Goal: Task Accomplishment & Management: Use online tool/utility

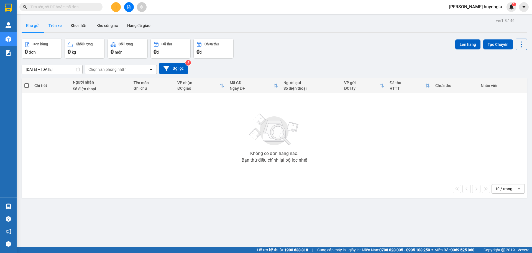
click at [58, 25] on button "Trên xe" at bounding box center [55, 25] width 22 height 13
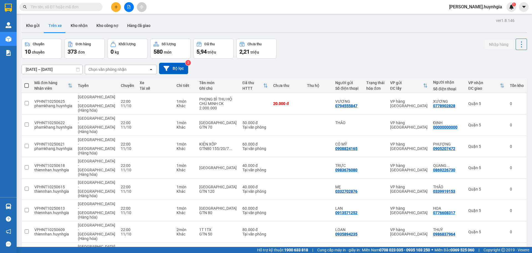
click at [76, 68] on icon at bounding box center [78, 69] width 4 height 4
click at [78, 67] on icon at bounding box center [78, 69] width 4 height 4
click at [78, 73] on div "ver 1.8.146 Kho gửi Trên xe Kho nhận Kho công nợ Hàng đã giao Chuyến 10 chuyến …" at bounding box center [274, 172] width 510 height 310
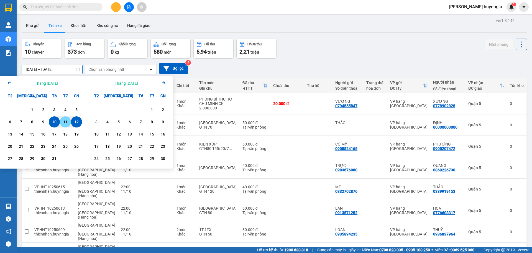
click at [63, 121] on div "11" at bounding box center [66, 121] width 8 height 7
click at [57, 67] on input "11/10/2025 – / /" at bounding box center [52, 69] width 60 height 9
click at [70, 73] on input "11/10/2025 – / /" at bounding box center [52, 69] width 60 height 9
click at [76, 122] on div "12" at bounding box center [77, 121] width 8 height 7
type input "[DATE] – [DATE]"
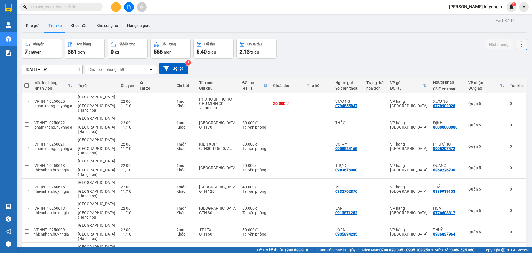
click at [518, 48] on icon at bounding box center [522, 44] width 8 height 8
click at [516, 60] on span "Làm mới" at bounding box center [509, 60] width 15 height 6
click at [25, 86] on span at bounding box center [26, 85] width 4 height 4
click at [27, 83] on input "checkbox" at bounding box center [27, 83] width 0 height 0
checkbox input "true"
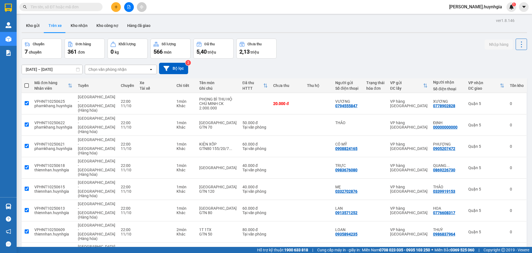
checkbox input "true"
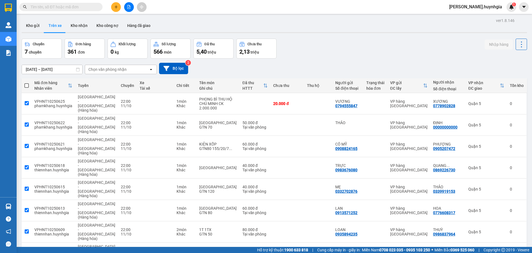
checkbox input "true"
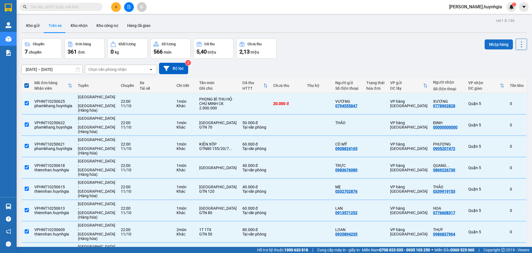
click at [486, 45] on button "Nhập hàng" at bounding box center [499, 44] width 28 height 10
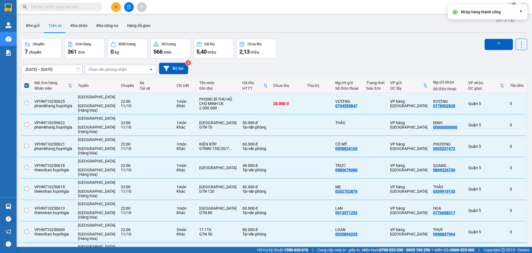
checkbox input "false"
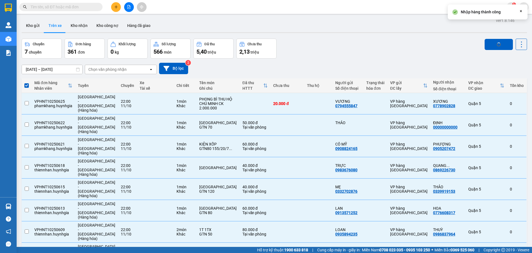
checkbox input "false"
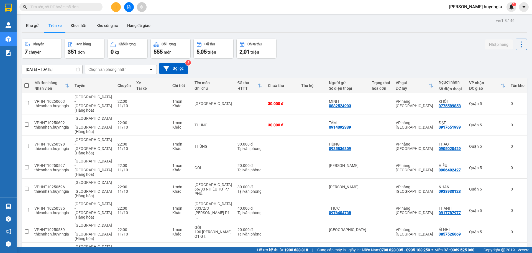
click at [127, 69] on div "Chọn văn phòng nhận" at bounding box center [117, 69] width 64 height 9
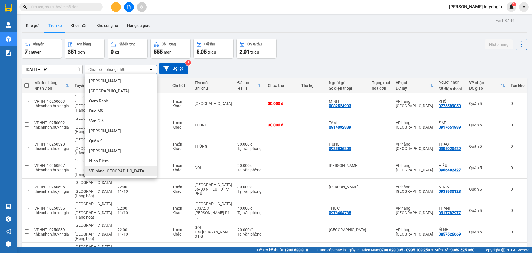
click at [122, 172] on span "VP hàng [GEOGRAPHIC_DATA]" at bounding box center [117, 171] width 56 height 6
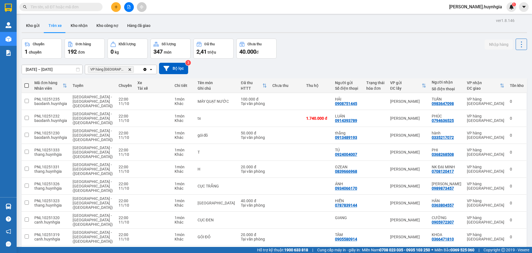
click at [28, 83] on span at bounding box center [26, 85] width 4 height 4
click at [27, 83] on input "checkbox" at bounding box center [27, 83] width 0 height 0
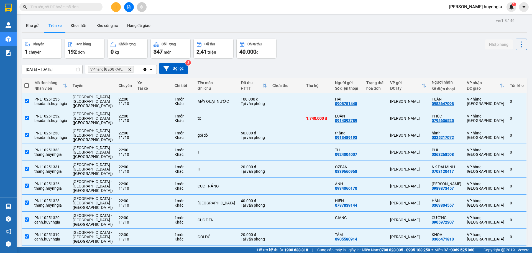
checkbox input "true"
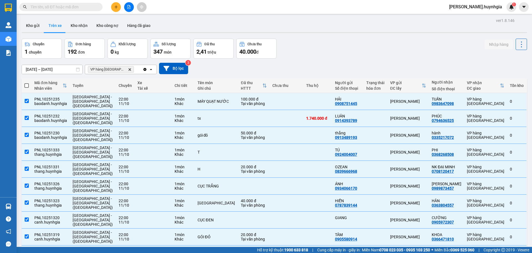
checkbox input "true"
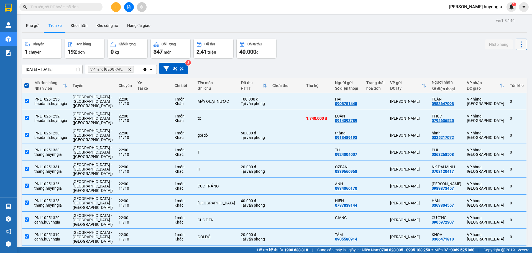
click at [518, 45] on icon at bounding box center [522, 44] width 8 height 8
click at [509, 62] on span "Làm mới" at bounding box center [509, 60] width 15 height 6
click at [27, 86] on span at bounding box center [26, 85] width 4 height 4
click at [27, 83] on input "checkbox" at bounding box center [27, 83] width 0 height 0
checkbox input "false"
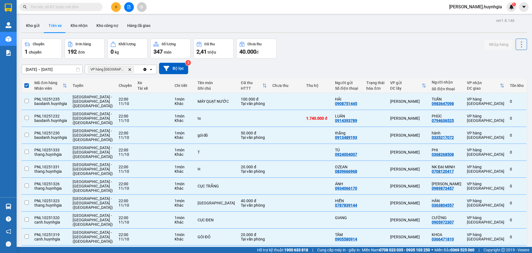
checkbox input "false"
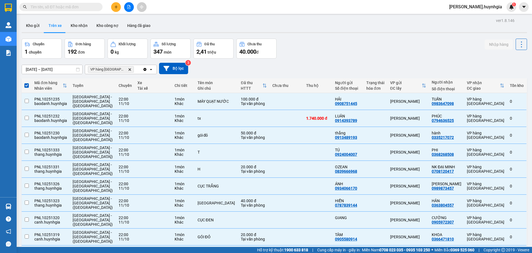
checkbox input "false"
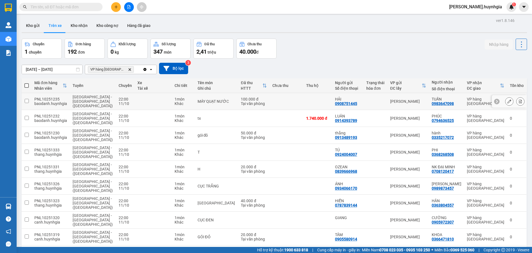
click at [26, 98] on td at bounding box center [27, 101] width 10 height 17
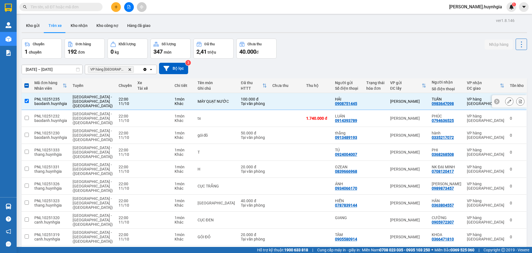
drag, startPoint x: 27, startPoint y: 98, endPoint x: 30, endPoint y: 96, distance: 3.7
click at [28, 98] on td at bounding box center [27, 101] width 10 height 17
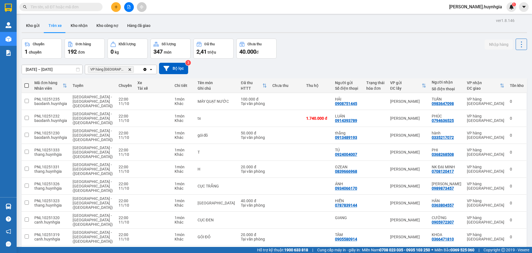
click at [124, 66] on span "VP hàng Nha Trang Delete" at bounding box center [111, 69] width 46 height 7
click at [128, 69] on icon "Delete" at bounding box center [129, 69] width 3 height 3
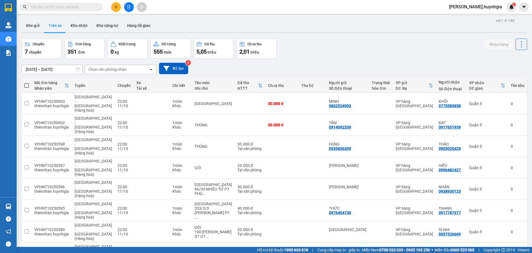
click at [24, 83] on th at bounding box center [27, 85] width 10 height 15
click at [24, 83] on span at bounding box center [26, 85] width 4 height 4
click at [27, 83] on input "checkbox" at bounding box center [27, 83] width 0 height 0
checkbox input "true"
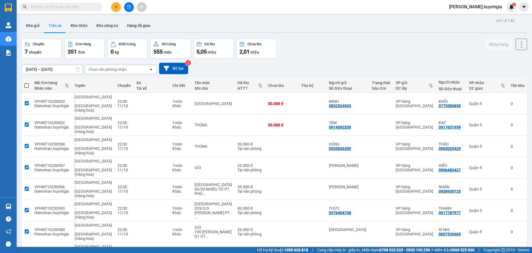
checkbox input "true"
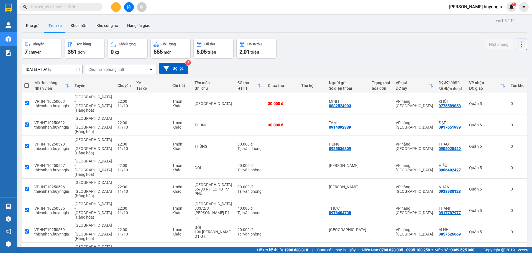
checkbox input "true"
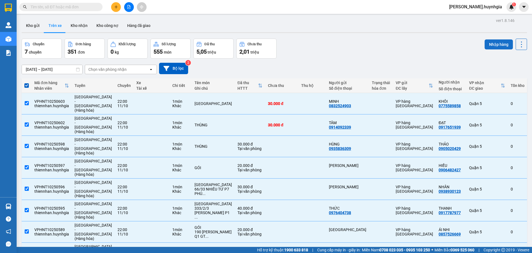
click at [496, 41] on button "Nhập hàng" at bounding box center [499, 44] width 28 height 10
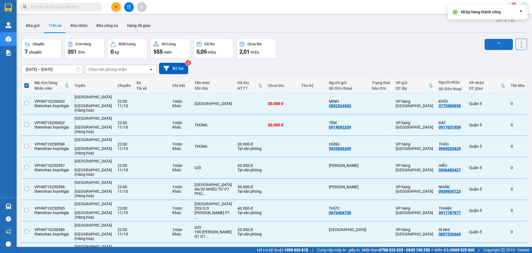
checkbox input "false"
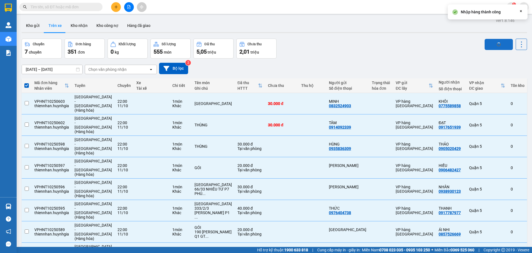
checkbox input "false"
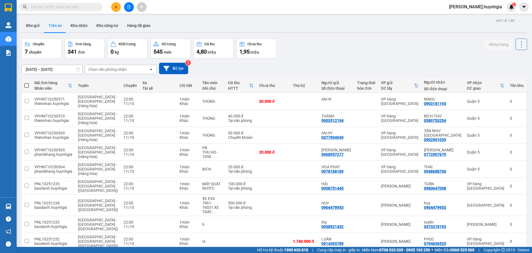
click at [518, 42] on icon at bounding box center [522, 44] width 8 height 8
click at [513, 58] on span "Làm mới" at bounding box center [509, 60] width 15 height 6
click at [26, 99] on input "checkbox" at bounding box center [27, 101] width 4 height 4
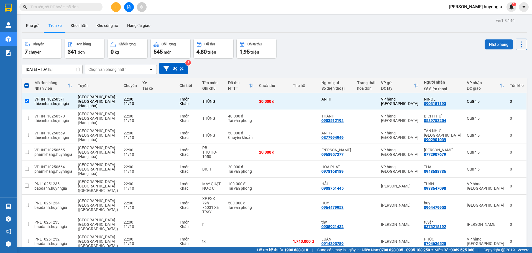
click at [499, 42] on button "Nhập hàng" at bounding box center [499, 44] width 28 height 10
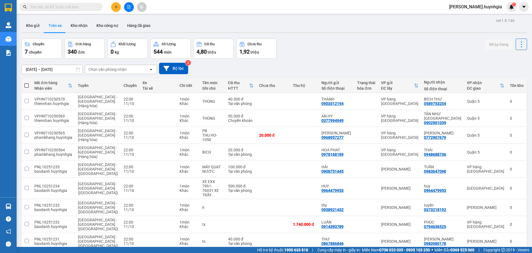
click at [26, 85] on span at bounding box center [26, 85] width 4 height 4
click at [27, 83] on input "checkbox" at bounding box center [27, 83] width 0 height 0
checkbox input "true"
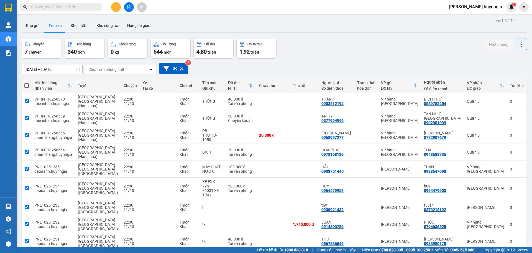
checkbox input "true"
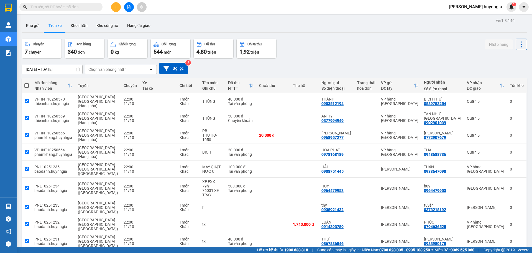
checkbox input "true"
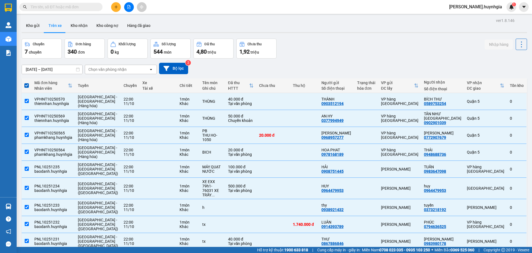
click at [28, 87] on span at bounding box center [26, 85] width 4 height 4
click at [27, 83] on input "checkbox" at bounding box center [27, 83] width 0 height 0
checkbox input "false"
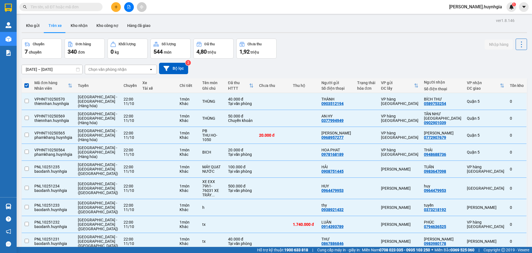
checkbox input "false"
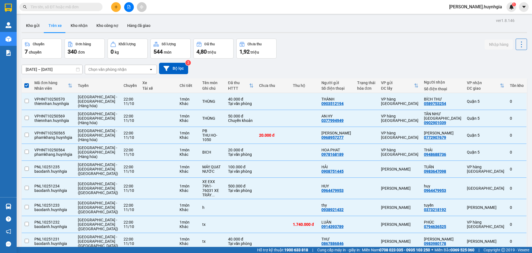
checkbox input "false"
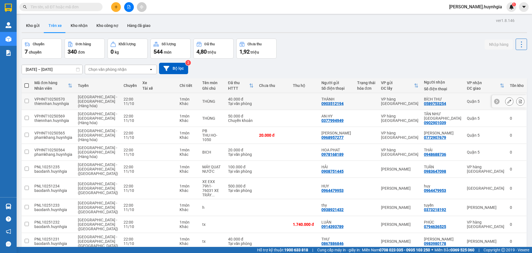
click at [33, 100] on td "VPHNT10250570 thiennhan.huynhgia" at bounding box center [54, 101] width 44 height 17
checkbox input "true"
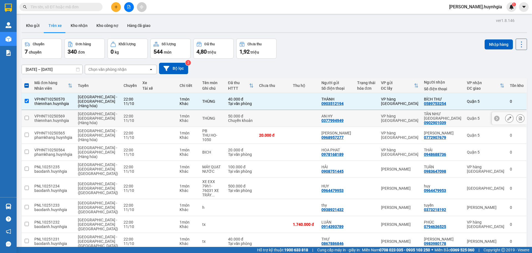
click at [33, 115] on td "VPHNT10250569 thiennhan.huynhgia" at bounding box center [54, 118] width 44 height 17
checkbox input "true"
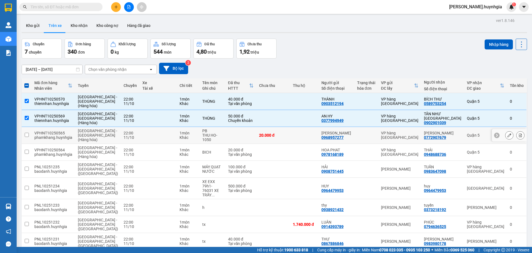
drag, startPoint x: 37, startPoint y: 131, endPoint x: 44, endPoint y: 137, distance: 9.4
click at [37, 132] on div "VPHNT10250565" at bounding box center [53, 133] width 38 height 4
checkbox input "true"
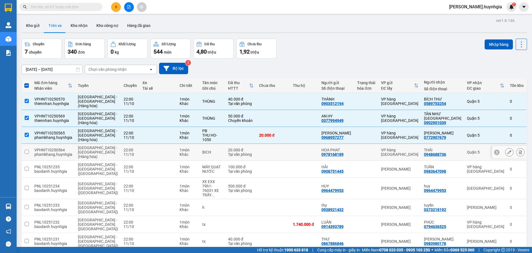
click at [47, 149] on div "VPHNT10250564" at bounding box center [53, 149] width 38 height 4
checkbox input "true"
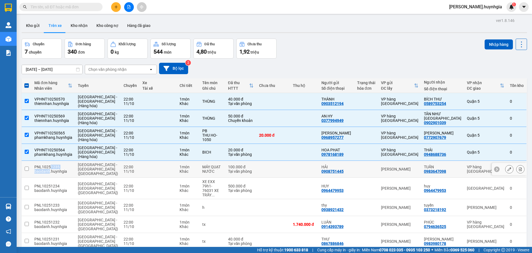
click at [51, 172] on td "PNL10251235 baodanh.huynhgia" at bounding box center [54, 168] width 44 height 17
checkbox input "true"
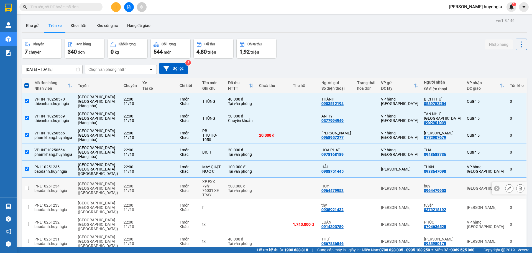
click at [67, 188] on div "baodanh.huynhgia" at bounding box center [53, 190] width 38 height 4
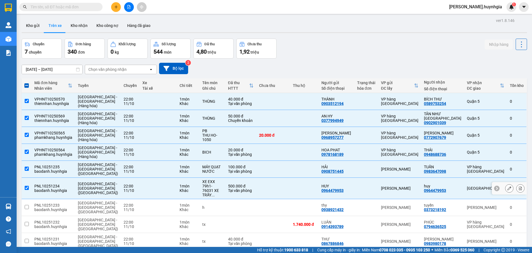
click at [68, 183] on div "PNL10251234" at bounding box center [53, 185] width 38 height 4
checkbox input "false"
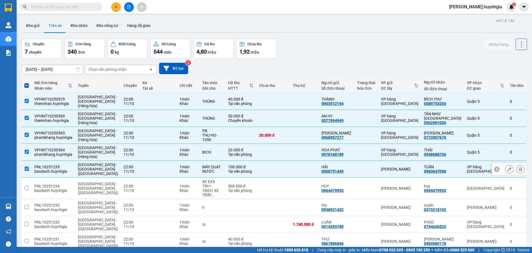
click at [71, 173] on td "PNL10251235 baodanh.huynhgia" at bounding box center [54, 168] width 44 height 17
checkbox input "false"
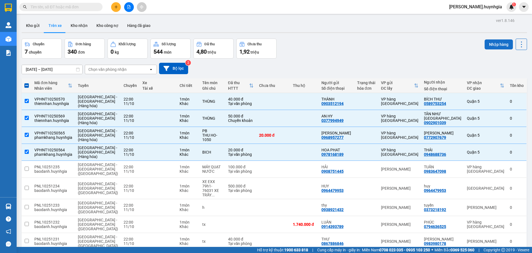
click at [495, 40] on button "Nhập hàng" at bounding box center [499, 44] width 28 height 10
checkbox input "false"
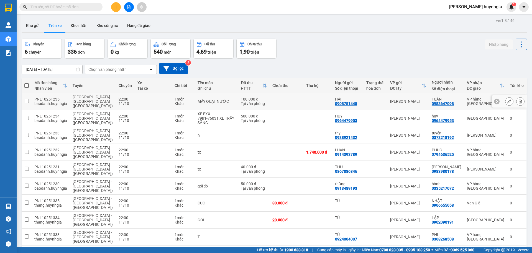
drag, startPoint x: 134, startPoint y: 98, endPoint x: 132, endPoint y: 113, distance: 14.9
click at [135, 98] on td at bounding box center [153, 101] width 37 height 17
checkbox input "true"
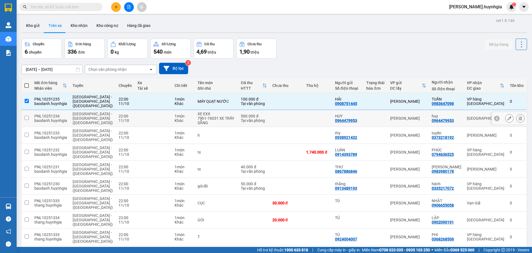
click at [135, 114] on td at bounding box center [153, 118] width 37 height 17
checkbox input "true"
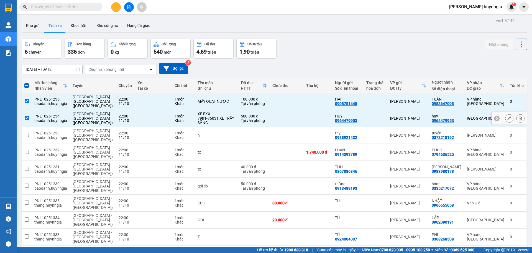
drag, startPoint x: 132, startPoint y: 134, endPoint x: 134, endPoint y: 139, distance: 4.9
click at [135, 135] on td at bounding box center [153, 135] width 37 height 17
checkbox input "true"
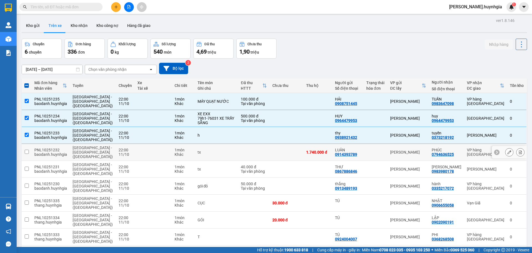
click at [136, 158] on td at bounding box center [153, 152] width 37 height 17
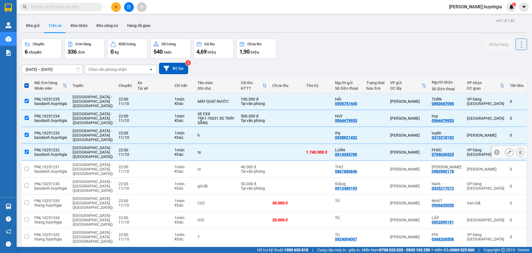
drag, startPoint x: 137, startPoint y: 155, endPoint x: 139, endPoint y: 151, distance: 4.8
click at [138, 154] on td at bounding box center [153, 152] width 37 height 17
checkbox input "false"
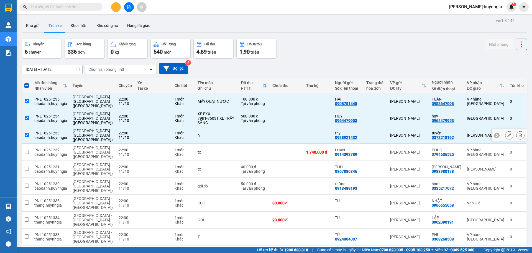
click at [136, 138] on td at bounding box center [153, 135] width 37 height 17
checkbox input "false"
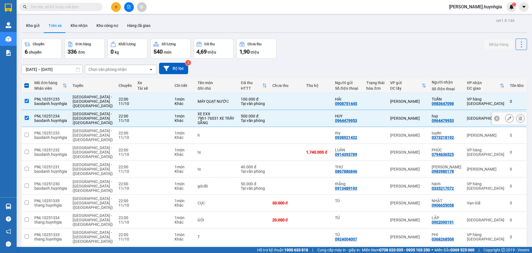
click at [138, 121] on td at bounding box center [153, 118] width 37 height 17
checkbox input "false"
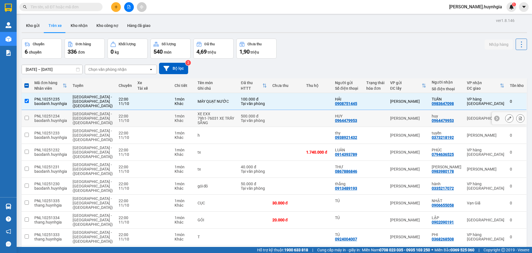
click at [143, 101] on td at bounding box center [153, 101] width 37 height 17
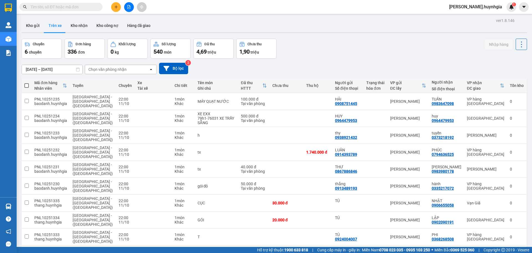
click at [27, 84] on span at bounding box center [26, 85] width 4 height 4
click at [27, 83] on input "checkbox" at bounding box center [27, 83] width 0 height 0
checkbox input "true"
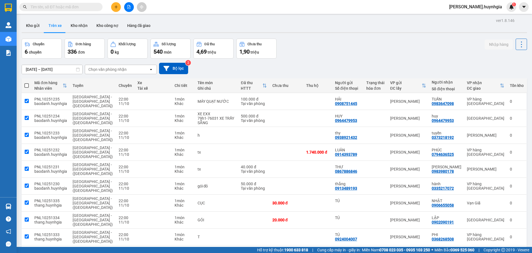
checkbox input "true"
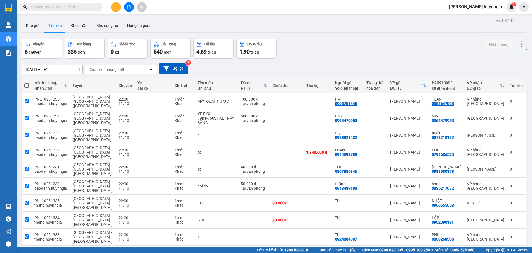
checkbox input "true"
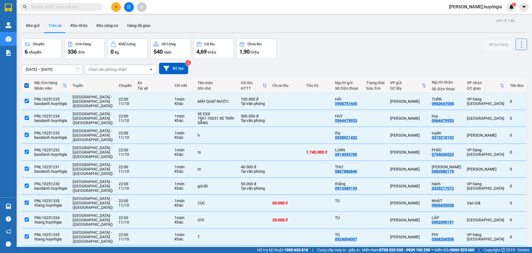
click at [27, 84] on span at bounding box center [26, 85] width 4 height 4
click at [27, 83] on input "checkbox" at bounding box center [27, 83] width 0 height 0
checkbox input "false"
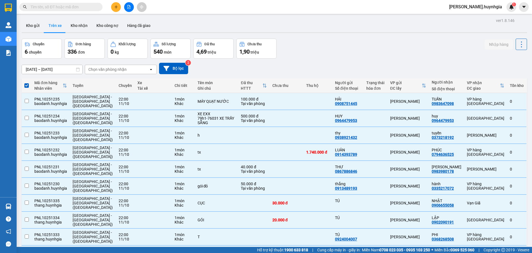
checkbox input "false"
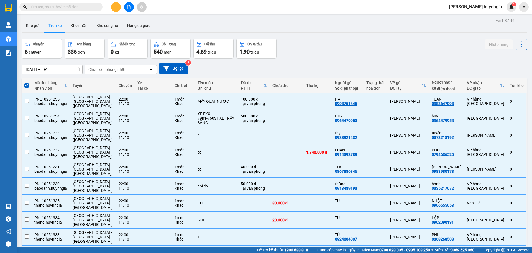
checkbox input "false"
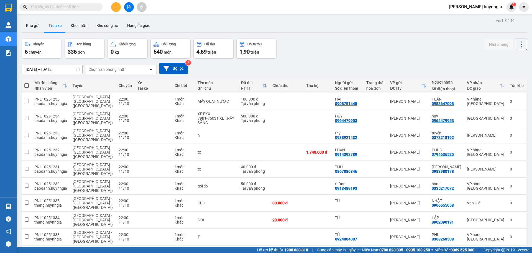
click at [125, 70] on div "Chọn văn phòng nhận" at bounding box center [107, 70] width 38 height 6
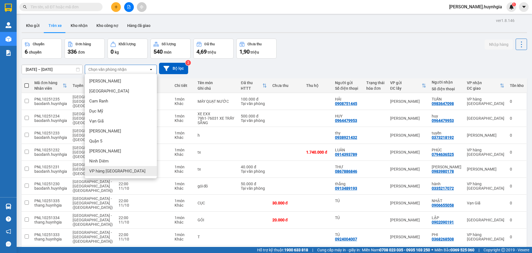
click at [117, 170] on span "VP hàng [GEOGRAPHIC_DATA]" at bounding box center [117, 171] width 56 height 6
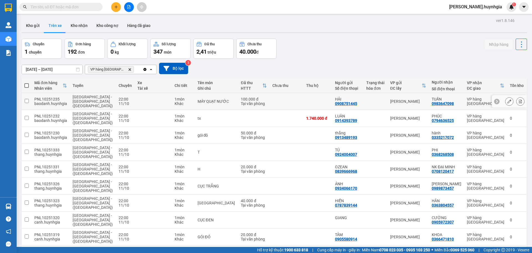
click at [119, 98] on div "22:00" at bounding box center [125, 99] width 13 height 4
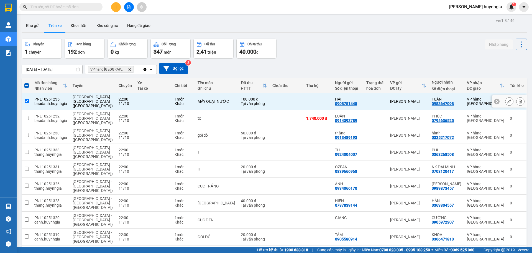
click at [119, 98] on div "22:00" at bounding box center [125, 99] width 13 height 4
checkbox input "false"
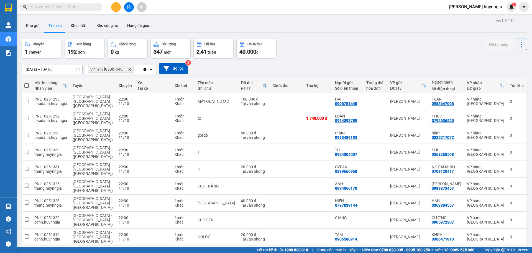
click at [129, 69] on icon "VP hàng Nha Trang, close by backspace" at bounding box center [130, 69] width 2 height 2
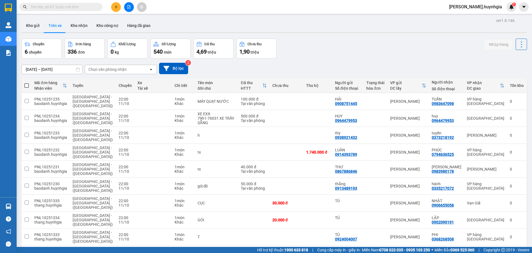
click at [120, 71] on div "Chọn văn phòng nhận" at bounding box center [107, 70] width 38 height 6
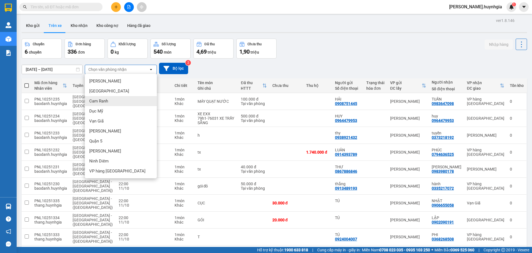
click at [220, 71] on div "11/10/2025 – 12/10/2025 Press the down arrow key to interact with the calendar …" at bounding box center [275, 68] width 506 height 11
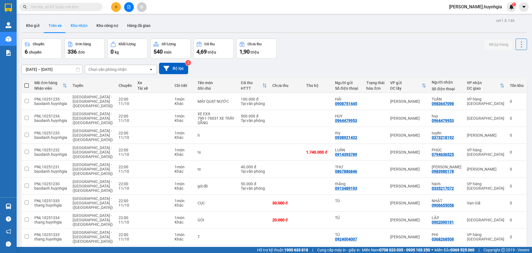
click at [78, 21] on button "Kho nhận" at bounding box center [79, 25] width 26 height 13
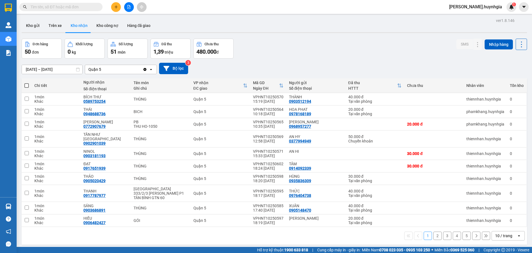
click at [78, 70] on icon at bounding box center [78, 69] width 4 height 4
click at [76, 69] on icon at bounding box center [77, 69] width 3 height 4
drag, startPoint x: 76, startPoint y: 68, endPoint x: 72, endPoint y: 68, distance: 3.9
click at [73, 68] on div "10/10/2025 – 12/10/2025 Press the down arrow key to interact with the calendar …" at bounding box center [52, 69] width 61 height 9
click at [40, 70] on input "[DATE] – [DATE]" at bounding box center [52, 69] width 60 height 9
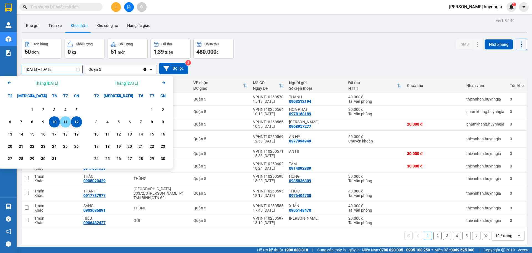
click at [65, 122] on div "11" at bounding box center [66, 121] width 8 height 7
click at [77, 73] on input "11/10/2025 – / /" at bounding box center [52, 69] width 60 height 9
click at [76, 115] on div "5" at bounding box center [76, 109] width 11 height 11
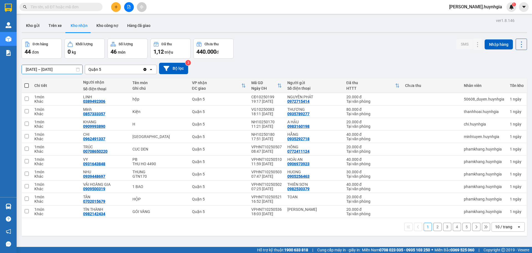
click at [75, 71] on input "05/10/2025 – 11/10/2025" at bounding box center [52, 69] width 60 height 9
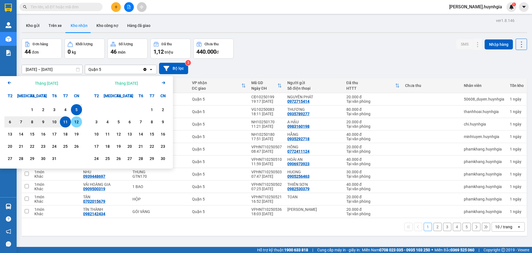
click at [75, 121] on div "12" at bounding box center [77, 121] width 8 height 7
click at [64, 121] on div "11" at bounding box center [66, 121] width 8 height 7
type input "[DATE] – [DATE]"
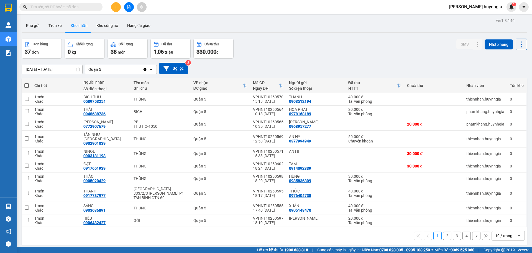
click at [27, 84] on span at bounding box center [26, 85] width 4 height 4
click at [27, 83] on input "checkbox" at bounding box center [27, 83] width 0 height 0
checkbox input "true"
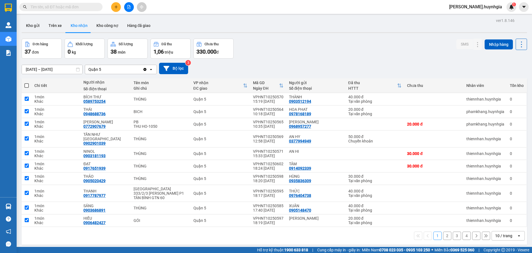
checkbox input "true"
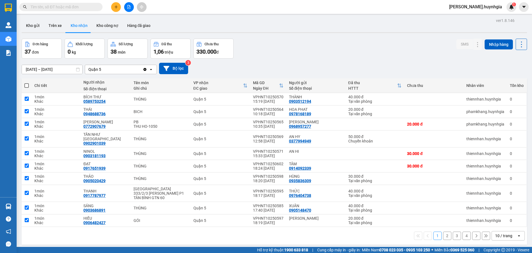
checkbox input "true"
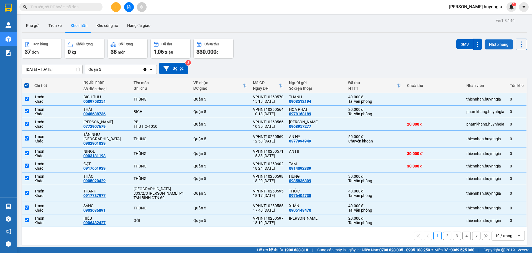
click at [492, 44] on button "Nhập hàng" at bounding box center [499, 44] width 28 height 10
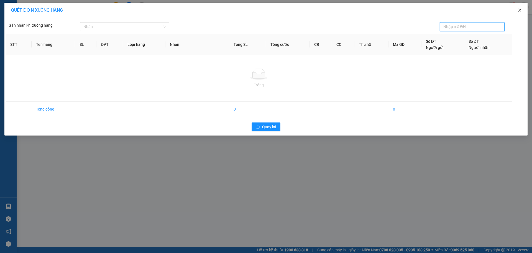
click at [519, 10] on icon "close" at bounding box center [520, 10] width 4 height 4
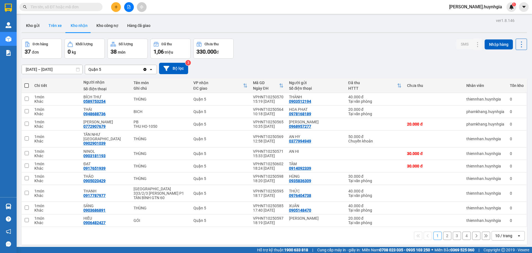
click at [60, 24] on button "Trên xe" at bounding box center [55, 25] width 22 height 13
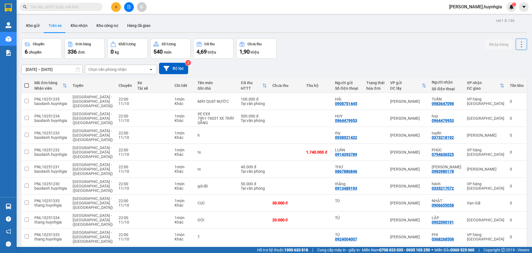
click at [26, 84] on span at bounding box center [26, 85] width 4 height 4
click at [27, 83] on input "checkbox" at bounding box center [27, 83] width 0 height 0
checkbox input "true"
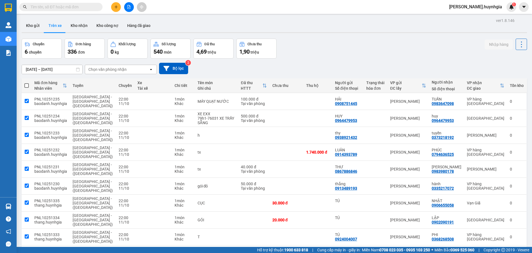
checkbox input "true"
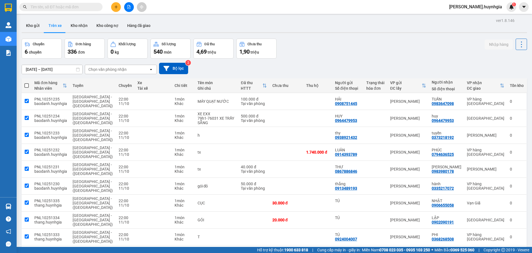
checkbox input "true"
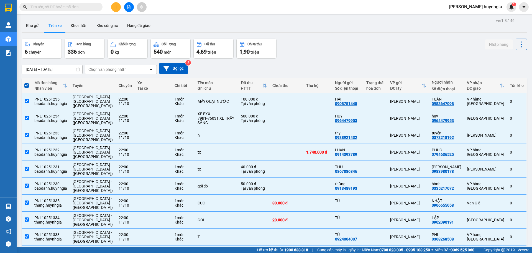
click at [29, 86] on span at bounding box center [26, 85] width 4 height 4
click at [27, 83] on input "checkbox" at bounding box center [27, 83] width 0 height 0
checkbox input "false"
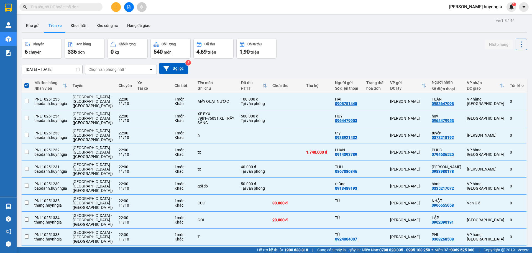
checkbox input "false"
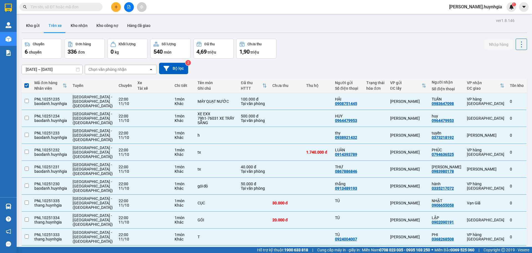
checkbox input "false"
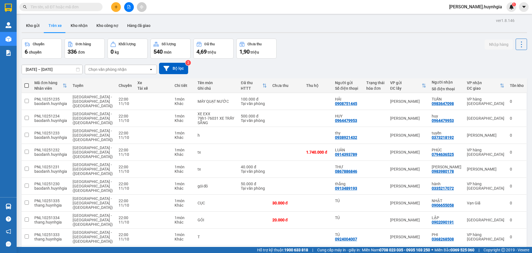
click at [98, 68] on div "Chọn văn phòng nhận" at bounding box center [107, 70] width 38 height 6
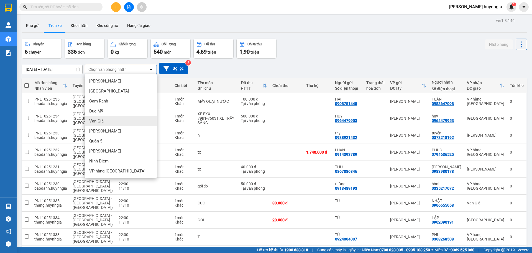
click at [105, 123] on div "Vạn Giã" at bounding box center [121, 121] width 72 height 10
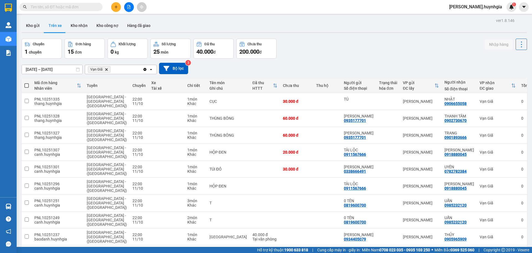
click at [26, 86] on span at bounding box center [26, 85] width 4 height 4
click at [27, 83] on input "checkbox" at bounding box center [27, 83] width 0 height 0
checkbox input "true"
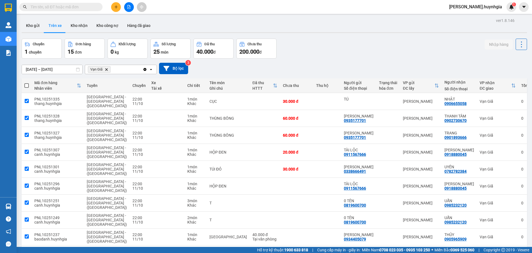
checkbox input "true"
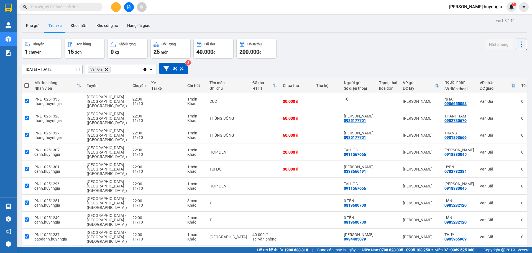
checkbox input "true"
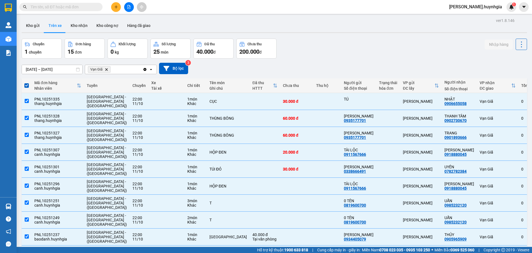
drag, startPoint x: 27, startPoint y: 86, endPoint x: 38, endPoint y: 90, distance: 12.6
click at [29, 87] on span at bounding box center [26, 85] width 4 height 4
click at [27, 83] on input "checkbox" at bounding box center [27, 83] width 0 height 0
checkbox input "false"
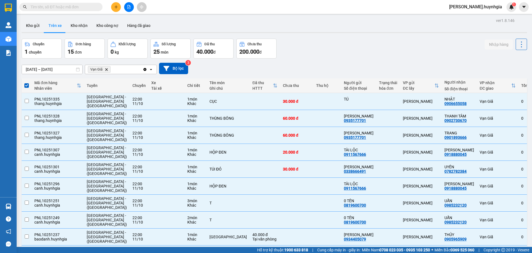
checkbox input "false"
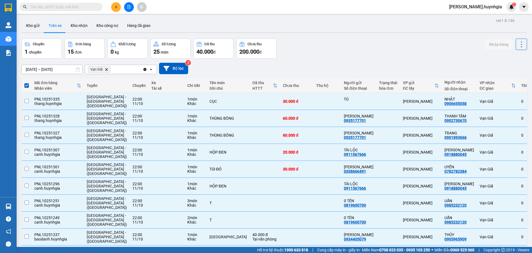
checkbox input "false"
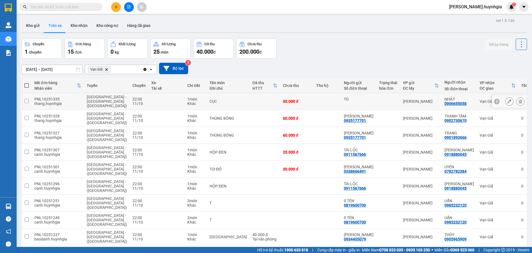
click at [45, 102] on div "thang.huynhgia" at bounding box center [57, 103] width 47 height 4
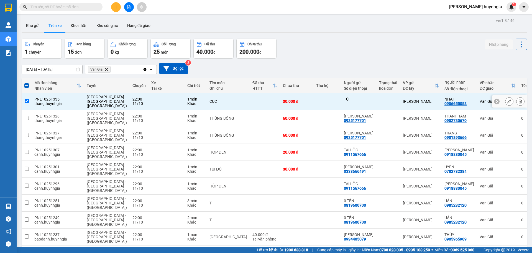
click at [45, 102] on div "thang.huynhgia" at bounding box center [57, 103] width 47 height 4
checkbox input "false"
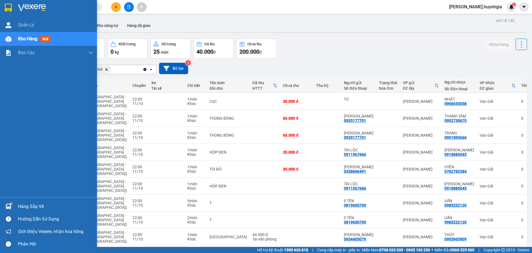
drag, startPoint x: 0, startPoint y: 170, endPoint x: 424, endPoint y: 39, distance: 443.3
click at [426, 43] on div "Chuyến 1 chuyến Đơn hàng 15 đơn Khối lượng 0 kg Số lượng 25 món Đã thu 40.000 đ…" at bounding box center [275, 49] width 506 height 20
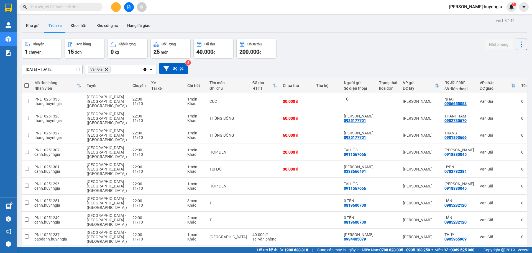
click at [80, 69] on icon at bounding box center [77, 69] width 3 height 4
click at [79, 69] on icon at bounding box center [78, 69] width 4 height 4
click at [77, 69] on icon at bounding box center [77, 69] width 3 height 4
click at [70, 70] on input "[DATE] – [DATE]" at bounding box center [52, 69] width 60 height 9
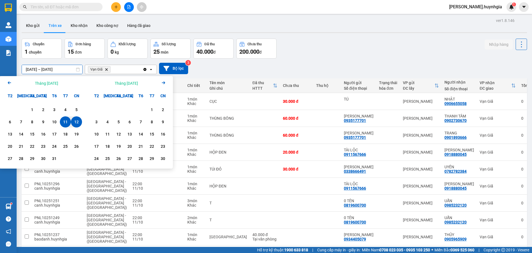
click at [320, 45] on div "Chuyến 1 chuyến Đơn hàng 15 đơn Khối lượng 0 kg Số lượng 25 món Đã thu 40.000 đ…" at bounding box center [275, 49] width 506 height 20
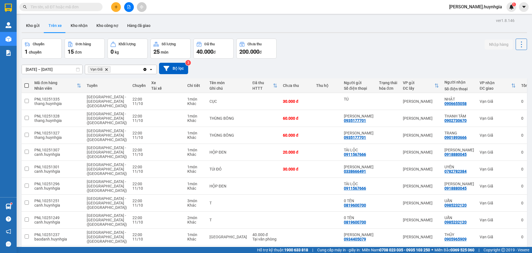
click at [518, 44] on icon at bounding box center [522, 44] width 8 height 8
click at [505, 59] on span "Làm mới" at bounding box center [509, 60] width 15 height 6
click at [81, 27] on button "Kho nhận" at bounding box center [79, 25] width 26 height 13
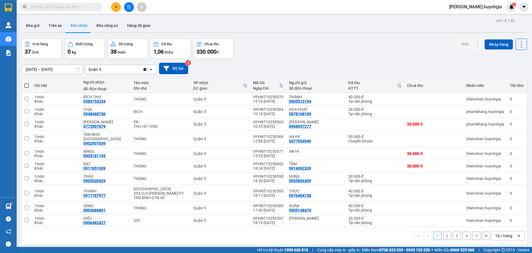
click at [109, 70] on div "Quận 5" at bounding box center [114, 69] width 58 height 9
click at [296, 50] on div "Đơn hàng 37 đơn Khối lượng 0 kg Số lượng 38 món Đã thu 1,06 triệu Chưa thu 330.…" at bounding box center [275, 49] width 506 height 20
click at [27, 88] on label at bounding box center [26, 86] width 4 height 6
click at [27, 83] on input "checkbox" at bounding box center [27, 83] width 0 height 0
checkbox input "true"
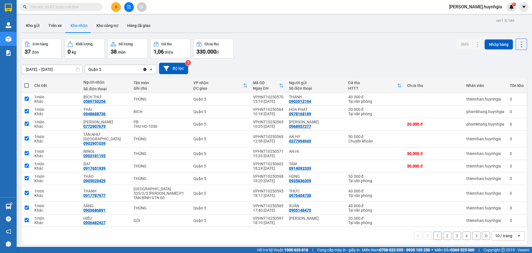
checkbox input "true"
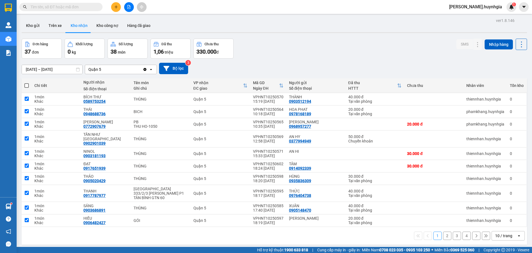
checkbox input "true"
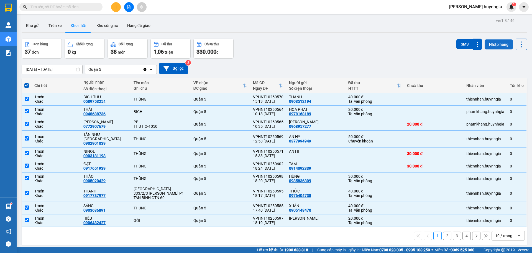
click at [499, 40] on button "Nhập hàng" at bounding box center [499, 44] width 28 height 10
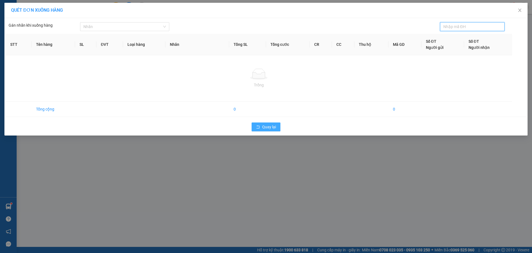
click at [269, 123] on button "Quay lại" at bounding box center [266, 126] width 29 height 9
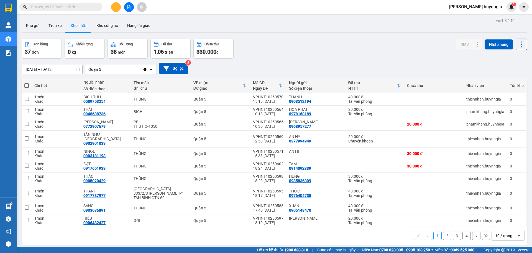
click at [24, 82] on th at bounding box center [27, 85] width 10 height 15
click at [29, 86] on span at bounding box center [26, 85] width 4 height 4
click at [27, 83] on input "checkbox" at bounding box center [27, 83] width 0 height 0
checkbox input "true"
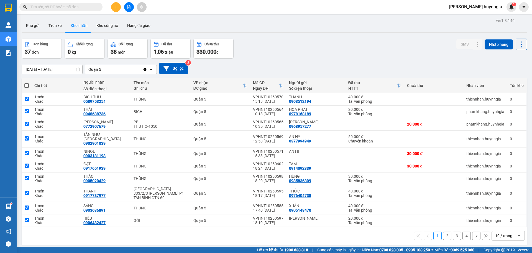
checkbox input "true"
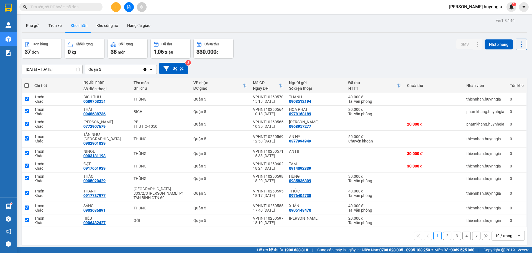
checkbox input "true"
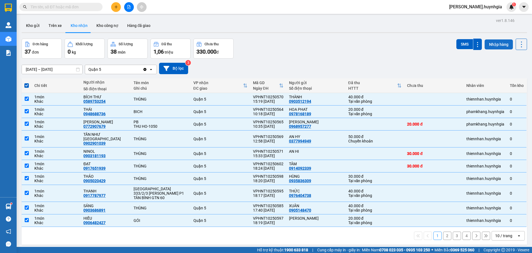
click at [494, 45] on button "Nhập hàng" at bounding box center [499, 44] width 28 height 10
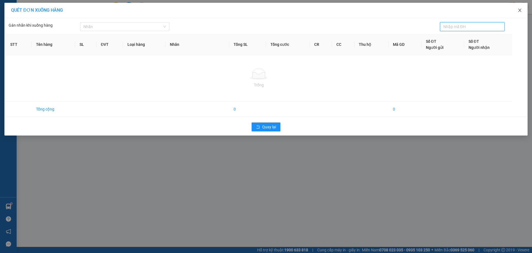
click at [521, 12] on icon "close" at bounding box center [520, 10] width 4 height 4
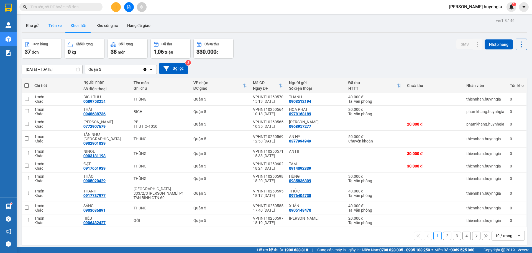
click at [56, 26] on button "Trên xe" at bounding box center [55, 25] width 22 height 13
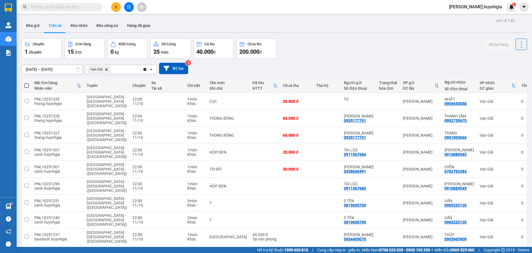
click at [107, 69] on icon "Delete" at bounding box center [106, 69] width 3 height 3
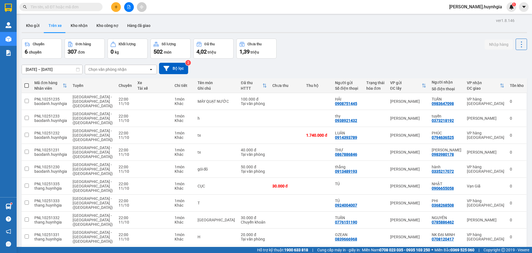
click at [107, 69] on div "Chọn văn phòng nhận" at bounding box center [107, 70] width 38 height 6
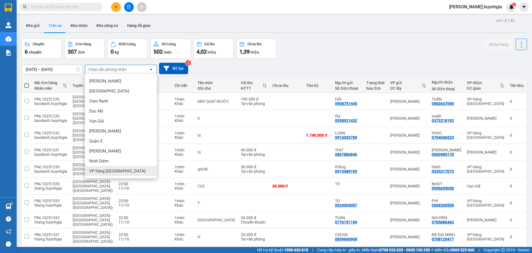
click at [113, 172] on span "VP hàng [GEOGRAPHIC_DATA]" at bounding box center [117, 171] width 56 height 6
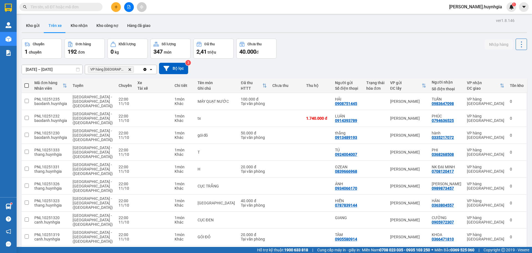
drag, startPoint x: 518, startPoint y: 39, endPoint x: 511, endPoint y: 50, distance: 11.9
click at [518, 41] on button at bounding box center [521, 44] width 11 height 11
click at [506, 62] on li "Làm mới" at bounding box center [507, 59] width 42 height 10
click at [74, 24] on button "Kho nhận" at bounding box center [79, 25] width 26 height 13
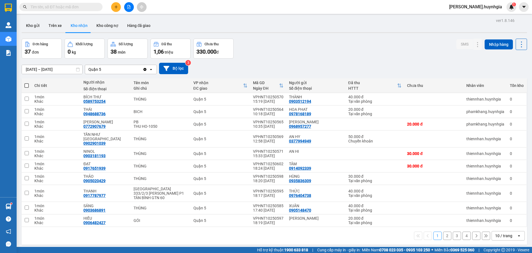
drag, startPoint x: 26, startPoint y: 85, endPoint x: 42, endPoint y: 80, distance: 16.9
click at [26, 85] on span at bounding box center [26, 85] width 4 height 4
click at [27, 83] on input "checkbox" at bounding box center [27, 83] width 0 height 0
checkbox input "true"
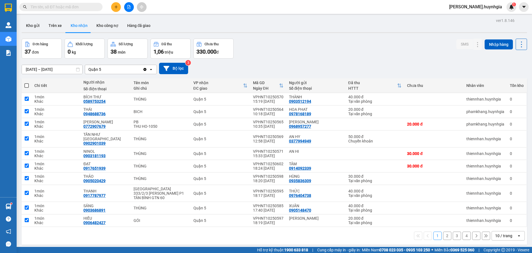
checkbox input "true"
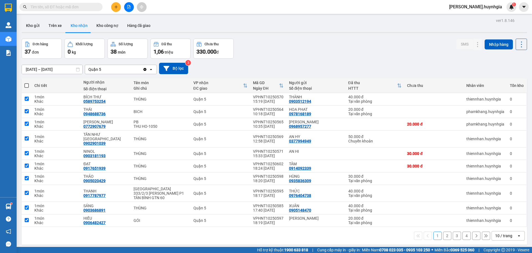
checkbox input "true"
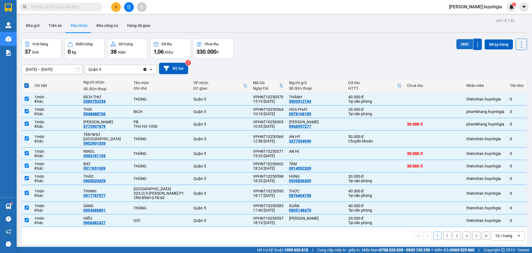
click at [458, 40] on button "SMS" at bounding box center [465, 44] width 17 height 10
click at [304, 51] on div "Đơn hàng 37 đơn Khối lượng 0 kg Số lượng 38 món Đã thu 1,06 triệu Chưa thu 330.…" at bounding box center [275, 49] width 506 height 20
click at [60, 24] on button "Trên xe" at bounding box center [55, 25] width 22 height 13
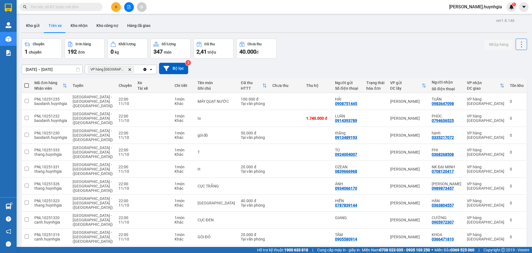
click at [518, 45] on icon at bounding box center [522, 44] width 8 height 8
click at [508, 62] on li "Làm mới" at bounding box center [507, 59] width 42 height 10
drag, startPoint x: 515, startPoint y: 44, endPoint x: 511, endPoint y: 51, distance: 8.5
click at [518, 44] on icon at bounding box center [522, 44] width 8 height 8
click at [507, 56] on li "Làm mới" at bounding box center [507, 59] width 42 height 10
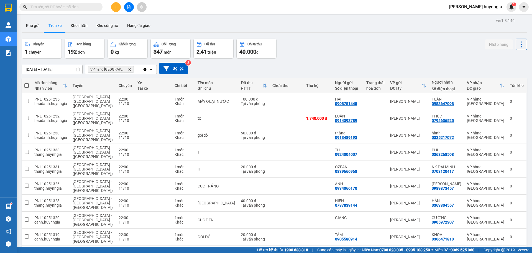
click at [29, 86] on th at bounding box center [27, 85] width 10 height 15
click at [26, 85] on span at bounding box center [26, 85] width 4 height 4
click at [27, 83] on input "checkbox" at bounding box center [27, 83] width 0 height 0
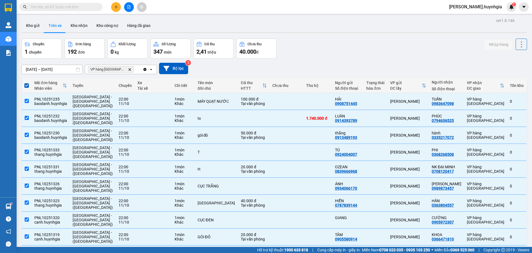
click at [27, 84] on span at bounding box center [26, 85] width 4 height 4
click at [27, 83] on input "checkbox" at bounding box center [27, 83] width 0 height 0
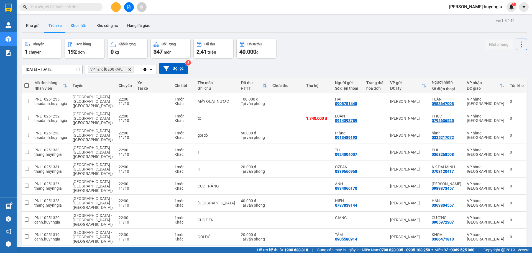
click at [82, 24] on button "Kho nhận" at bounding box center [79, 25] width 26 height 13
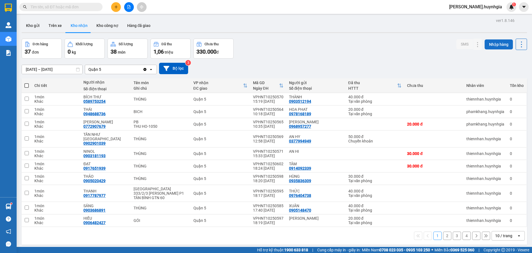
click at [493, 42] on button "Nhập hàng" at bounding box center [499, 44] width 28 height 10
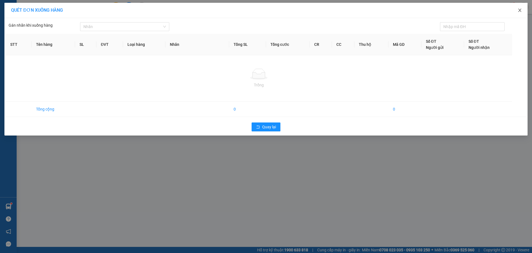
click at [519, 12] on icon "close" at bounding box center [519, 10] width 3 height 3
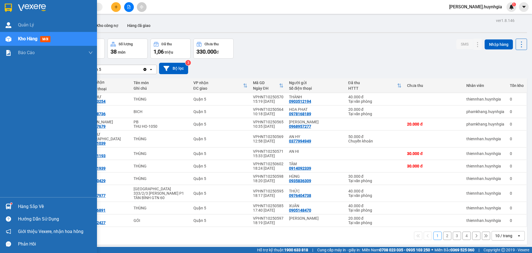
click at [34, 205] on div "Hàng sắp về" at bounding box center [55, 206] width 75 height 8
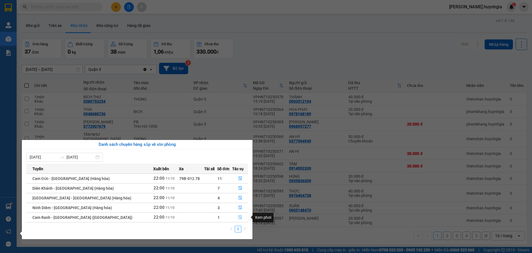
drag, startPoint x: 238, startPoint y: 215, endPoint x: 251, endPoint y: 249, distance: 36.2
click at [239, 215] on icon "file-done" at bounding box center [240, 217] width 3 height 4
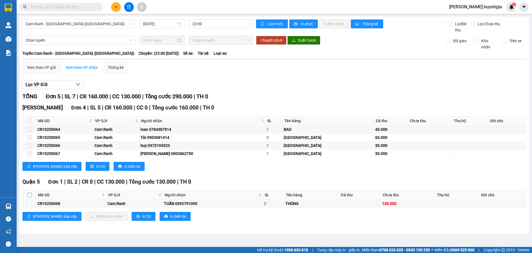
click at [29, 193] on input "checkbox" at bounding box center [29, 194] width 4 height 4
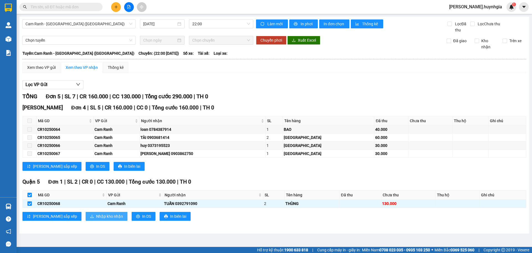
click at [97, 216] on span "Nhập kho nhận" at bounding box center [109, 216] width 27 height 6
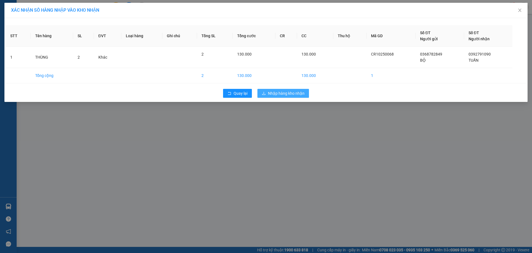
click at [288, 91] on span "Nhập hàng kho nhận" at bounding box center [286, 93] width 37 height 6
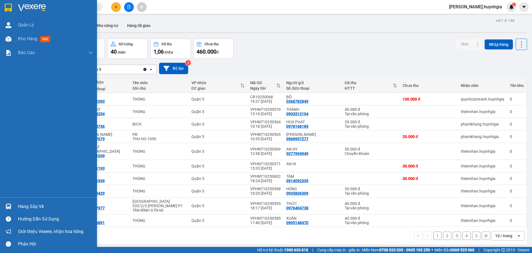
click at [38, 206] on div "Hàng sắp về" at bounding box center [55, 206] width 75 height 8
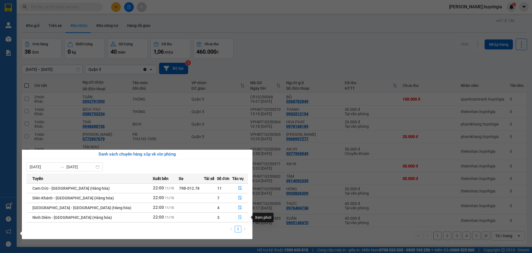
click at [239, 218] on icon "file-done" at bounding box center [240, 217] width 3 height 4
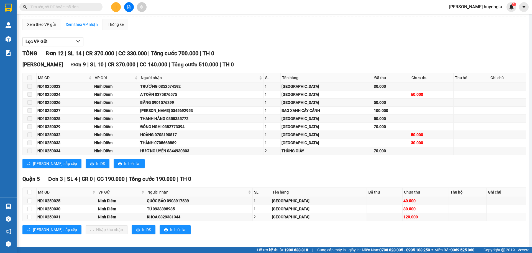
scroll to position [46, 0]
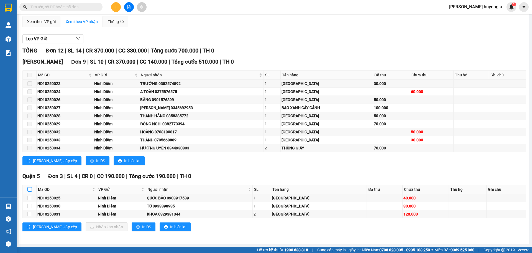
click at [29, 191] on input "checkbox" at bounding box center [29, 189] width 4 height 4
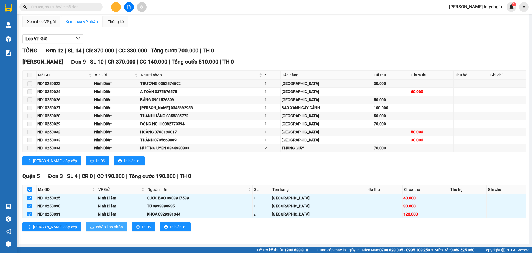
click at [96, 226] on span "Nhập kho nhận" at bounding box center [109, 226] width 27 height 6
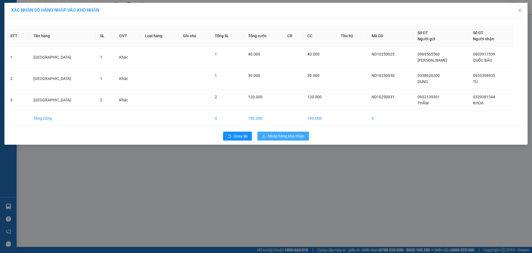
click at [284, 136] on span "Nhập hàng kho nhận" at bounding box center [286, 136] width 37 height 6
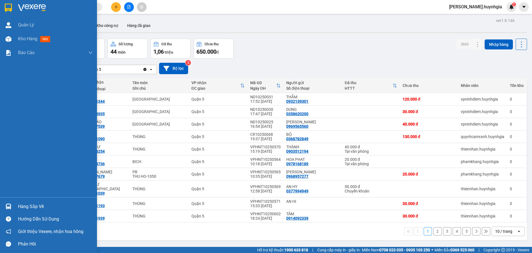
click at [32, 206] on div "Hàng sắp về" at bounding box center [55, 206] width 75 height 8
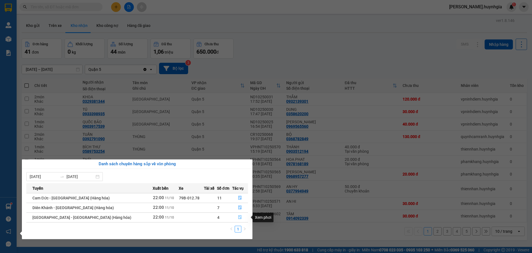
click at [238, 217] on icon "file-done" at bounding box center [240, 217] width 4 height 4
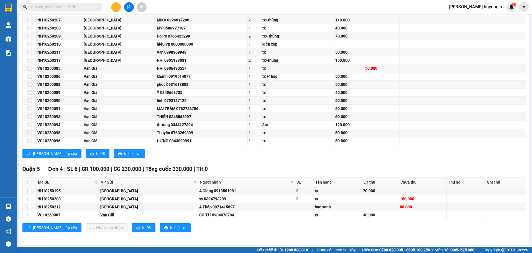
scroll to position [239, 0]
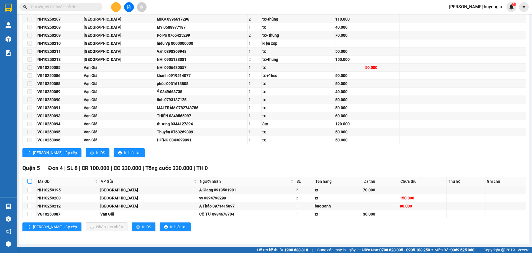
click at [31, 179] on input "checkbox" at bounding box center [29, 181] width 4 height 4
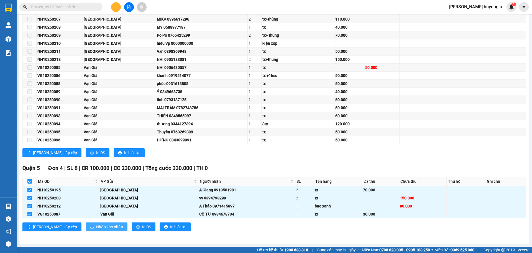
click at [97, 229] on span "Nhập kho nhận" at bounding box center [109, 226] width 27 height 6
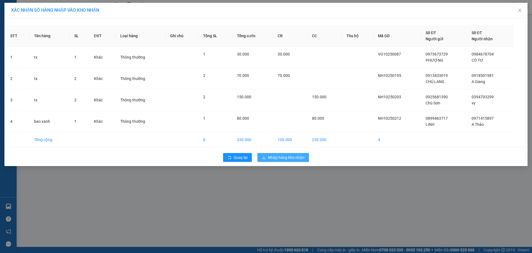
click at [291, 160] on button "Nhập hàng kho nhận" at bounding box center [284, 157] width 52 height 9
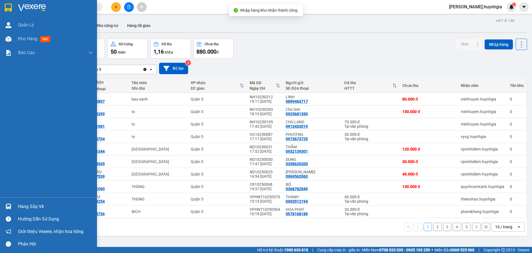
click at [20, 205] on div "Hàng sắp về" at bounding box center [55, 206] width 75 height 8
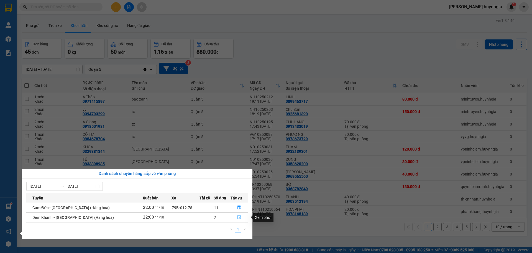
click at [239, 218] on icon "file-done" at bounding box center [239, 217] width 4 height 4
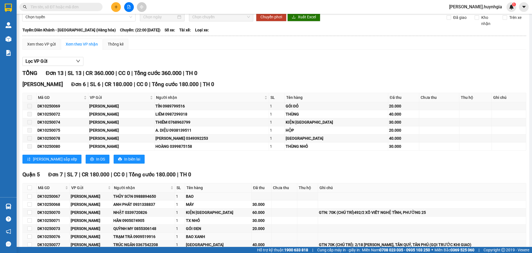
scroll to position [54, 0]
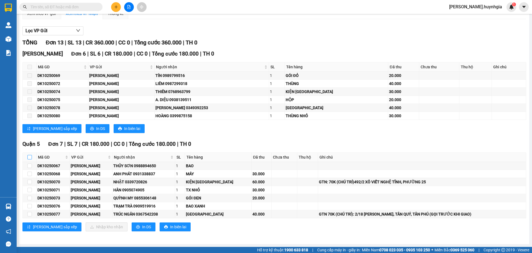
click at [28, 157] on input "checkbox" at bounding box center [29, 157] width 4 height 4
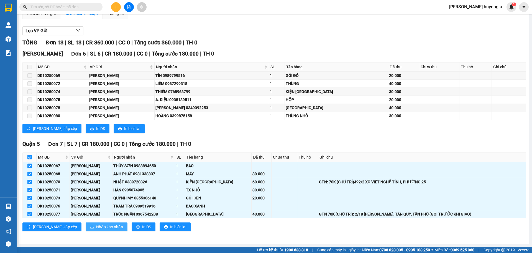
click at [97, 227] on span "Nhập kho nhận" at bounding box center [109, 226] width 27 height 6
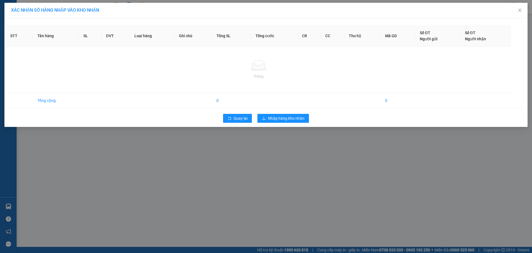
click at [289, 115] on div "STT Tên hàng SL ĐVT Loại hàng Ghi chú Tổng SL Tổng cước CR CC Thu hộ Mã GD Số Đ…" at bounding box center [265, 72] width 523 height 109
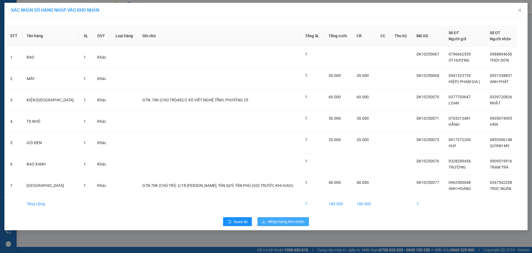
drag, startPoint x: 280, startPoint y: 221, endPoint x: 289, endPoint y: 215, distance: 10.8
click at [282, 220] on span "Nhập hàng kho nhận" at bounding box center [286, 221] width 37 height 6
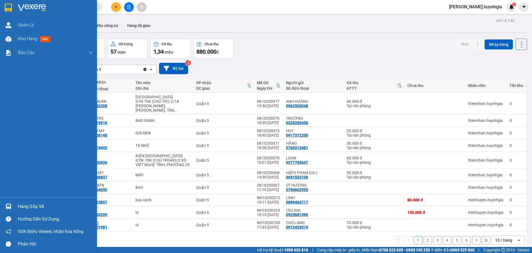
drag, startPoint x: 37, startPoint y: 205, endPoint x: 196, endPoint y: 246, distance: 164.0
click at [38, 205] on div "Hàng sắp về" at bounding box center [55, 206] width 75 height 8
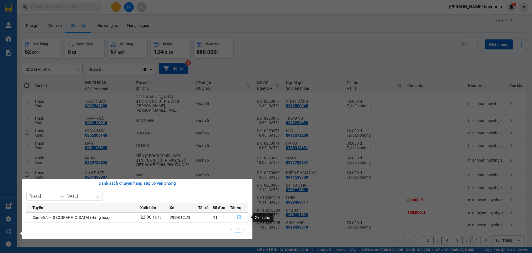
click at [238, 215] on icon "file-done" at bounding box center [239, 217] width 4 height 4
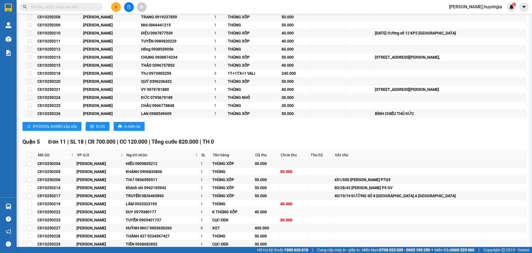
scroll to position [158, 0]
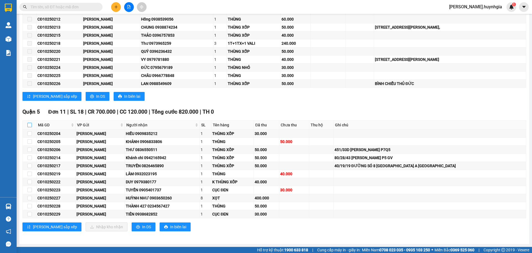
click at [29, 125] on input "checkbox" at bounding box center [29, 125] width 4 height 4
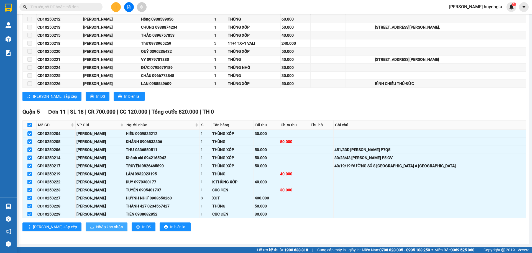
click at [96, 224] on span "Nhập kho nhận" at bounding box center [109, 226] width 27 height 6
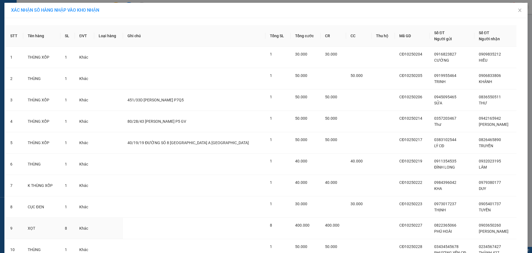
scroll to position [69, 0]
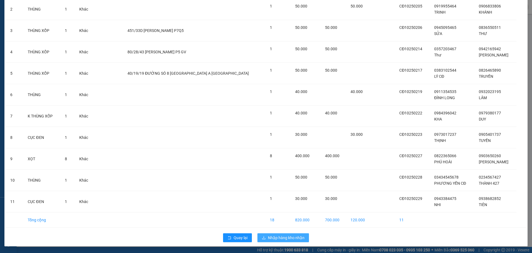
click at [287, 237] on span "Nhập hàng kho nhận" at bounding box center [286, 237] width 37 height 6
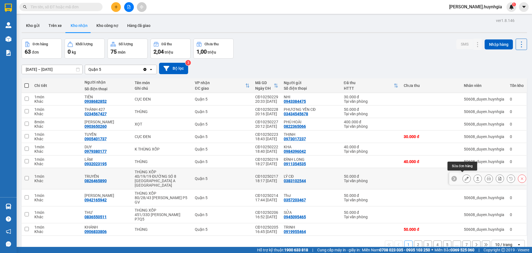
click at [465, 176] on icon at bounding box center [467, 178] width 4 height 4
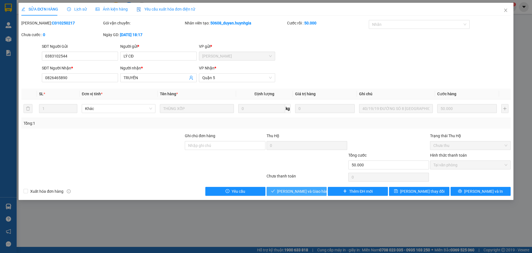
drag, startPoint x: 319, startPoint y: 189, endPoint x: 328, endPoint y: 187, distance: 8.7
click at [321, 189] on button "[PERSON_NAME] và Giao hàng" at bounding box center [297, 191] width 60 height 9
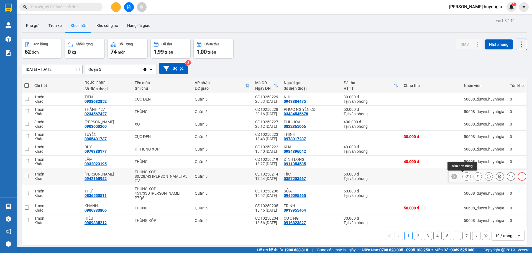
click at [465, 175] on icon at bounding box center [467, 176] width 4 height 4
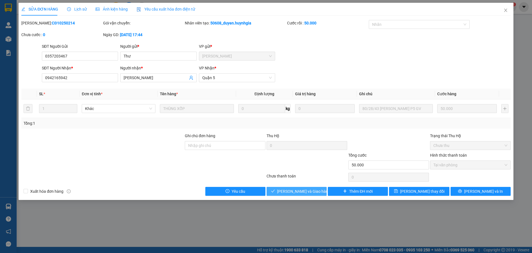
click at [301, 193] on span "[PERSON_NAME] và Giao hàng" at bounding box center [303, 191] width 53 height 6
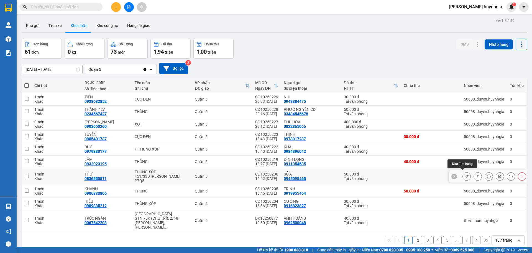
click at [465, 174] on icon at bounding box center [467, 176] width 4 height 4
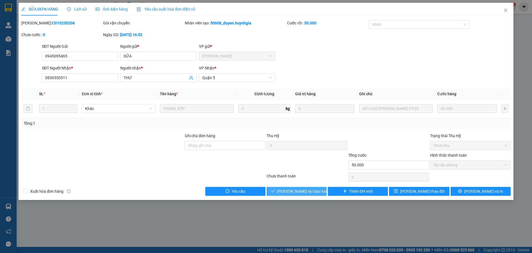
click at [300, 189] on span "[PERSON_NAME] và Giao hàng" at bounding box center [303, 191] width 53 height 6
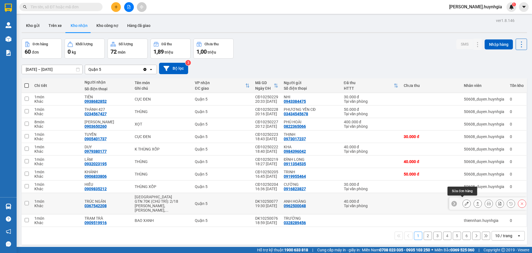
click at [465, 203] on icon at bounding box center [467, 203] width 4 height 4
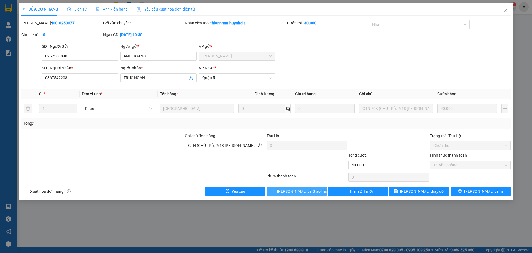
click at [298, 193] on span "[PERSON_NAME] và Giao hàng" at bounding box center [303, 191] width 53 height 6
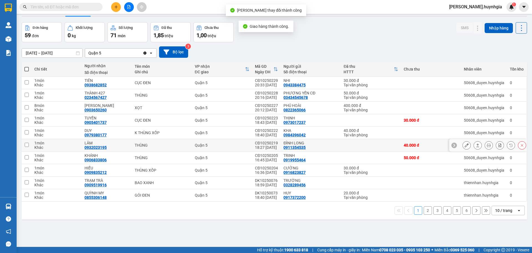
scroll to position [26, 0]
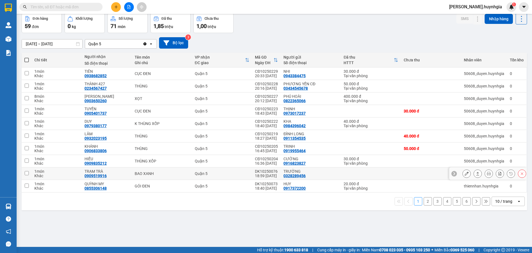
click at [383, 172] on td at bounding box center [371, 173] width 60 height 12
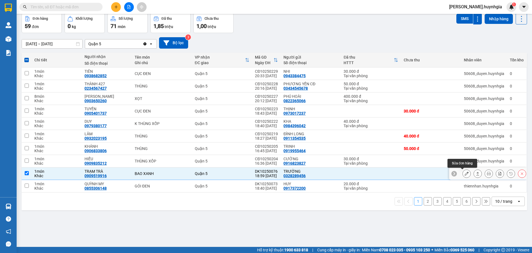
click at [465, 174] on icon at bounding box center [467, 173] width 4 height 4
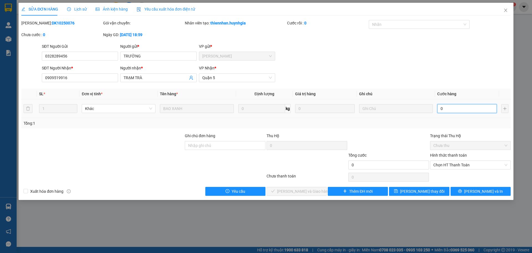
click at [440, 106] on input "0" at bounding box center [467, 108] width 60 height 9
click at [437, 108] on input "0" at bounding box center [467, 108] width 60 height 9
click at [445, 188] on button "[PERSON_NAME] thay đổi" at bounding box center [419, 191] width 60 height 9
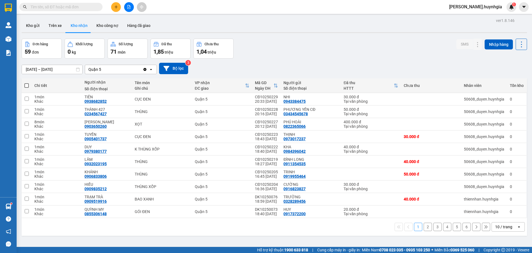
click at [424, 227] on button "2" at bounding box center [428, 226] width 8 height 8
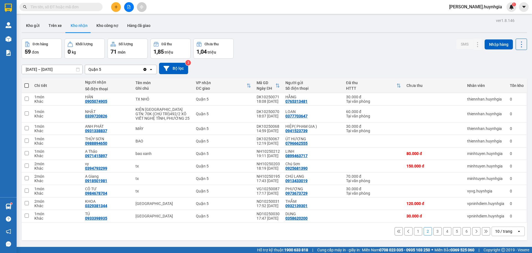
click at [503, 232] on div "10 / trang" at bounding box center [503, 231] width 17 height 6
click at [512, 220] on span "100 / trang" at bounding box center [502, 219] width 20 height 6
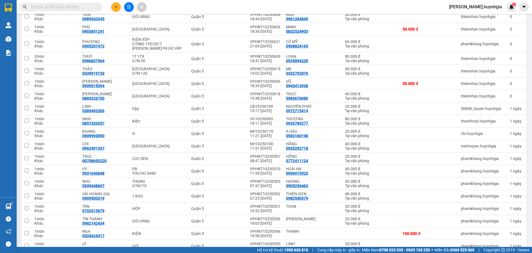
scroll to position [540, 0]
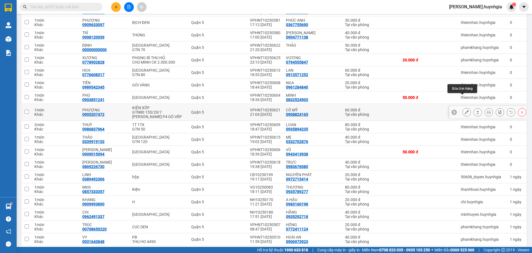
click at [465, 110] on icon at bounding box center [467, 112] width 4 height 4
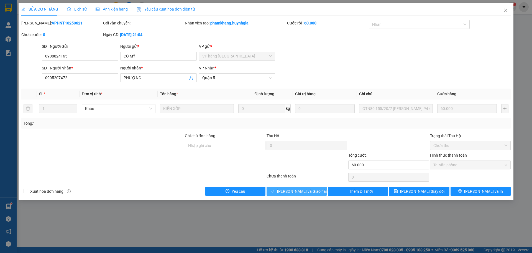
click at [304, 190] on span "[PERSON_NAME] và Giao hàng" at bounding box center [303, 191] width 53 height 6
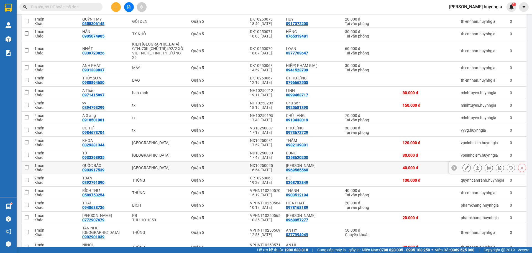
scroll to position [194, 0]
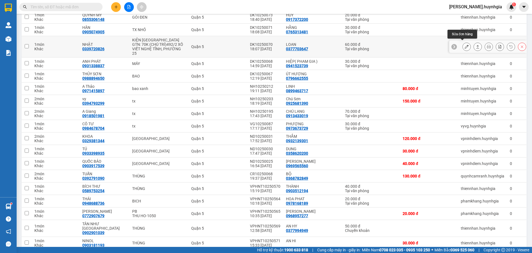
click at [465, 43] on button at bounding box center [467, 47] width 8 height 10
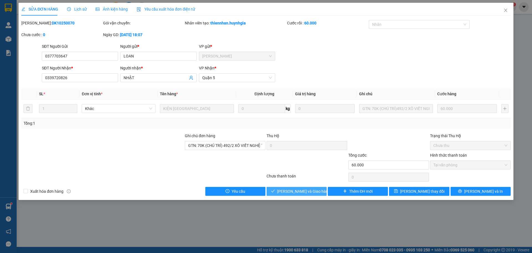
drag, startPoint x: 311, startPoint y: 190, endPoint x: 109, endPoint y: 99, distance: 221.7
click at [311, 190] on span "[PERSON_NAME] và Giao hàng" at bounding box center [303, 191] width 53 height 6
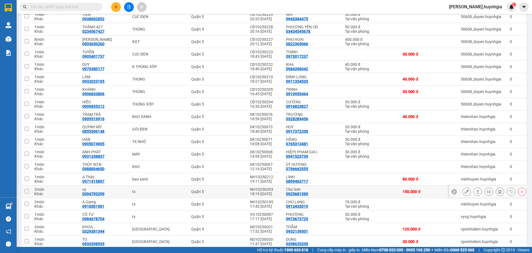
scroll to position [83, 0]
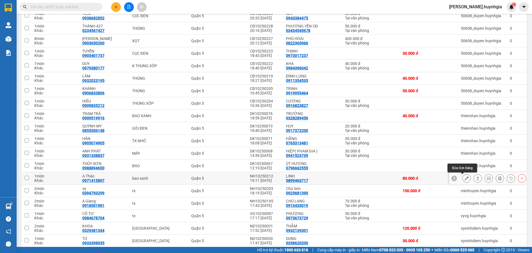
click at [465, 178] on icon at bounding box center [467, 178] width 4 height 4
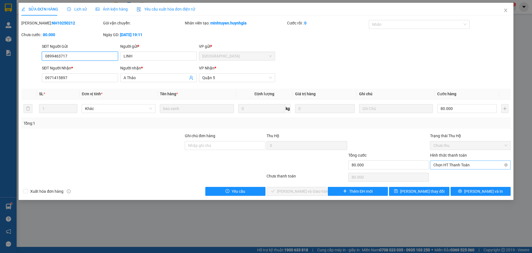
click at [476, 163] on span "Chọn HT Thanh Toán" at bounding box center [471, 164] width 74 height 8
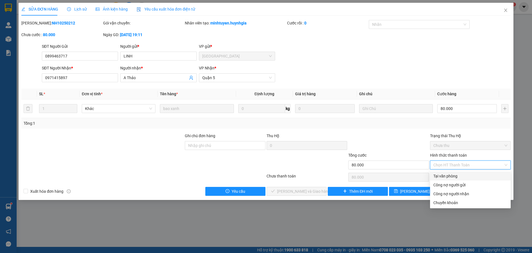
drag, startPoint x: 469, startPoint y: 175, endPoint x: 471, endPoint y: 176, distance: 3.0
click at [470, 176] on div "Tại văn phòng" at bounding box center [471, 176] width 74 height 6
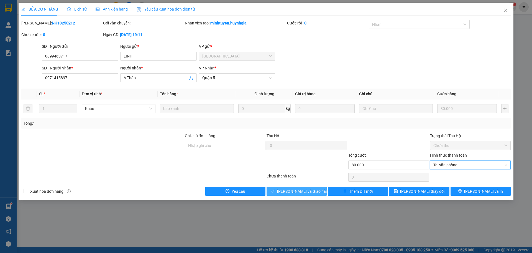
drag, startPoint x: 298, startPoint y: 185, endPoint x: 298, endPoint y: 189, distance: 3.9
click at [298, 186] on div "Total Paid Fee 0 Total UnPaid Fee 80.000 Cash Collection Total Fee Mã ĐH: NH102…" at bounding box center [266, 107] width 490 height 175
click at [299, 192] on span "[PERSON_NAME] và Giao hàng" at bounding box center [303, 191] width 53 height 6
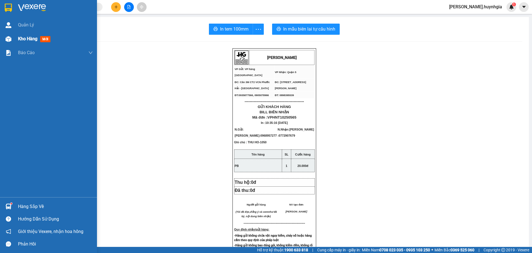
click at [34, 37] on span "Kho hàng" at bounding box center [27, 38] width 19 height 5
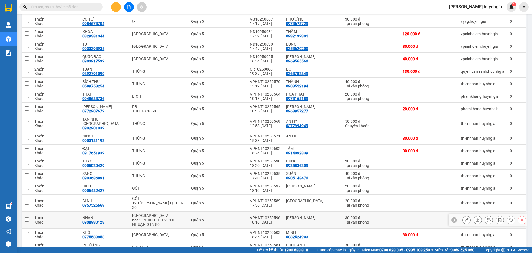
scroll to position [277, 0]
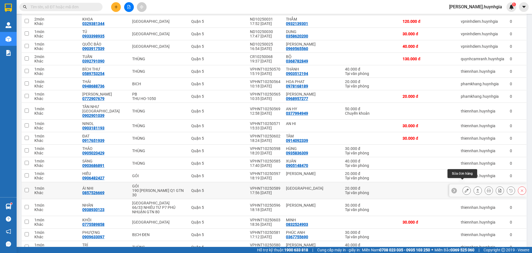
click at [465, 188] on icon at bounding box center [467, 190] width 4 height 4
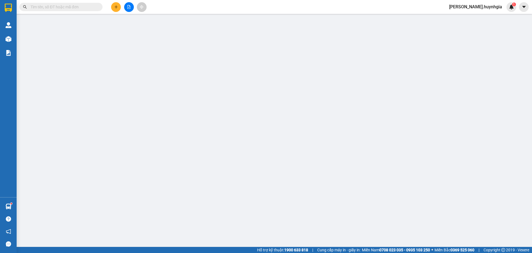
type input "NHẬT ANH"
type input "0857526669"
type input "ÁI NHI"
type input "20.000"
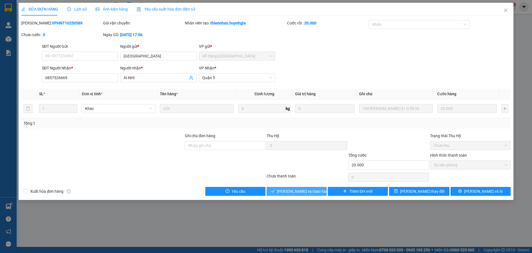
click at [317, 192] on button "[PERSON_NAME] và Giao hàng" at bounding box center [297, 191] width 60 height 9
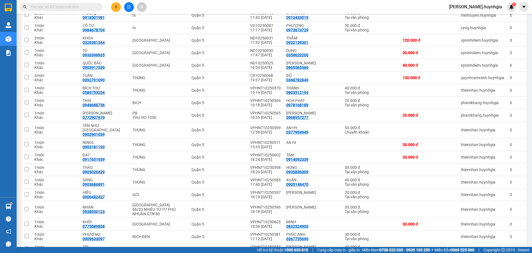
scroll to position [333, 0]
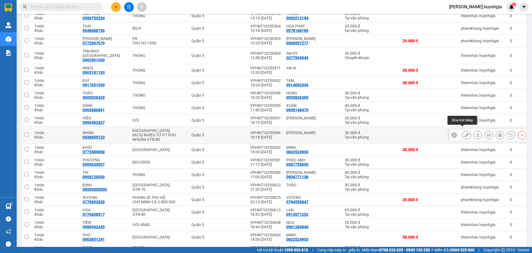
click at [465, 133] on icon at bounding box center [467, 135] width 4 height 4
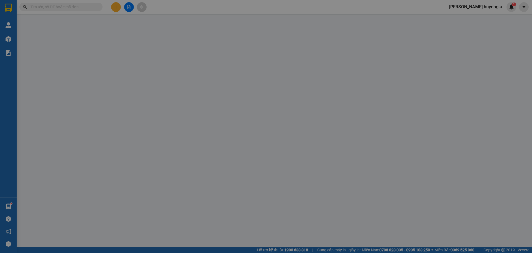
type input "[PERSON_NAME]"
type input "0938930123"
type input "NHÂN"
type input "30.000"
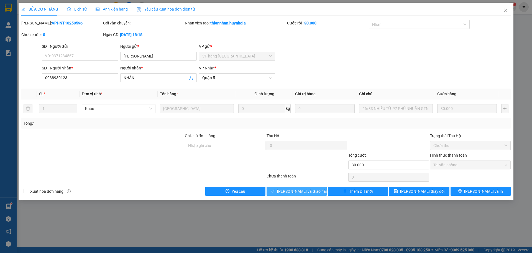
click at [290, 190] on span "[PERSON_NAME] và Giao hàng" at bounding box center [303, 191] width 53 height 6
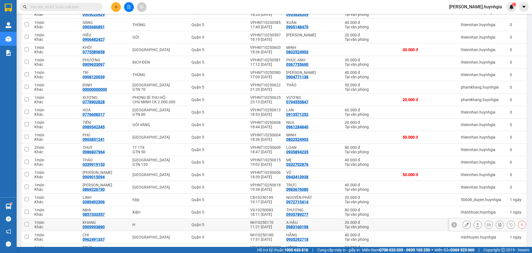
scroll to position [416, 0]
click at [465, 147] on icon at bounding box center [467, 149] width 4 height 4
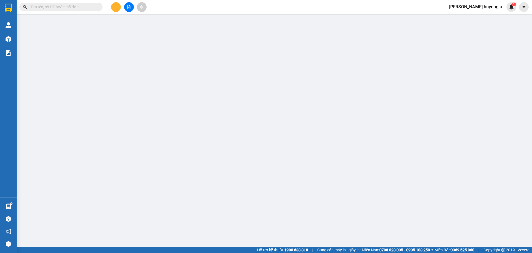
type input "0935894235"
type input "LOAN"
type input "0986837964"
type input "THUỲ"
type input "80.000"
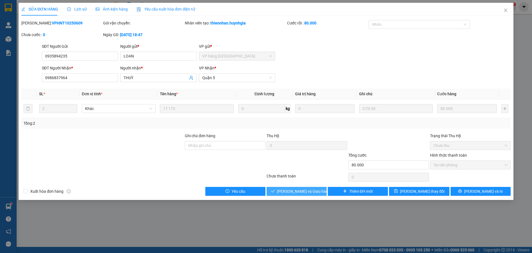
click at [298, 188] on span "[PERSON_NAME] và Giao hàng" at bounding box center [303, 191] width 53 height 6
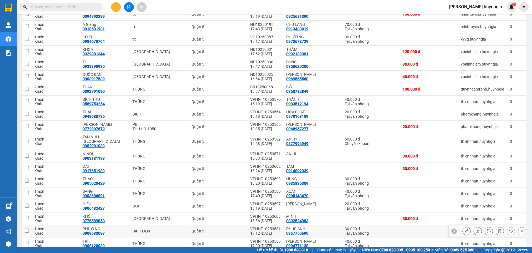
scroll to position [305, 0]
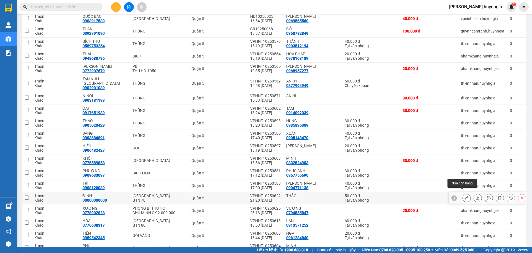
click at [465, 196] on icon at bounding box center [467, 198] width 4 height 4
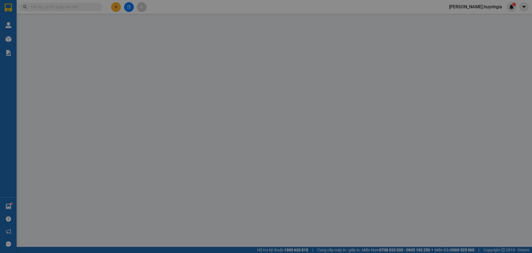
type input "THẢO"
type input "00000000000"
type input "ĐỊNH"
type input "50.000"
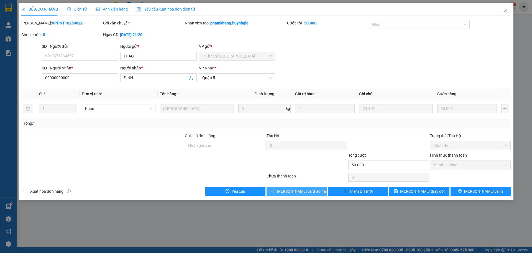
click at [302, 189] on span "[PERSON_NAME] và Giao hàng" at bounding box center [303, 191] width 53 height 6
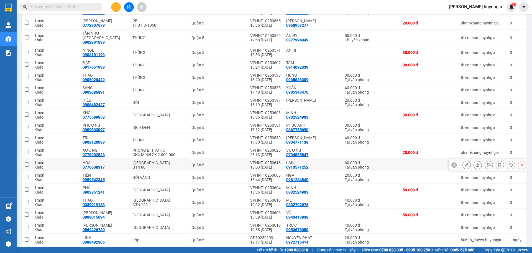
scroll to position [360, 0]
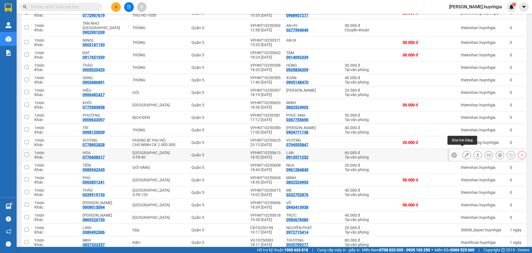
click at [465, 151] on button at bounding box center [467, 155] width 8 height 10
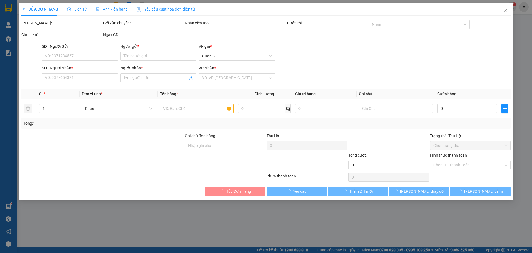
type input "0913571252"
type input "LAN"
type input "0776608317"
type input "HOA"
type input "60.000"
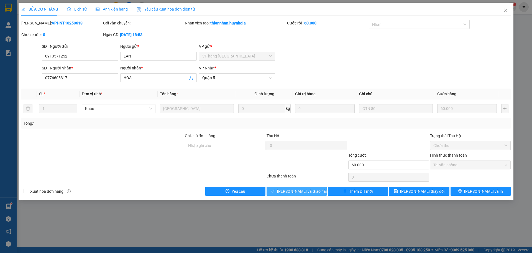
drag, startPoint x: 311, startPoint y: 189, endPoint x: 301, endPoint y: 179, distance: 14.5
click at [311, 189] on span "[PERSON_NAME] và Giao hàng" at bounding box center [303, 191] width 53 height 6
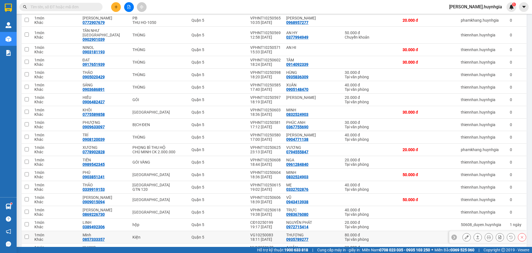
scroll to position [361, 0]
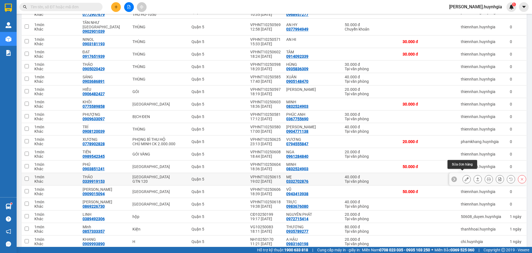
click at [465, 177] on icon at bounding box center [467, 179] width 4 height 4
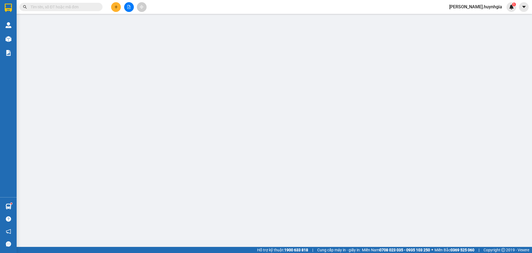
type input "0332702876"
type input "MẸ"
type input "0339919153"
type input "THẢO"
type input "40.000"
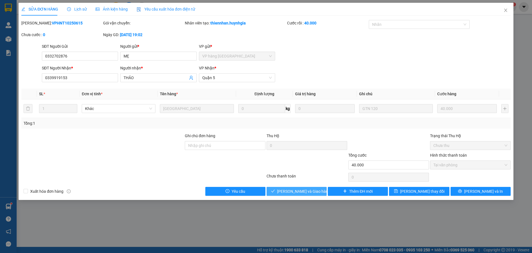
drag, startPoint x: 297, startPoint y: 190, endPoint x: 301, endPoint y: 187, distance: 4.8
click at [298, 189] on span "[PERSON_NAME] và Giao hàng" at bounding box center [303, 191] width 53 height 6
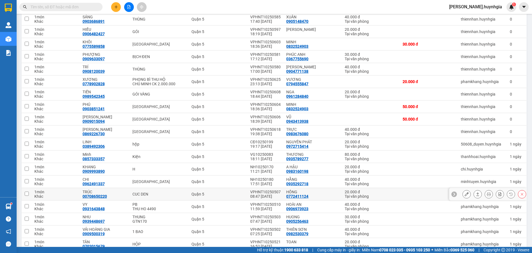
scroll to position [444, 0]
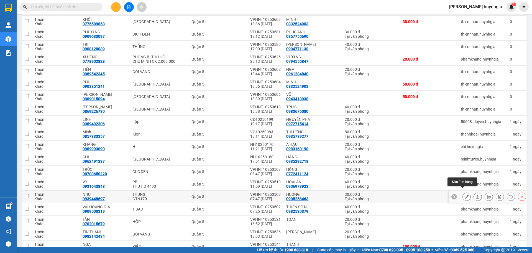
click at [465, 194] on icon at bounding box center [467, 196] width 4 height 4
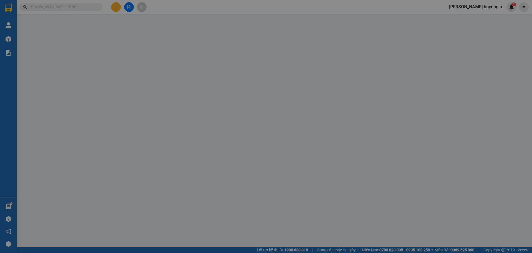
type input "0905256463"
type input "HUONG"
type input "0939448697"
type input "NHU"
type input "30.000"
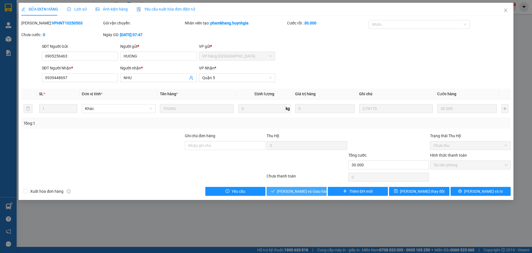
drag, startPoint x: 295, startPoint y: 187, endPoint x: 286, endPoint y: 173, distance: 16.6
click at [295, 187] on button "[PERSON_NAME] và Giao hàng" at bounding box center [297, 191] width 60 height 9
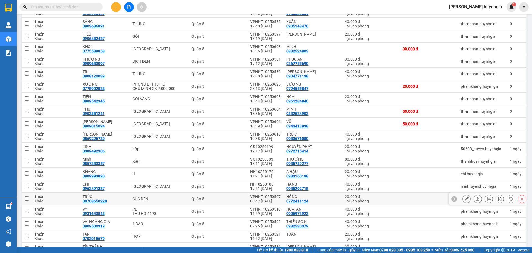
scroll to position [417, 0]
click at [485, 207] on button at bounding box center [489, 211] width 8 height 10
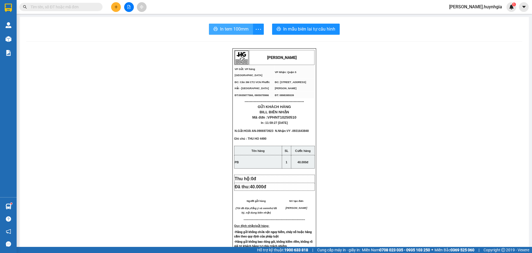
click at [229, 27] on span "In tem 100mm" at bounding box center [234, 29] width 29 height 7
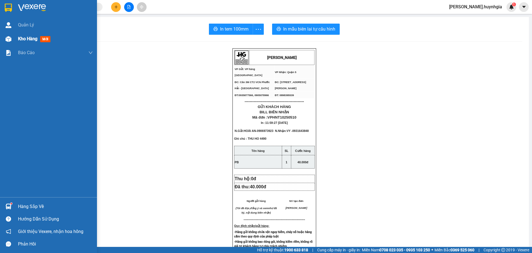
click at [30, 39] on span "Kho hàng" at bounding box center [27, 38] width 19 height 5
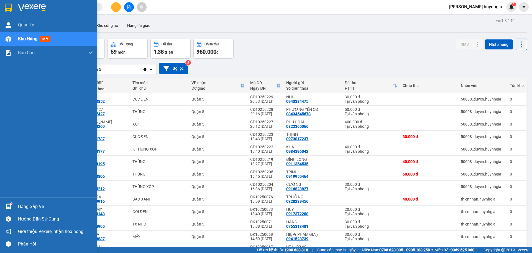
drag, startPoint x: 14, startPoint y: 202, endPoint x: 24, endPoint y: 206, distance: 10.9
click at [18, 204] on div "Hàng sắp về" at bounding box center [48, 206] width 97 height 12
drag, startPoint x: 5, startPoint y: 182, endPoint x: 55, endPoint y: 188, distance: 49.9
click at [5, 182] on div "Quản Lý Kho hàng mới Báo cáo Báo cáo dòng tiền (nhân viên) - mới Báo cáo dòng t…" at bounding box center [48, 126] width 97 height 253
click at [28, 204] on div "Hàng sắp về" at bounding box center [55, 206] width 75 height 8
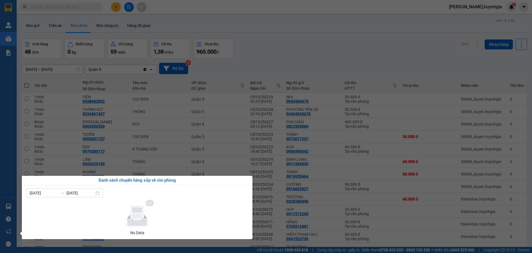
click at [5, 183] on div "Quản Lý Kho hàng mới Báo cáo Báo cáo dòng tiền (nhân viên) - mới Báo cáo dòng t…" at bounding box center [8, 126] width 17 height 253
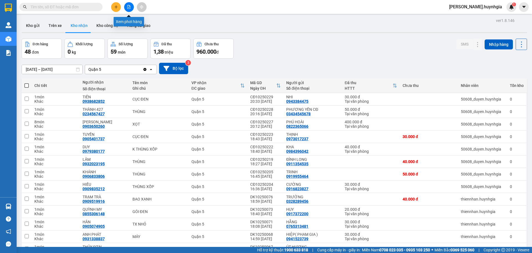
click at [132, 7] on button at bounding box center [129, 7] width 10 height 10
click at [141, 24] on button "Hàng đã giao" at bounding box center [139, 25] width 32 height 13
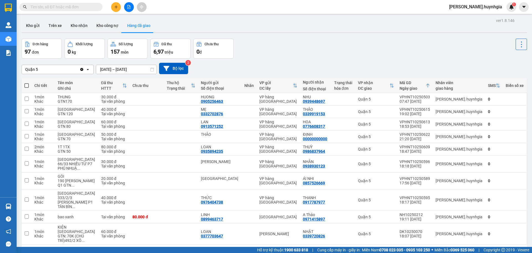
drag, startPoint x: 501, startPoint y: 218, endPoint x: 512, endPoint y: 221, distance: 10.6
click at [502, 250] on div "10 / trang" at bounding box center [503, 253] width 17 height 6
drag, startPoint x: 499, startPoint y: 205, endPoint x: 503, endPoint y: 206, distance: 4.6
click at [500, 229] on span "100 / trang" at bounding box center [502, 232] width 20 height 6
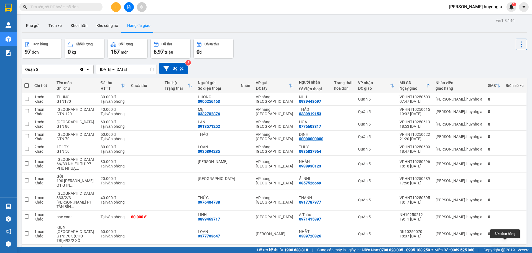
click at [508, 251] on icon at bounding box center [510, 253] width 4 height 4
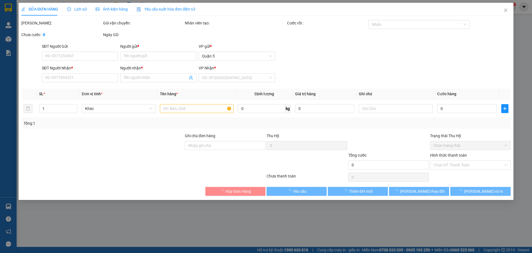
type input "0908824165"
type input "CÔ MỸ"
type input "0905207472"
type input "PHƯỢNG"
type input "60.000"
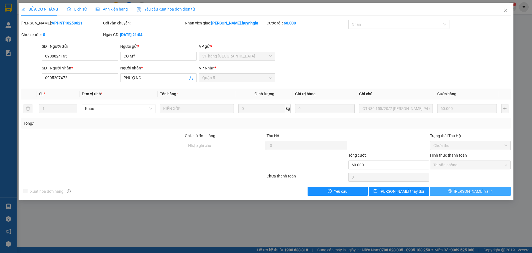
click at [465, 191] on button "[PERSON_NAME] và In" at bounding box center [470, 191] width 81 height 9
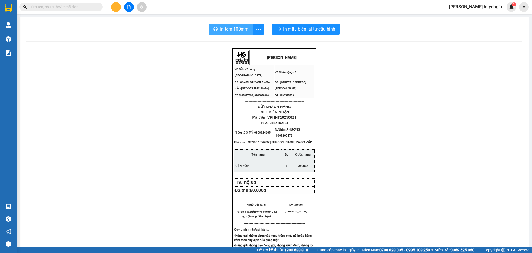
click at [239, 29] on span "In tem 100mm" at bounding box center [234, 29] width 29 height 7
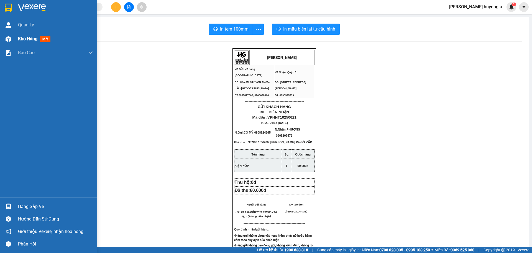
click at [30, 38] on span "Kho hàng" at bounding box center [27, 38] width 19 height 5
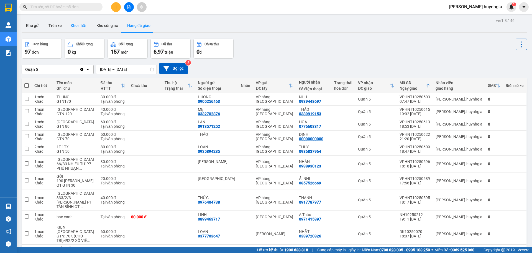
click at [78, 25] on button "Kho nhận" at bounding box center [79, 25] width 26 height 13
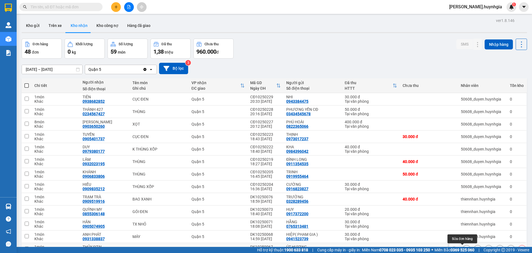
click at [465, 247] on icon at bounding box center [467, 249] width 4 height 4
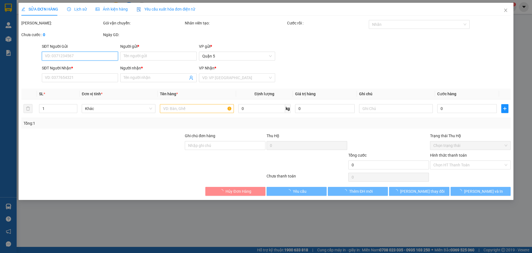
type input "0796662555"
type input "ÚT HƯƠNG"
type input "0988894650"
type input "THỦY SƠN"
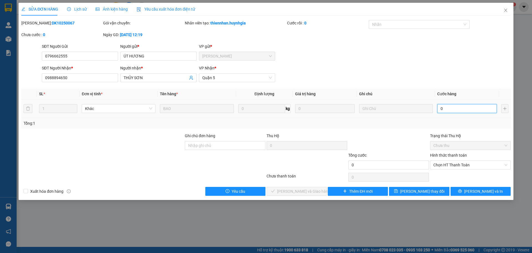
click at [438, 107] on input "0" at bounding box center [467, 108] width 60 height 9
click at [438, 106] on input "0" at bounding box center [467, 108] width 60 height 9
click at [439, 110] on input "0" at bounding box center [467, 108] width 60 height 9
type input "40"
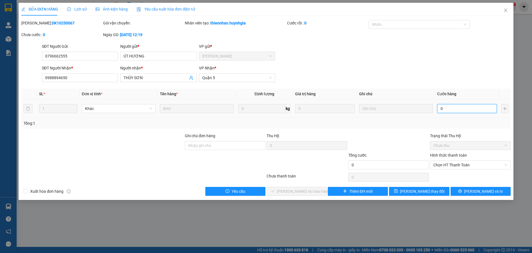
type input "40"
type input "40.000"
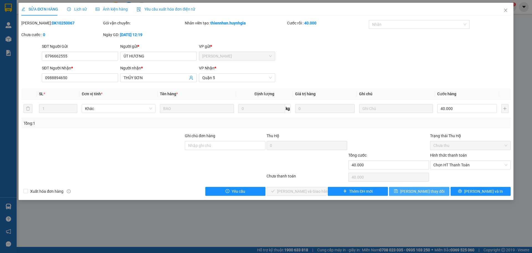
click at [438, 190] on button "[PERSON_NAME] thay đổi" at bounding box center [419, 191] width 60 height 9
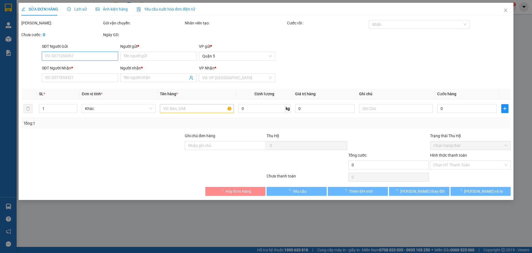
type input "0932139301"
type input "THẮM"
type input "0329381344"
type input "KHOA"
type input "120.000"
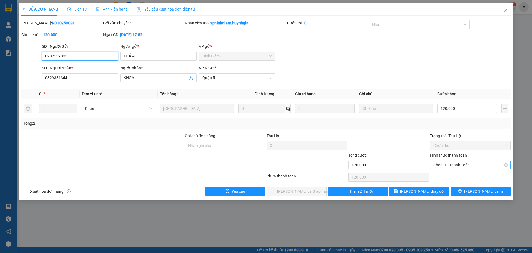
click at [456, 165] on span "Chọn HT Thanh Toán" at bounding box center [471, 164] width 74 height 8
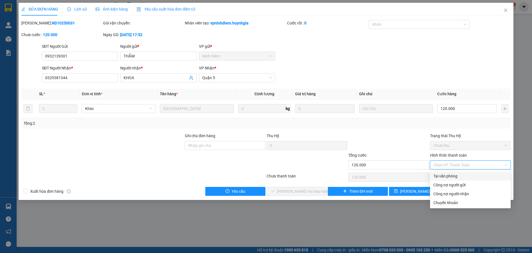
drag, startPoint x: 447, startPoint y: 175, endPoint x: 453, endPoint y: 184, distance: 10.5
click at [448, 175] on div "Tại văn phòng" at bounding box center [471, 176] width 74 height 6
type input "0"
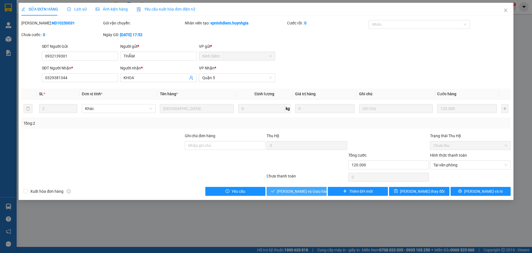
drag, startPoint x: 287, startPoint y: 191, endPoint x: 300, endPoint y: 187, distance: 13.9
click at [292, 190] on span "[PERSON_NAME] và Giao hàng" at bounding box center [303, 191] width 53 height 6
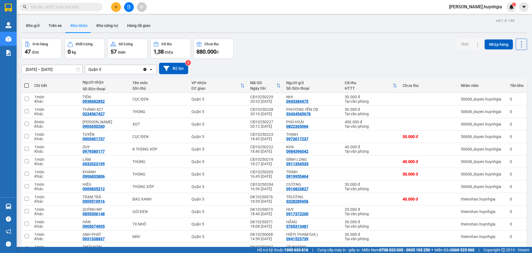
click at [56, 9] on input "text" at bounding box center [62, 7] width 65 height 6
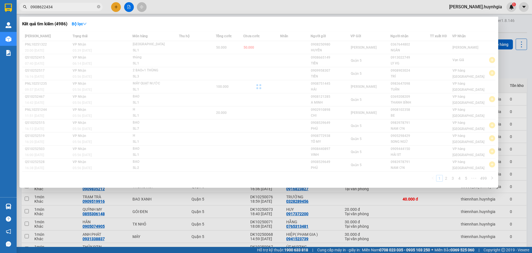
type input "09086224345"
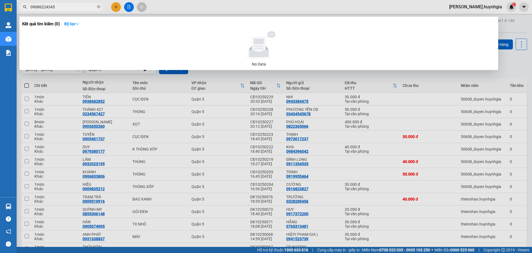
scroll to position [194, 0]
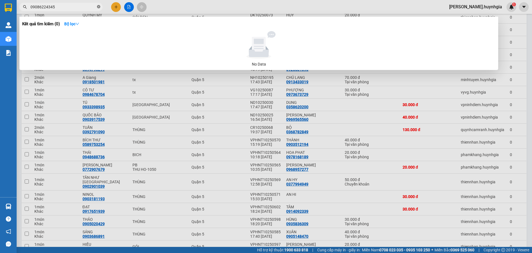
click at [99, 6] on icon "close-circle" at bounding box center [98, 6] width 3 height 3
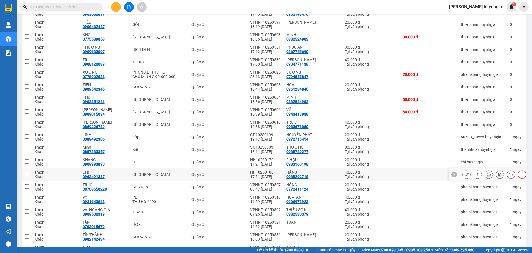
scroll to position [388, 0]
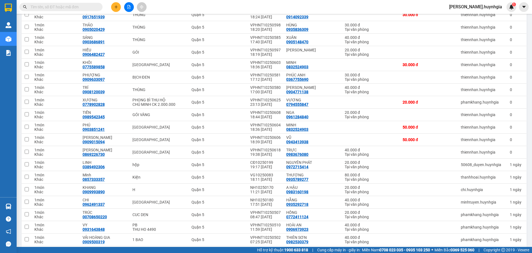
click at [80, 7] on input "text" at bounding box center [62, 7] width 65 height 6
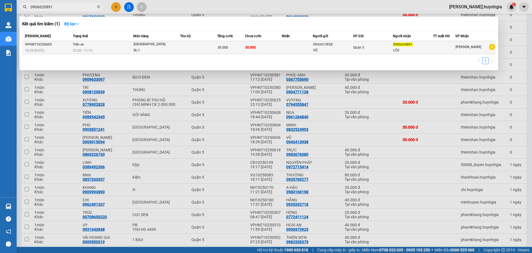
type input "0906620891"
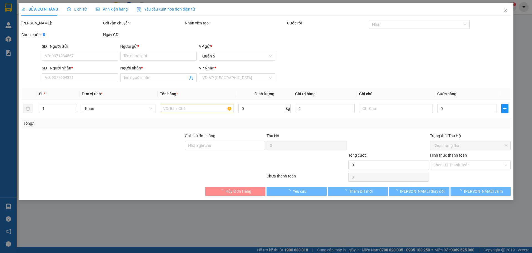
type input "0943413938"
type input "VŨ"
type input "0906620891"
type input "LỘC"
type input "30.000"
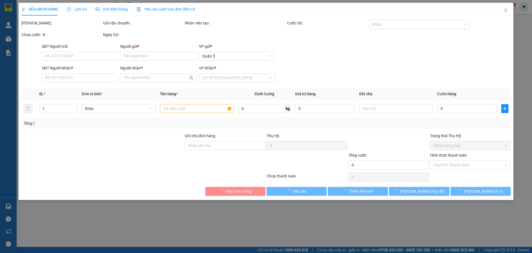
type input "30.000"
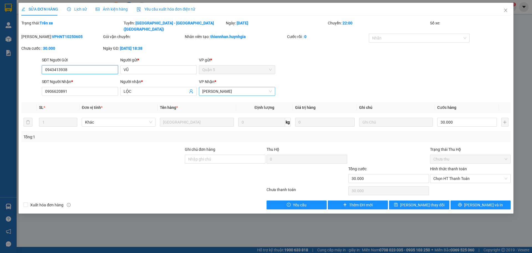
drag, startPoint x: 220, startPoint y: 82, endPoint x: 223, endPoint y: 84, distance: 4.0
click at [220, 87] on span "[PERSON_NAME]" at bounding box center [237, 91] width 70 height 8
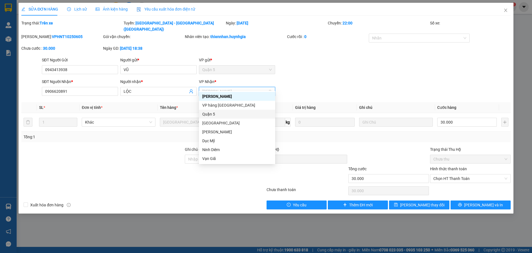
click at [216, 113] on div "Quận 5" at bounding box center [237, 114] width 70 height 6
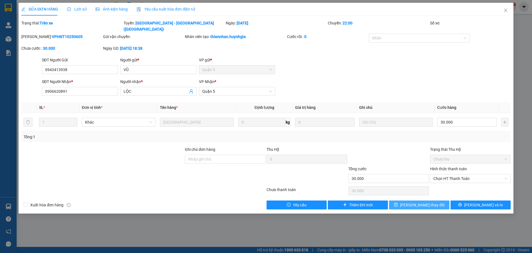
click at [419, 202] on span "[PERSON_NAME] thay đổi" at bounding box center [422, 205] width 44 height 6
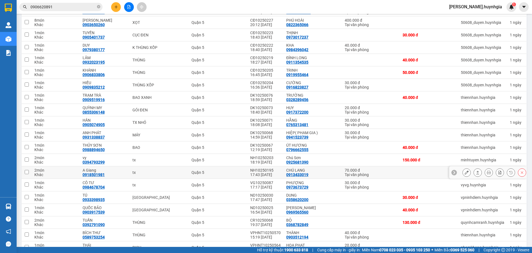
scroll to position [111, 0]
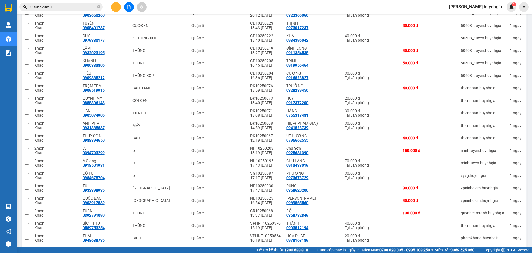
click at [72, 9] on input "0906620891" at bounding box center [62, 7] width 65 height 6
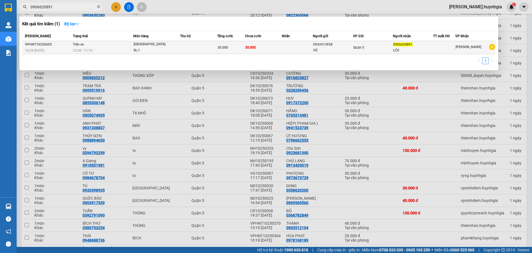
click at [465, 47] on span "[PERSON_NAME]" at bounding box center [469, 47] width 26 height 4
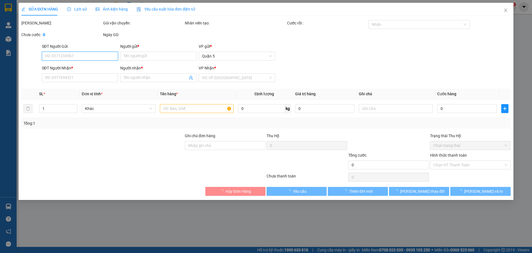
type input "0943413938"
type input "VŨ"
type input "0906620891"
type input "LỘC"
type input "30.000"
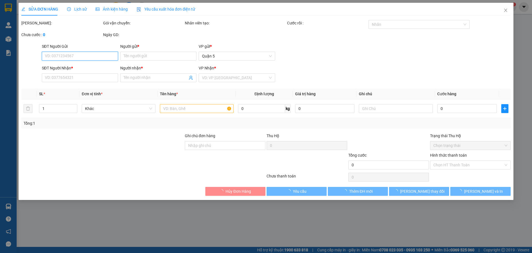
type input "30.000"
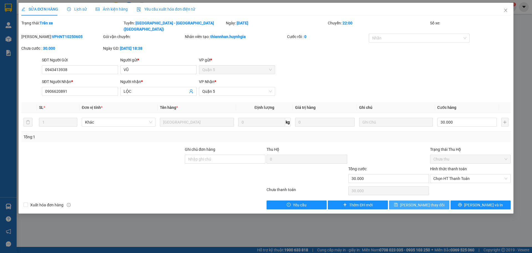
click at [398, 202] on icon "save" at bounding box center [396, 204] width 4 height 4
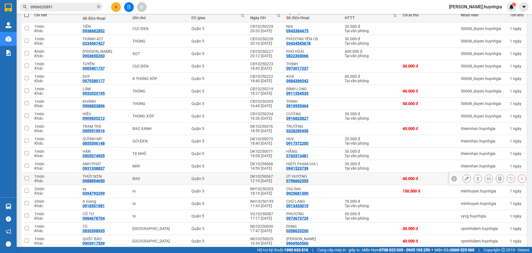
scroll to position [83, 0]
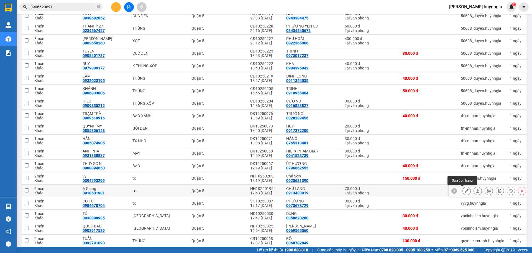
click at [465, 191] on icon at bounding box center [467, 190] width 4 height 4
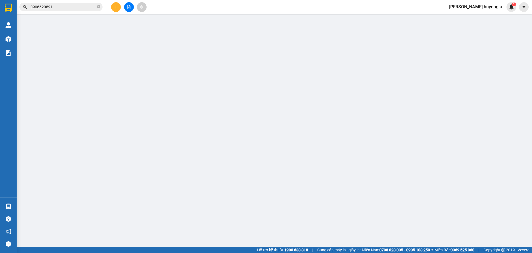
type input "0913433019"
type input "CHÚ LANG"
type input "0918501981"
type input "A Giang"
type input "70.000"
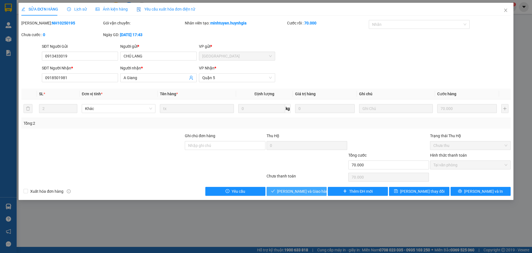
drag, startPoint x: 308, startPoint y: 192, endPoint x: 311, endPoint y: 188, distance: 4.8
click at [309, 191] on span "[PERSON_NAME] và Giao hàng" at bounding box center [303, 191] width 53 height 6
type input "0"
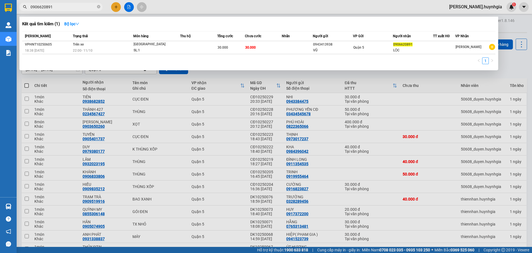
drag, startPoint x: 80, startPoint y: 7, endPoint x: 177, endPoint y: 34, distance: 100.7
click at [81, 7] on input "0906620891" at bounding box center [62, 7] width 65 height 6
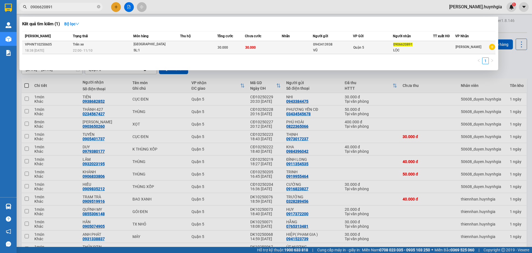
click at [477, 47] on span "[PERSON_NAME]" at bounding box center [469, 47] width 26 height 4
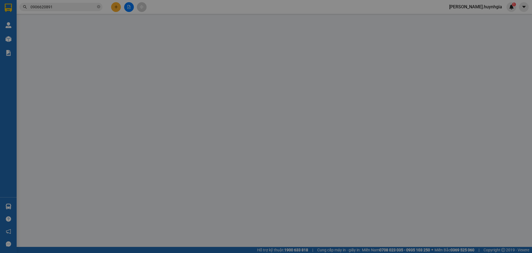
type input "0943413938"
type input "VŨ"
type input "0906620891"
type input "LỘC"
type input "30.000"
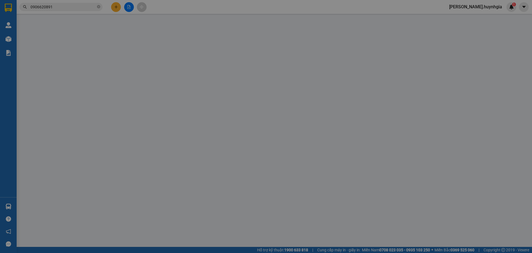
type input "30.000"
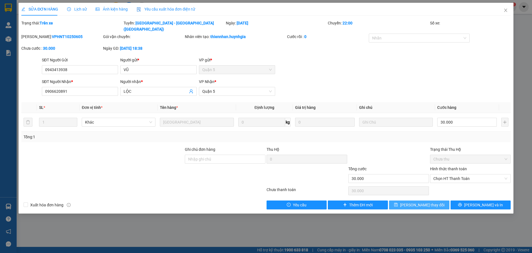
click at [417, 202] on span "[PERSON_NAME] thay đổi" at bounding box center [422, 205] width 44 height 6
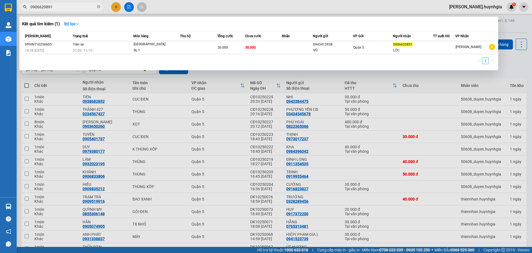
click at [60, 9] on input "0906620891" at bounding box center [62, 7] width 65 height 6
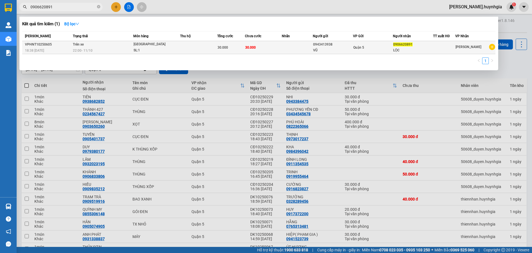
click at [492, 47] on icon "plus-circle" at bounding box center [492, 47] width 6 height 6
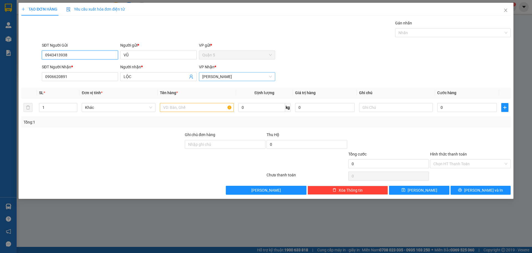
click at [239, 76] on span "[PERSON_NAME]" at bounding box center [237, 76] width 70 height 8
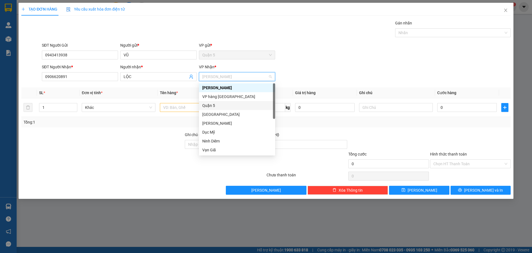
click at [220, 105] on div "Quận 5" at bounding box center [237, 105] width 70 height 6
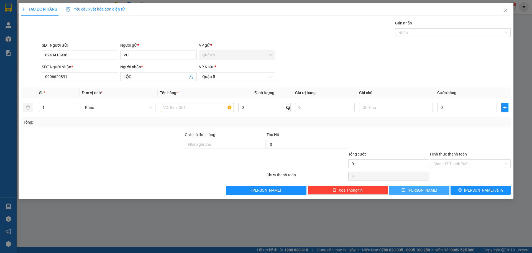
click at [435, 188] on button "[PERSON_NAME]" at bounding box center [419, 189] width 60 height 9
click at [192, 110] on input "text" at bounding box center [197, 107] width 74 height 9
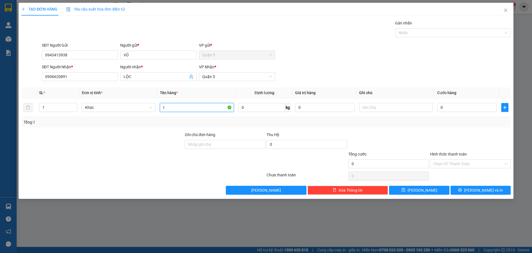
type input "tx"
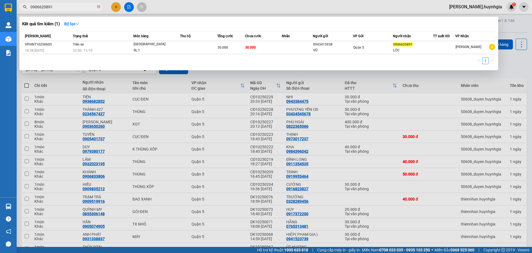
drag, startPoint x: 53, startPoint y: 83, endPoint x: 83, endPoint y: 87, distance: 30.2
click at [60, 83] on div at bounding box center [266, 126] width 532 height 253
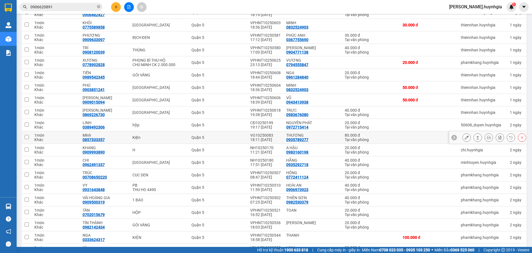
scroll to position [388, 0]
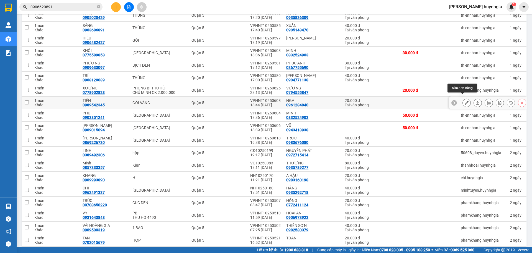
click at [465, 101] on icon at bounding box center [467, 103] width 4 height 4
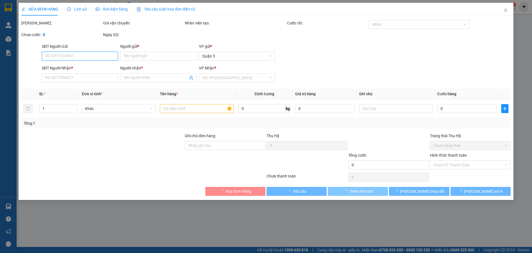
type input "0961284840"
type input "NGA"
type input "0989542345"
type input "TIẾN"
type input "20.000"
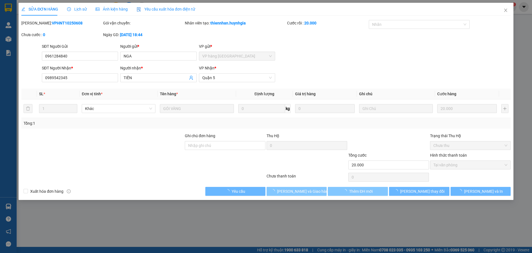
click at [305, 191] on span "[PERSON_NAME] và Giao hàng" at bounding box center [303, 191] width 53 height 6
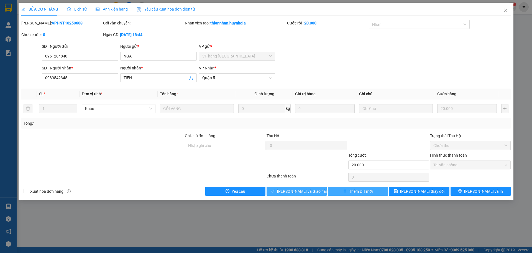
drag, startPoint x: 311, startPoint y: 187, endPoint x: 318, endPoint y: 190, distance: 7.2
click at [312, 187] on button "[PERSON_NAME] và Giao hàng" at bounding box center [297, 191] width 60 height 9
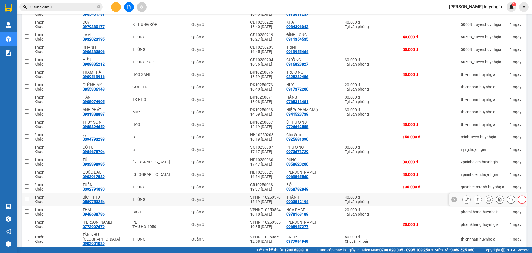
scroll to position [83, 0]
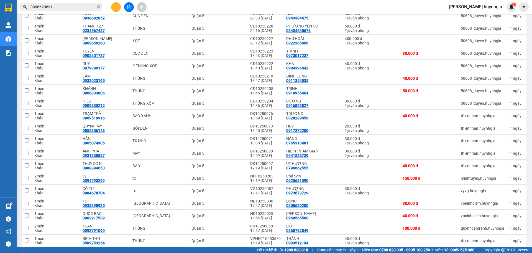
click at [97, 6] on icon "close-circle" at bounding box center [98, 6] width 3 height 3
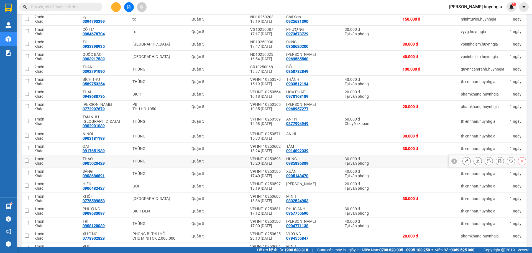
scroll to position [249, 0]
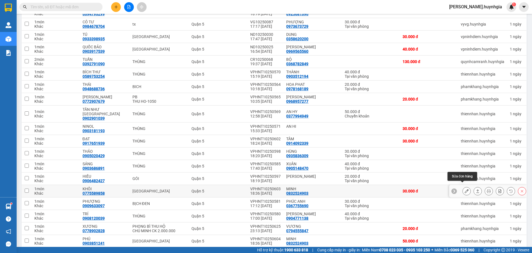
click at [465, 189] on icon at bounding box center [467, 191] width 4 height 4
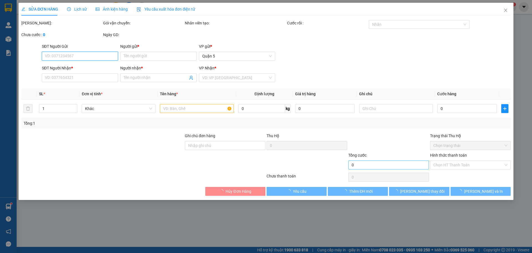
type input "0832524903"
type input "MINH"
type input "0775589858"
type input "KHÔI"
type input "30.000"
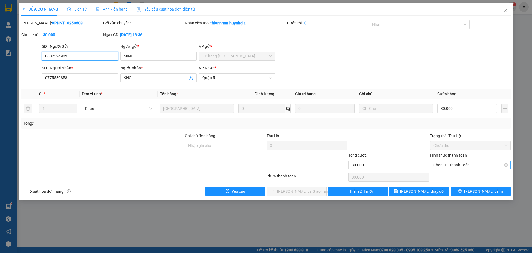
click at [458, 164] on span "Chọn HT Thanh Toán" at bounding box center [471, 164] width 74 height 8
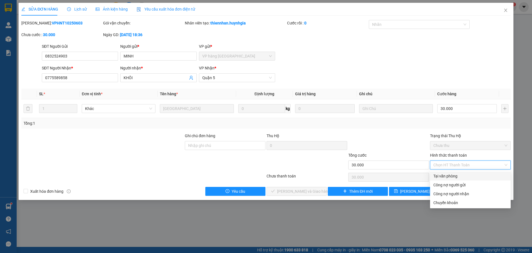
click at [455, 174] on div "Tại văn phòng" at bounding box center [471, 176] width 74 height 6
type input "0"
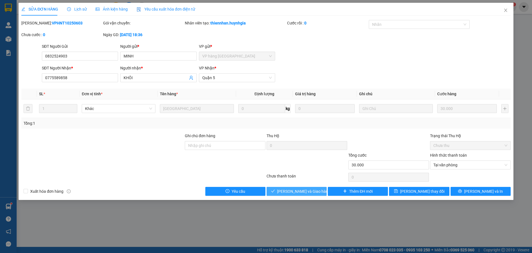
click at [309, 188] on span "[PERSON_NAME] và Giao hàng" at bounding box center [303, 191] width 53 height 6
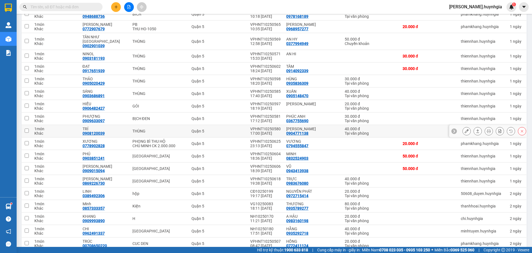
scroll to position [333, 0]
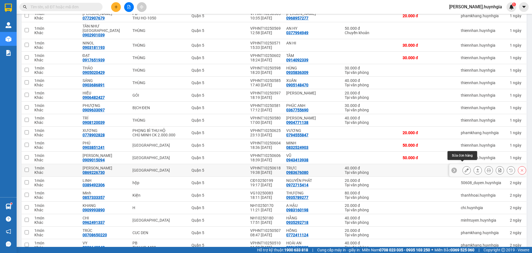
click at [466, 165] on button at bounding box center [467, 170] width 8 height 10
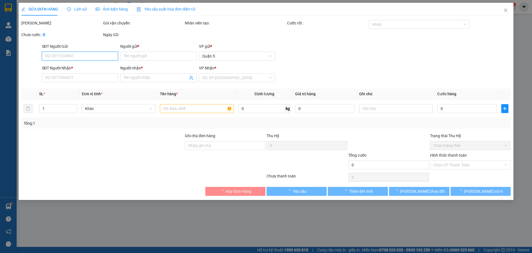
type input "0983676080"
type input "TRỰC"
type input "0869226730"
type input "QUANG PHƯỚC"
type input "40.000"
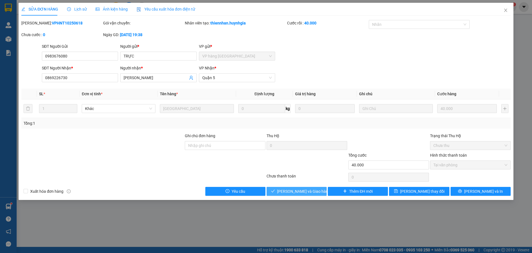
click at [303, 188] on span "[PERSON_NAME] và Giao hàng" at bounding box center [303, 191] width 53 height 6
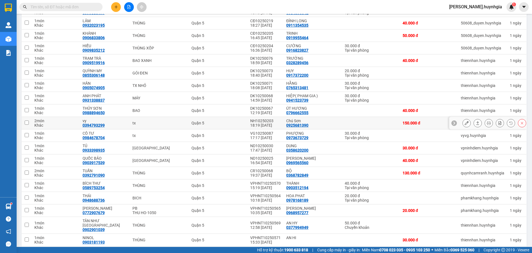
scroll to position [139, 0]
click at [465, 172] on icon at bounding box center [467, 172] width 4 height 4
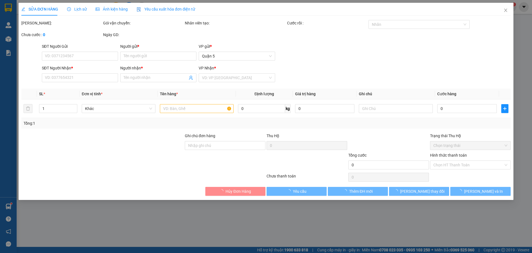
type input "0368782849"
type input "BỘ"
type input "0392791090"
type input "TUẤN"
type input "130.000"
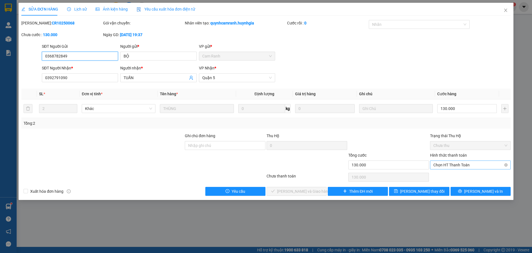
drag, startPoint x: 455, startPoint y: 164, endPoint x: 461, endPoint y: 168, distance: 6.8
click at [455, 164] on span "Chọn HT Thanh Toán" at bounding box center [471, 164] width 74 height 8
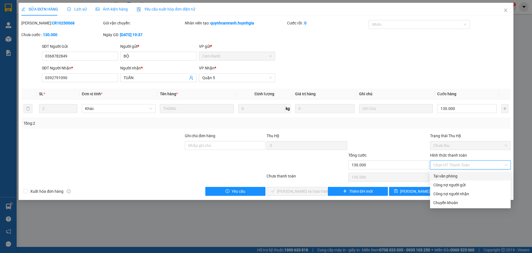
click at [456, 175] on div "Tại văn phòng" at bounding box center [471, 176] width 74 height 6
type input "0"
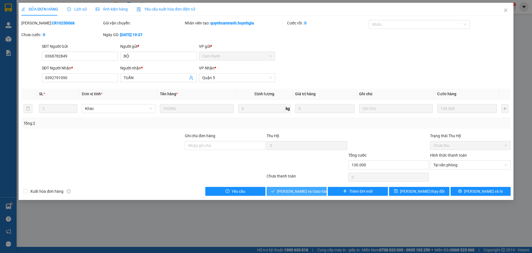
drag, startPoint x: 302, startPoint y: 187, endPoint x: 306, endPoint y: 188, distance: 4.0
click at [302, 187] on button "[PERSON_NAME] và Giao hàng" at bounding box center [297, 191] width 60 height 9
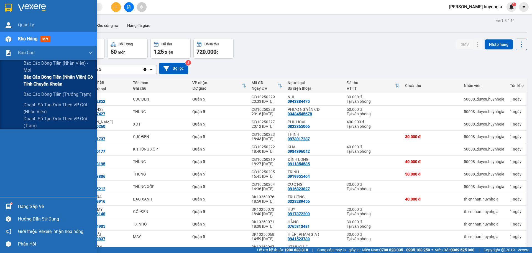
click at [37, 78] on span "Báo cáo dòng tiền (nhân viên) có tính chuyển khoản" at bounding box center [58, 80] width 69 height 14
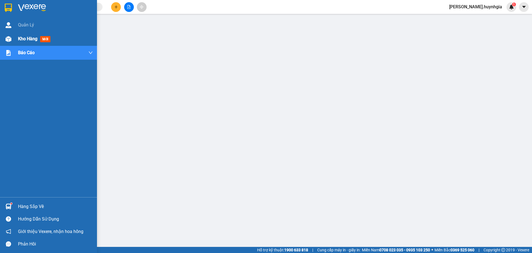
click at [26, 38] on span "Kho hàng" at bounding box center [27, 38] width 19 height 5
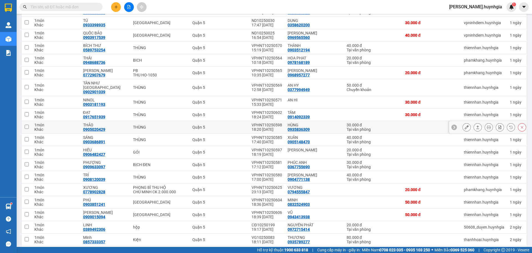
scroll to position [254, 0]
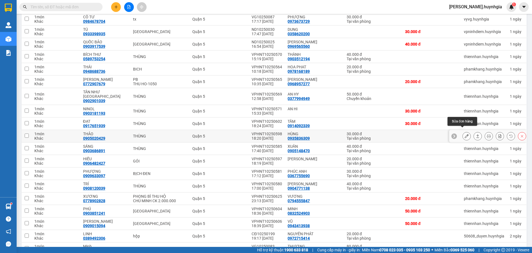
click at [465, 134] on icon at bounding box center [467, 136] width 4 height 4
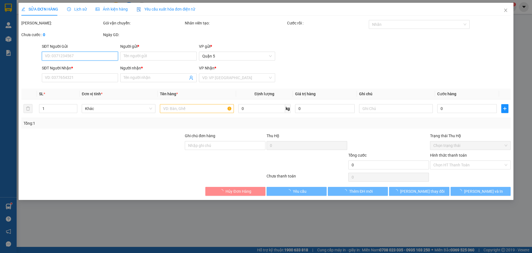
type input "0935836309"
type input "HÙNG"
type input "0905020429"
type input "THẢO"
type input "30.000"
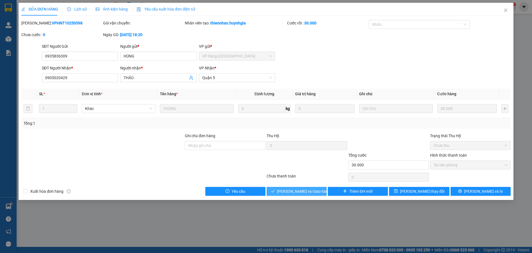
drag, startPoint x: 295, startPoint y: 193, endPoint x: 300, endPoint y: 194, distance: 5.4
click at [296, 192] on span "[PERSON_NAME] và Giao hàng" at bounding box center [303, 191] width 53 height 6
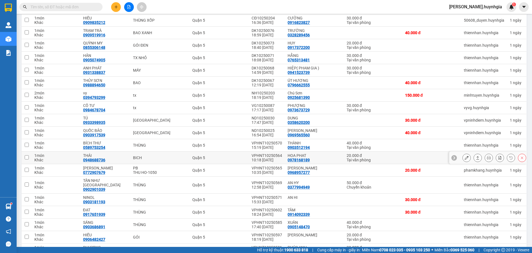
scroll to position [166, 0]
click at [465, 210] on icon at bounding box center [467, 212] width 4 height 4
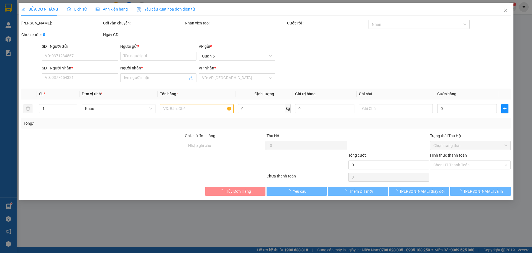
type input "0914092339"
type input "TÂM"
type input "0917651939"
type input "ĐẠT"
type input "30.000"
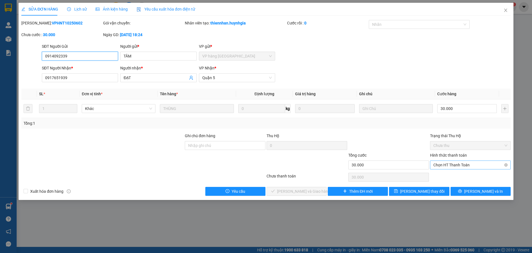
drag, startPoint x: 451, startPoint y: 166, endPoint x: 453, endPoint y: 165, distance: 3.0
click at [449, 165] on span "Chọn HT Thanh Toán" at bounding box center [471, 164] width 74 height 8
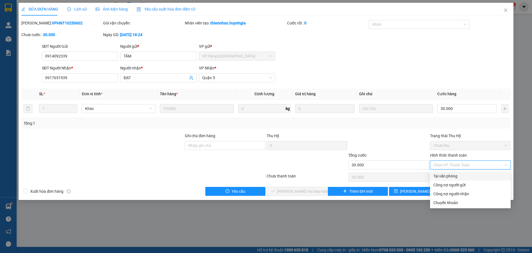
click at [457, 174] on div "Tại văn phòng" at bounding box center [471, 176] width 74 height 6
type input "0"
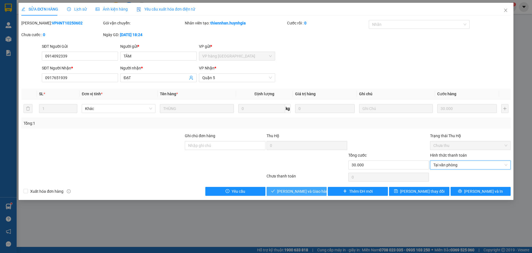
drag, startPoint x: 288, startPoint y: 192, endPoint x: 295, endPoint y: 190, distance: 6.5
click at [290, 191] on span "[PERSON_NAME] và Giao hàng" at bounding box center [303, 191] width 53 height 6
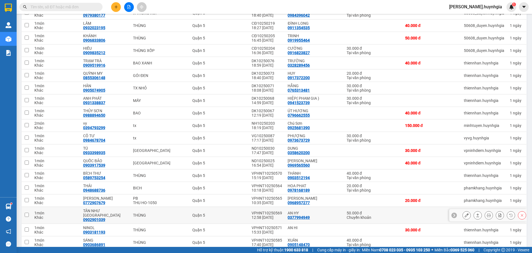
scroll to position [139, 0]
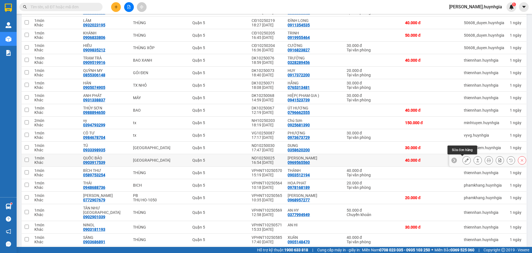
click at [465, 159] on icon at bounding box center [467, 160] width 4 height 4
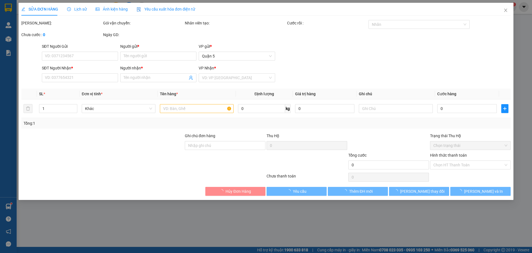
type input "0969565560"
type input "ANH TUẤN"
type input "0903917539"
type input "QUỐC BẢO"
type input "40.000"
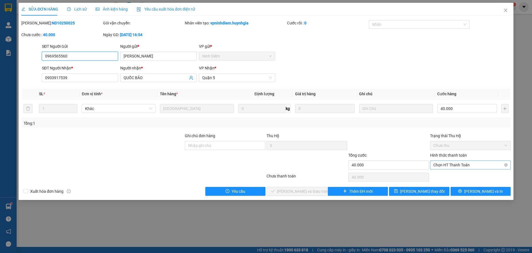
click at [456, 164] on span "Chọn HT Thanh Toán" at bounding box center [471, 164] width 74 height 8
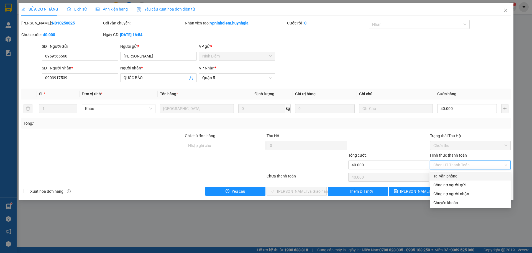
click at [457, 175] on div "Tại văn phòng" at bounding box center [471, 176] width 74 height 6
type input "0"
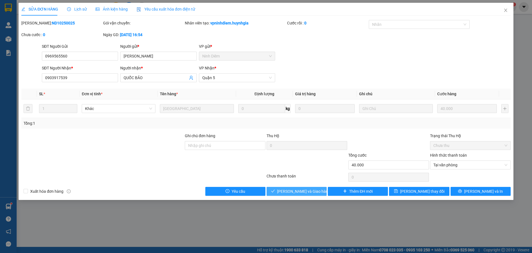
click at [311, 193] on span "[PERSON_NAME] và Giao hàng" at bounding box center [303, 191] width 53 height 6
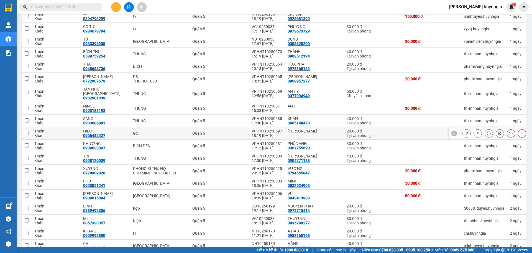
scroll to position [189, 0]
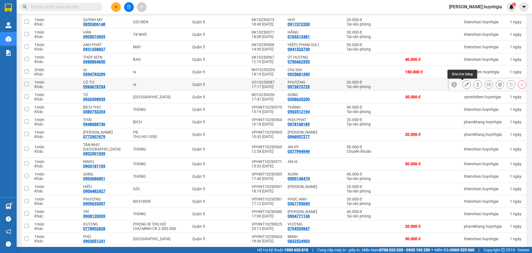
click at [465, 85] on icon at bounding box center [467, 84] width 4 height 4
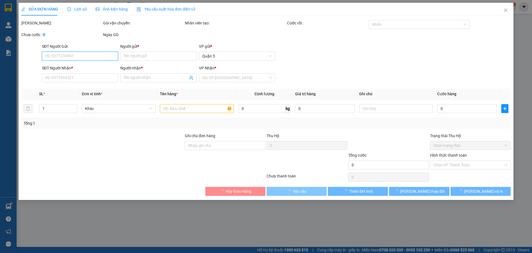
type input "0973673729"
type input "PHƯỢNG"
type input "0984678704"
type input "CÔ TƯ"
type input "30.000"
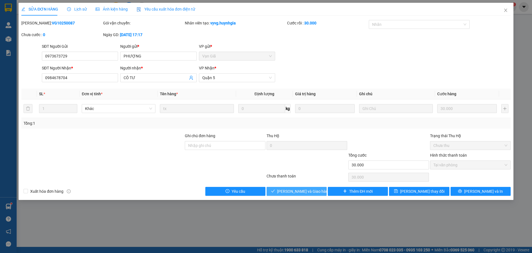
click at [298, 190] on span "[PERSON_NAME] và Giao hàng" at bounding box center [303, 191] width 53 height 6
type input "0"
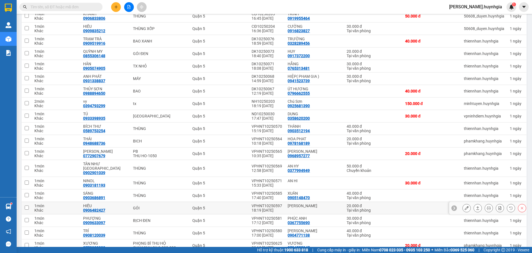
scroll to position [166, 0]
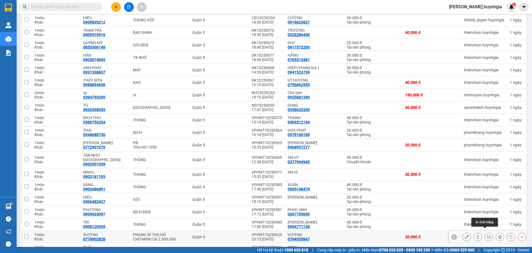
click at [487, 235] on icon at bounding box center [489, 237] width 4 height 4
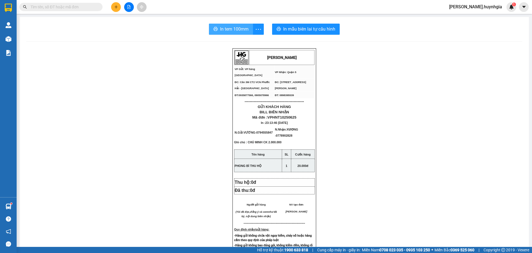
click at [236, 32] on span "In tem 100mm" at bounding box center [234, 29] width 29 height 7
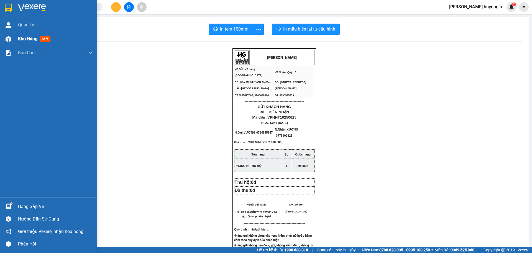
click at [34, 37] on span "Kho hàng" at bounding box center [27, 38] width 19 height 5
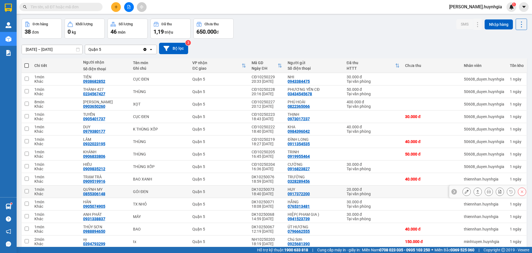
scroll to position [111, 0]
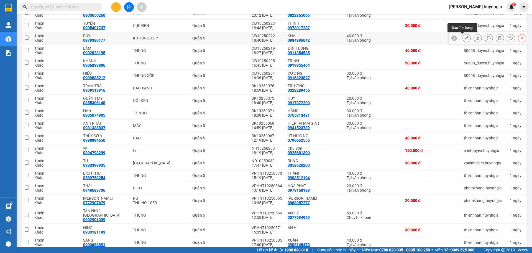
click at [465, 38] on icon at bounding box center [467, 38] width 4 height 4
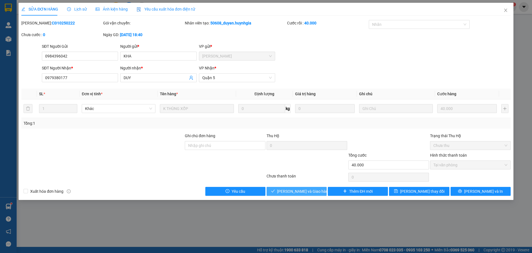
click at [310, 190] on span "[PERSON_NAME] và Giao hàng" at bounding box center [303, 191] width 53 height 6
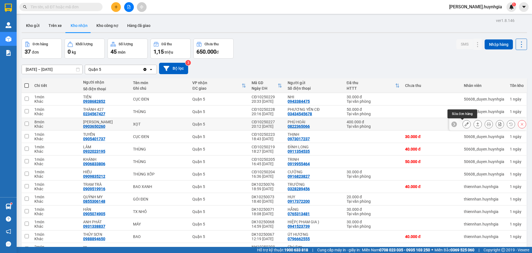
click at [465, 125] on icon at bounding box center [467, 124] width 4 height 4
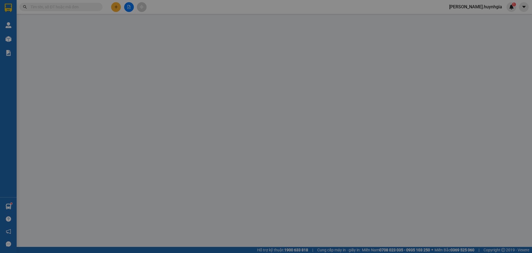
type input "0822365066"
type input "PHÚ HOÀI"
type input "0903650260"
type input "[PERSON_NAME]"
type input "400.000"
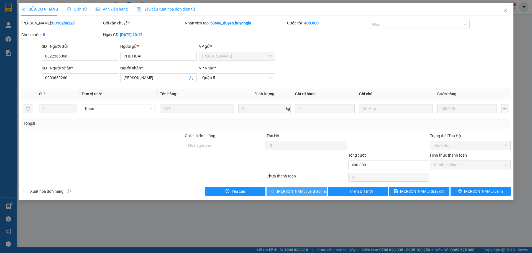
click at [291, 191] on span "[PERSON_NAME] và Giao hàng" at bounding box center [303, 191] width 53 height 6
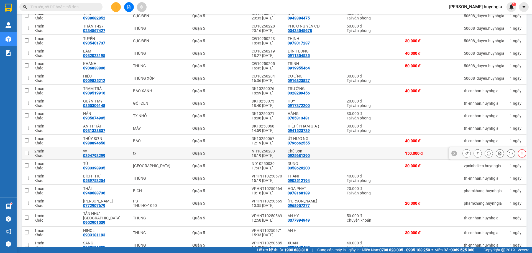
scroll to position [111, 0]
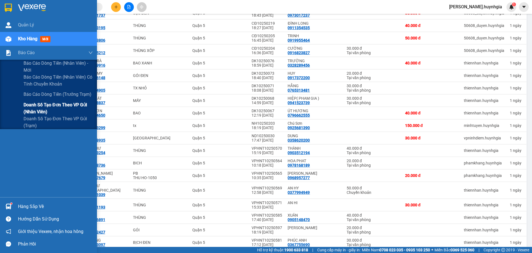
drag, startPoint x: 48, startPoint y: 78, endPoint x: 90, endPoint y: 113, distance: 54.5
click at [54, 80] on span "Báo cáo dòng tiền (nhân viên) có tính chuyển khoản" at bounding box center [58, 80] width 69 height 14
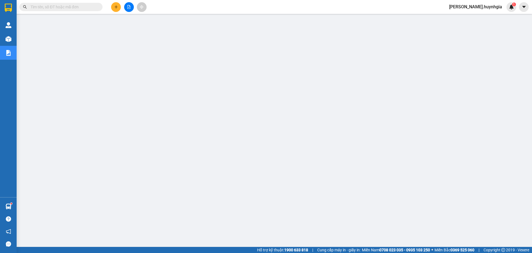
scroll to position [22, 0]
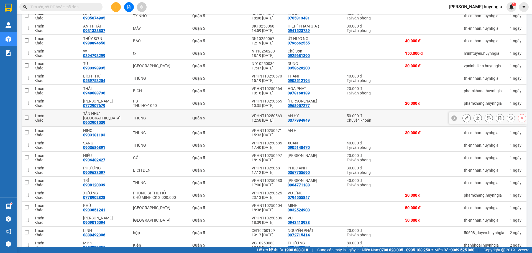
scroll to position [124, 0]
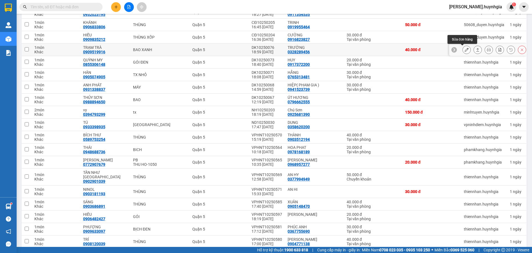
click at [463, 49] on button at bounding box center [467, 50] width 8 height 10
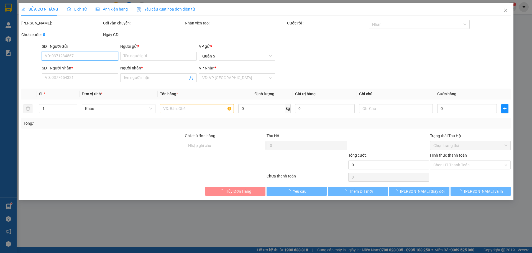
type input "0328289456"
type input "TRƯỜNG"
type input "0909519916"
type input "TRẠM TRÀ"
type input "40.000"
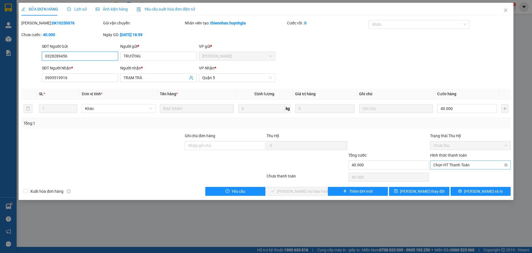
click at [454, 164] on span "Chọn HT Thanh Toán" at bounding box center [471, 164] width 74 height 8
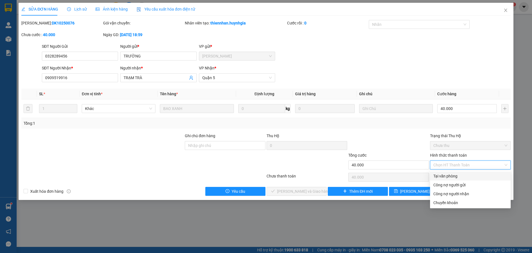
drag, startPoint x: 454, startPoint y: 173, endPoint x: 460, endPoint y: 177, distance: 7.7
click at [454, 172] on div "Tại văn phòng" at bounding box center [470, 175] width 81 height 9
type input "0"
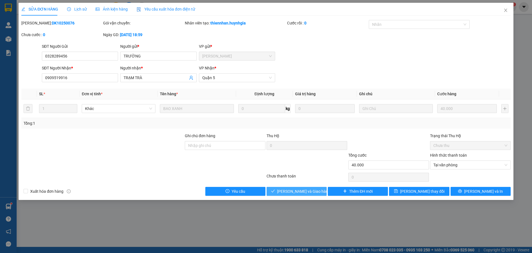
click at [303, 187] on button "[PERSON_NAME] và Giao hàng" at bounding box center [297, 191] width 60 height 9
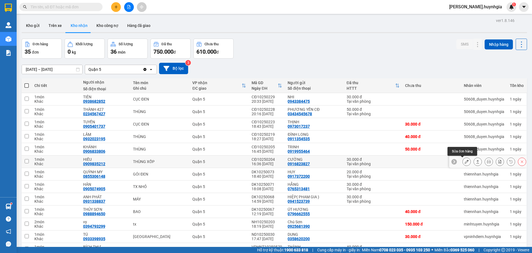
drag, startPoint x: 462, startPoint y: 162, endPoint x: 464, endPoint y: 163, distance: 3.0
click at [465, 162] on icon at bounding box center [467, 161] width 4 height 4
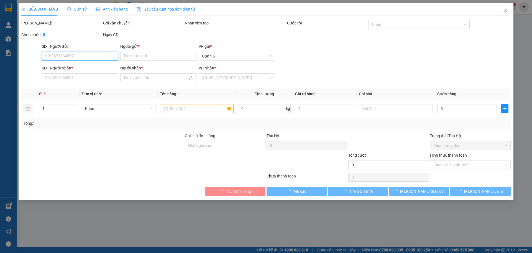
type input "0916823827"
type input "CƯỜNG"
type input "0909835212"
type input "HIẾU"
type input "30.000"
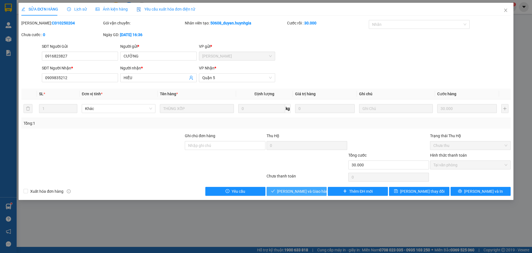
drag, startPoint x: 310, startPoint y: 188, endPoint x: 318, endPoint y: 187, distance: 7.5
click at [311, 188] on span "[PERSON_NAME] và Giao hàng" at bounding box center [303, 191] width 53 height 6
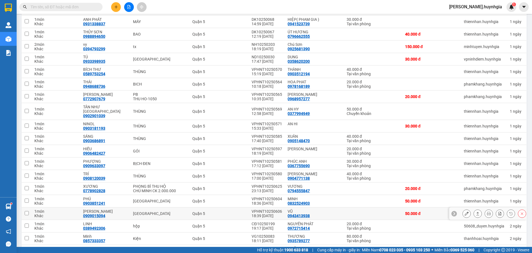
scroll to position [166, 0]
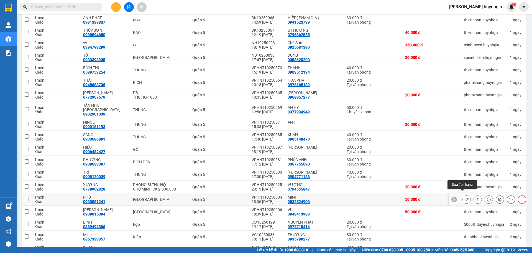
click at [463, 197] on button at bounding box center [467, 199] width 8 height 10
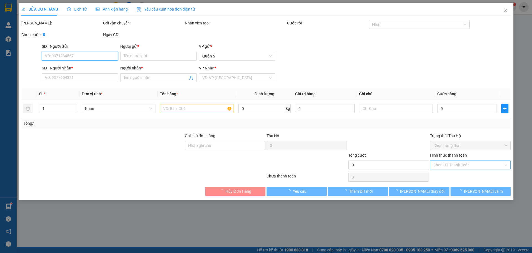
type input "0832524903"
type input "MINH"
type input "0903851241"
type input "PHÚ"
type input "50.000"
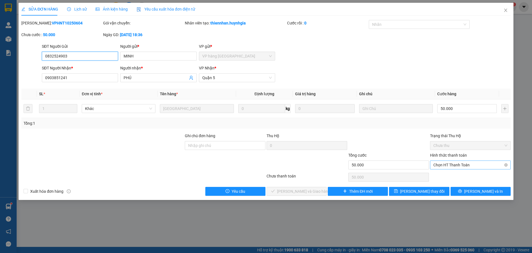
drag, startPoint x: 458, startPoint y: 161, endPoint x: 464, endPoint y: 167, distance: 8.0
click at [458, 162] on span "Chọn HT Thanh Toán" at bounding box center [471, 164] width 74 height 8
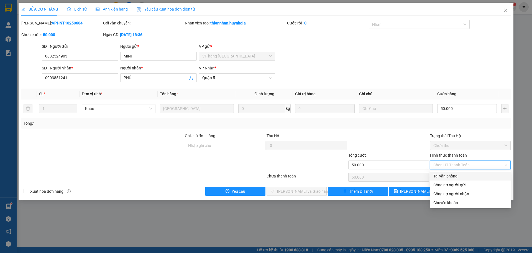
click at [448, 174] on div "Tại văn phòng" at bounding box center [471, 176] width 74 height 6
type input "0"
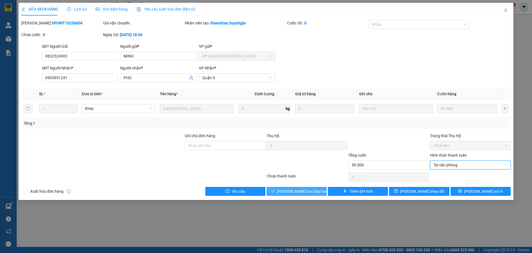
drag, startPoint x: 296, startPoint y: 195, endPoint x: 299, endPoint y: 193, distance: 3.4
click at [296, 195] on div "SỬA ĐƠN HÀNG Lịch sử Ảnh kiện hàng Yêu cầu xuất hóa đơn điện tử Total Paid Fee …" at bounding box center [266, 101] width 495 height 197
click at [291, 192] on span "[PERSON_NAME] và Giao hàng" at bounding box center [303, 191] width 53 height 6
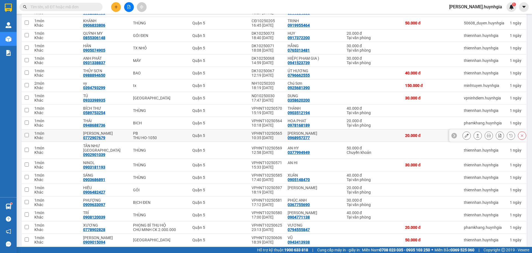
scroll to position [139, 0]
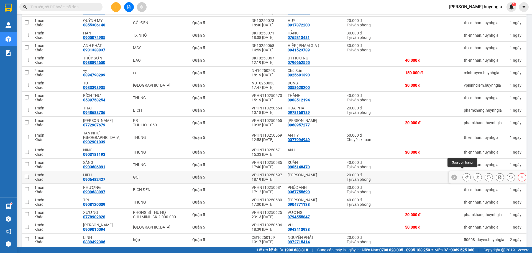
click at [463, 172] on button at bounding box center [467, 177] width 8 height 10
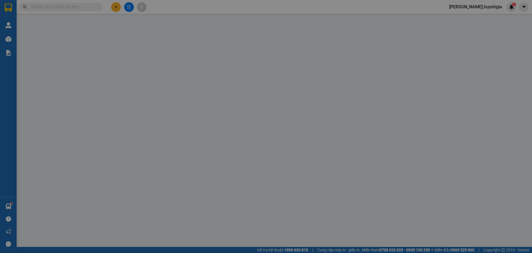
type input "[PERSON_NAME]"
type input "0906482427"
type input "HIẾU"
type input "20.000"
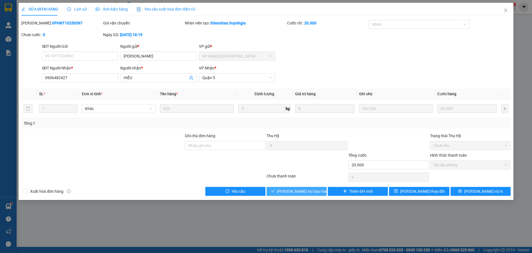
drag, startPoint x: 293, startPoint y: 189, endPoint x: 309, endPoint y: 195, distance: 17.2
click at [295, 189] on span "[PERSON_NAME] và Giao hàng" at bounding box center [303, 191] width 53 height 6
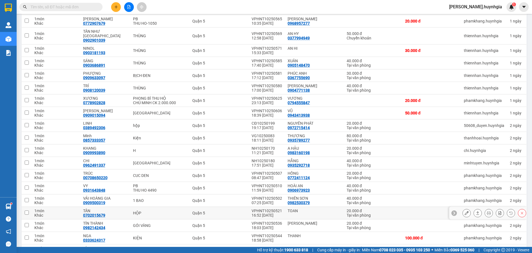
scroll to position [249, 0]
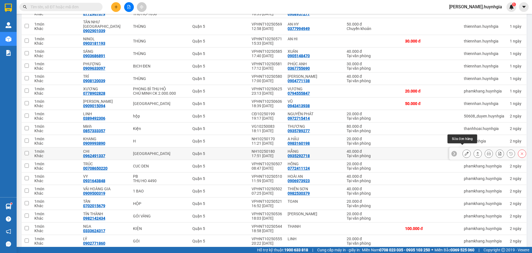
click at [465, 151] on icon at bounding box center [467, 153] width 4 height 4
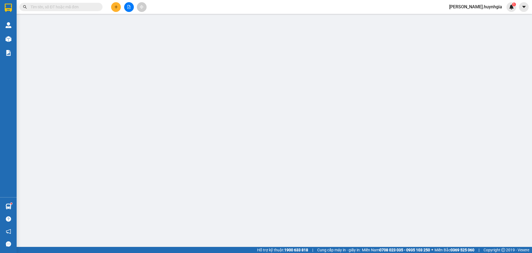
type input "0935292718"
type input "HẰNG"
type input "0962491337"
type input "CHI"
type input "40.000"
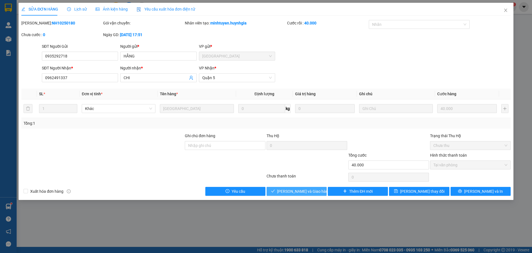
drag, startPoint x: 305, startPoint y: 189, endPoint x: 288, endPoint y: 200, distance: 20.2
click at [306, 189] on span "[PERSON_NAME] và Giao hàng" at bounding box center [303, 191] width 53 height 6
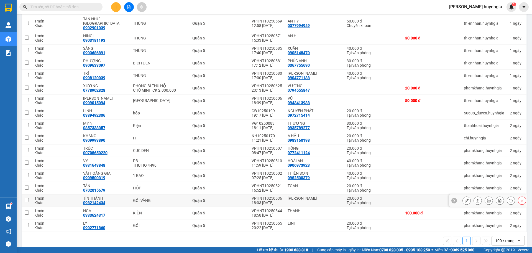
scroll to position [256, 0]
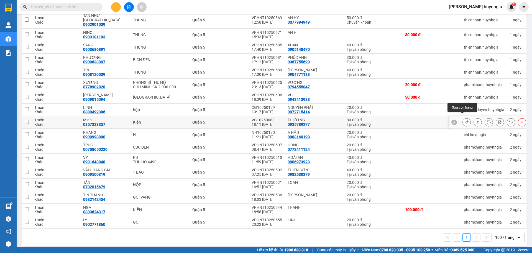
click at [465, 120] on icon at bounding box center [467, 122] width 4 height 4
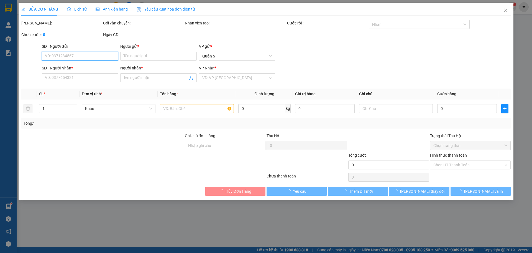
type input "0935789277"
type input "THƯƠNG"
type input "0857333357"
type input "Minh"
type input "80.000"
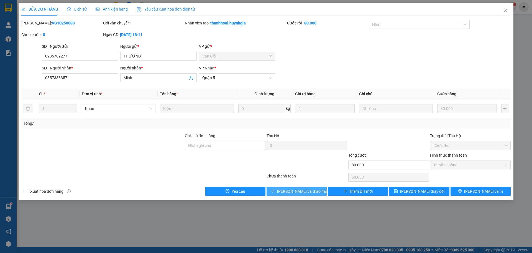
click at [285, 190] on span "[PERSON_NAME] và Giao hàng" at bounding box center [303, 191] width 53 height 6
type input "0"
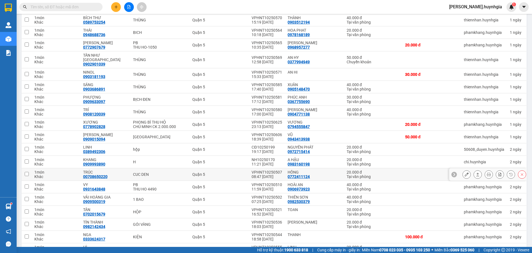
scroll to position [243, 0]
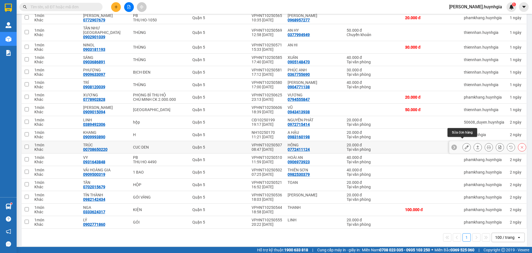
click at [465, 145] on icon at bounding box center [467, 147] width 4 height 4
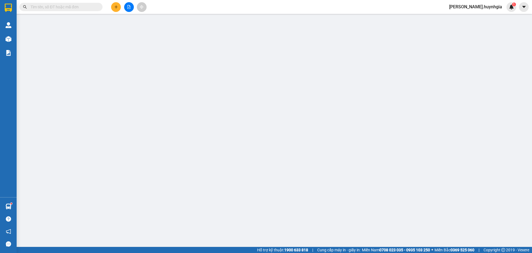
type input "0772411124"
type input "HỒNG"
type input "00708650220"
type input "TRÚC"
type input "20.000"
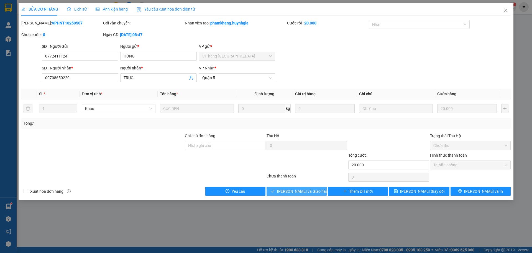
drag, startPoint x: 309, startPoint y: 191, endPoint x: 313, endPoint y: 191, distance: 3.9
click at [309, 191] on span "[PERSON_NAME] và Giao hàng" at bounding box center [303, 191] width 53 height 6
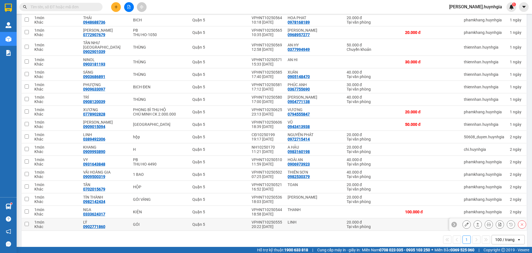
scroll to position [231, 0]
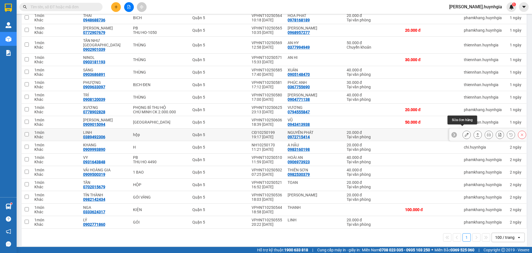
click at [465, 132] on icon at bounding box center [467, 134] width 4 height 4
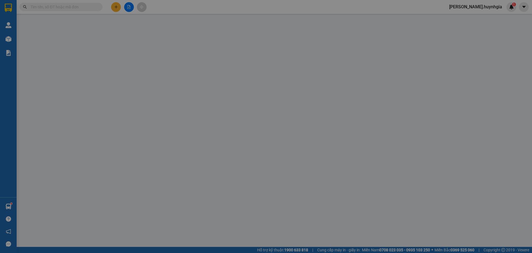
type input "0972715414"
type input "NGUYÊN PHÁT"
type input "0389492306"
type input "LINH"
type input "20.000"
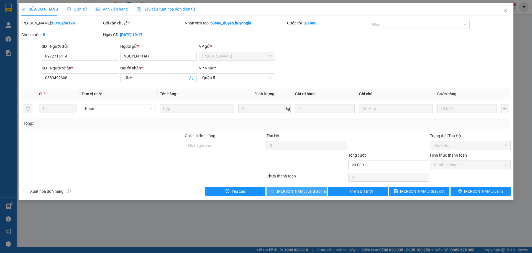
drag, startPoint x: 312, startPoint y: 191, endPoint x: 316, endPoint y: 181, distance: 10.3
click at [313, 190] on span "[PERSON_NAME] và Giao hàng" at bounding box center [303, 191] width 53 height 6
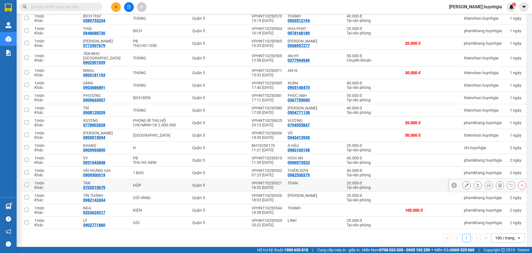
scroll to position [218, 0]
click at [117, 6] on icon "plus" at bounding box center [116, 7] width 4 height 4
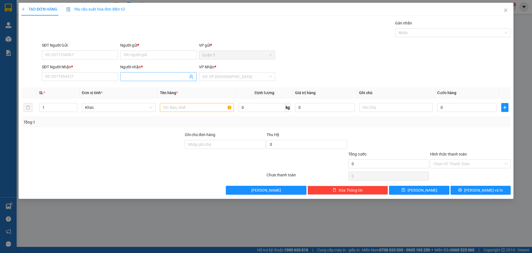
click at [136, 77] on input "Người nhận *" at bounding box center [156, 76] width 64 height 6
type input "d"
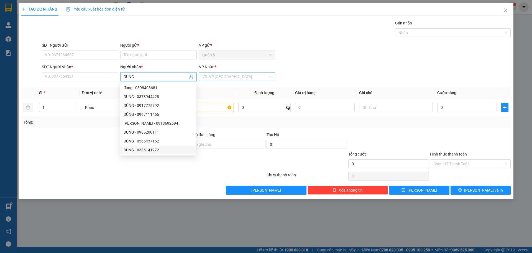
type input "DUNG"
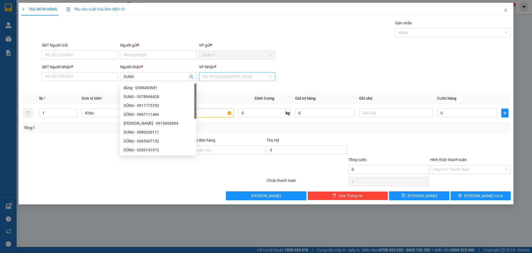
click at [219, 78] on input "search" at bounding box center [235, 76] width 66 height 8
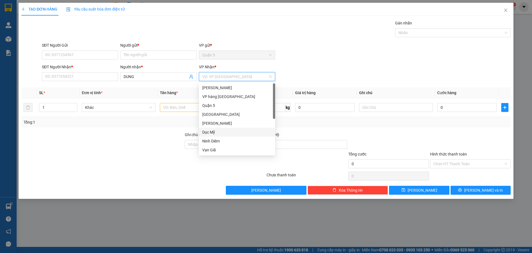
scroll to position [18, 0]
drag, startPoint x: 217, startPoint y: 150, endPoint x: 219, endPoint y: 147, distance: 3.1
click at [217, 149] on div "Cam Ranh" at bounding box center [237, 150] width 70 height 6
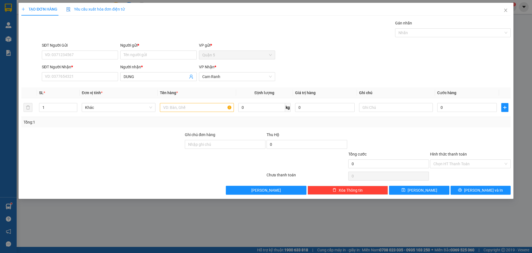
click at [75, 71] on div "SĐT Người Nhận *" at bounding box center [80, 68] width 76 height 8
click at [72, 77] on input "SĐT Người Nhận *" at bounding box center [80, 76] width 76 height 9
type input "0338005245"
click at [93, 53] on input "SĐT Người Gửi" at bounding box center [80, 54] width 76 height 9
type input "0901303791"
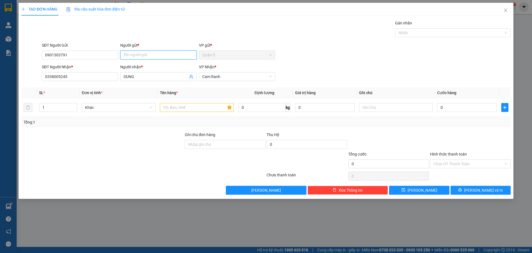
drag, startPoint x: 156, startPoint y: 52, endPoint x: 159, endPoint y: 50, distance: 2.9
click at [157, 51] on input "Người gửi *" at bounding box center [158, 54] width 76 height 9
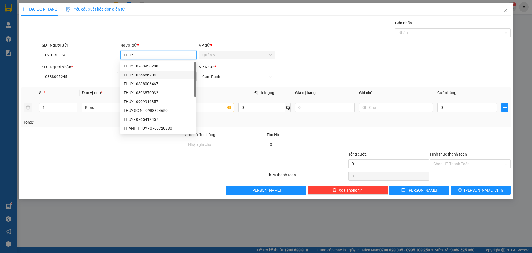
type input "THỦY"
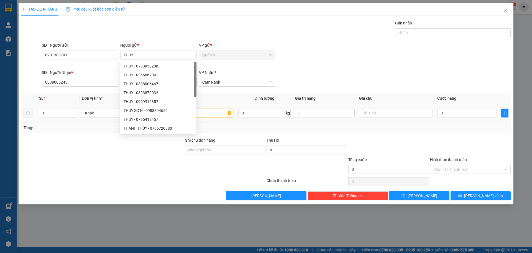
click at [221, 104] on td at bounding box center [197, 113] width 78 height 19
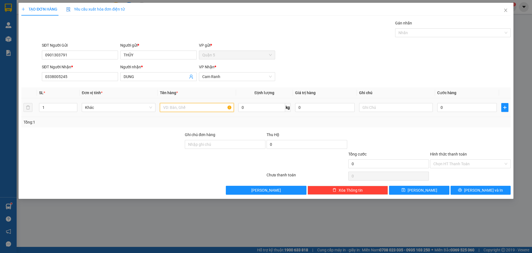
click at [193, 104] on input "text" at bounding box center [197, 107] width 74 height 9
type input "[GEOGRAPHIC_DATA]"
click at [439, 108] on input "0" at bounding box center [467, 107] width 60 height 9
click at [439, 109] on input "0" at bounding box center [467, 107] width 60 height 9
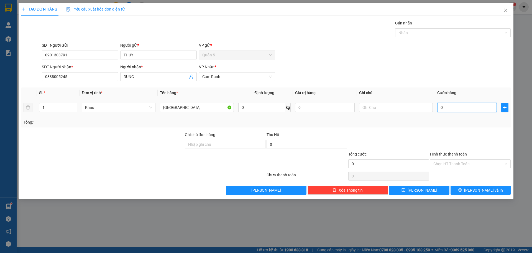
click at [439, 109] on input "0" at bounding box center [467, 107] width 60 height 9
type input "50"
type input "50.000"
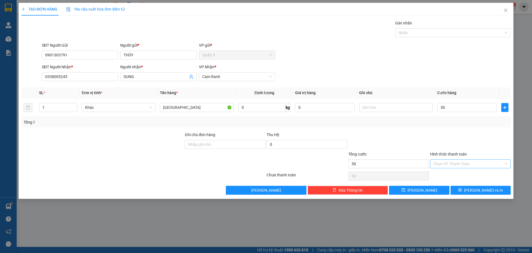
type input "50.000"
click at [458, 162] on input "Hình thức thanh toán" at bounding box center [469, 163] width 70 height 8
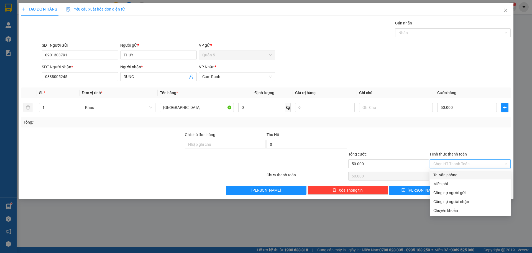
drag, startPoint x: 455, startPoint y: 171, endPoint x: 458, endPoint y: 174, distance: 4.3
click at [457, 173] on div "Tại văn phòng" at bounding box center [470, 174] width 81 height 9
type input "0"
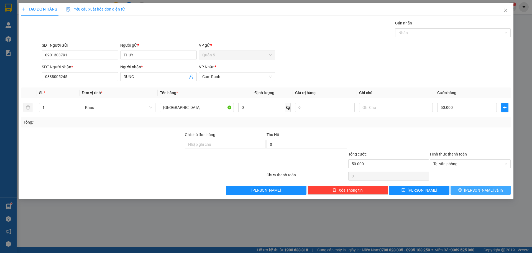
click at [469, 192] on button "[PERSON_NAME] và In" at bounding box center [481, 189] width 60 height 9
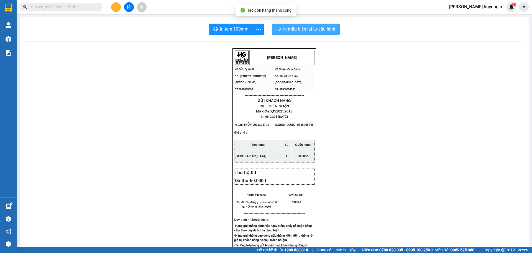
drag, startPoint x: 288, startPoint y: 29, endPoint x: 383, endPoint y: 41, distance: 95.7
click at [290, 29] on span "In mẫu biên lai tự cấu hình" at bounding box center [309, 29] width 52 height 7
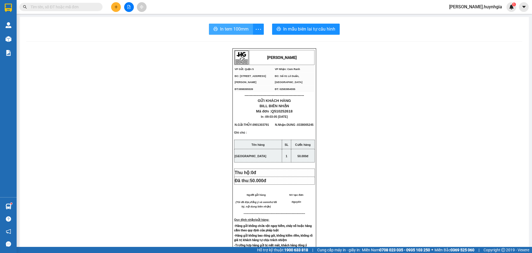
click at [226, 27] on span "In tem 100mm" at bounding box center [234, 29] width 29 height 7
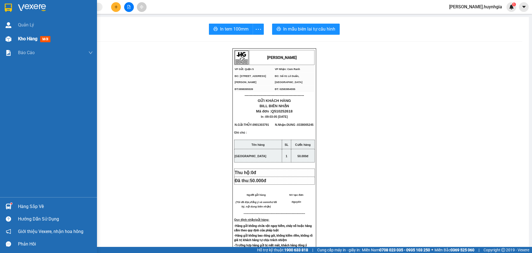
click at [34, 37] on span "Kho hàng" at bounding box center [27, 38] width 19 height 5
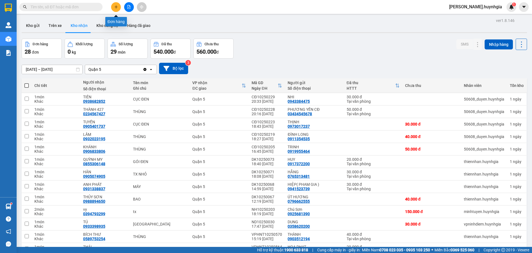
click at [117, 7] on icon "plus" at bounding box center [115, 7] width 3 height 0
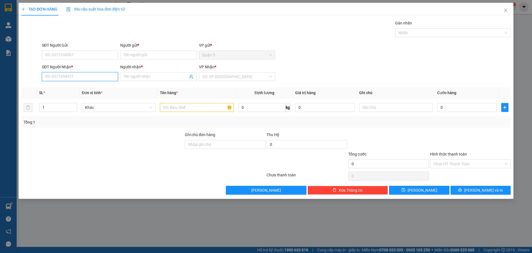
click at [100, 77] on input "SĐT Người Nhận *" at bounding box center [80, 76] width 76 height 9
click at [79, 87] on div "0947293443 - NHÀ ĐẸP ( [PERSON_NAME] )" at bounding box center [83, 88] width 76 height 6
type input "0947293443"
type input "NHÀ ĐẸP ( THẢO LINH )"
type input "0947293443"
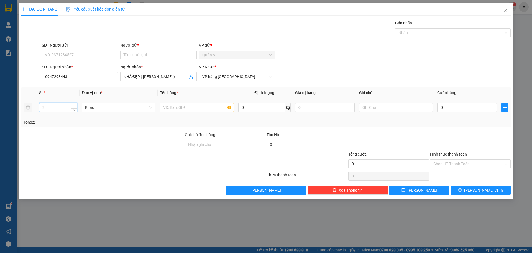
click at [74, 104] on span "up" at bounding box center [74, 105] width 3 height 3
type input "3"
click at [74, 104] on span "up" at bounding box center [74, 105] width 3 height 3
click at [67, 107] on input "3" at bounding box center [58, 107] width 38 height 8
type input "33"
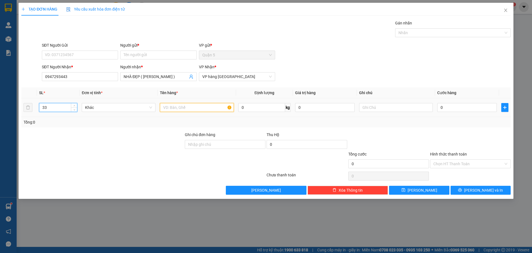
click at [178, 105] on input "text" at bounding box center [197, 107] width 74 height 9
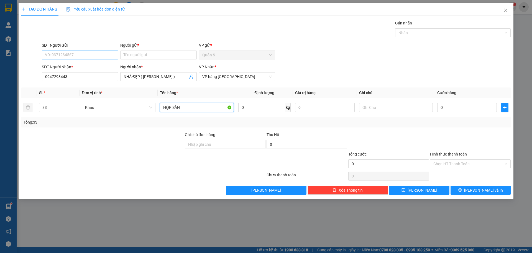
type input "HỘP SÀN"
click at [85, 56] on input "SĐT Người Gửi" at bounding box center [80, 54] width 76 height 9
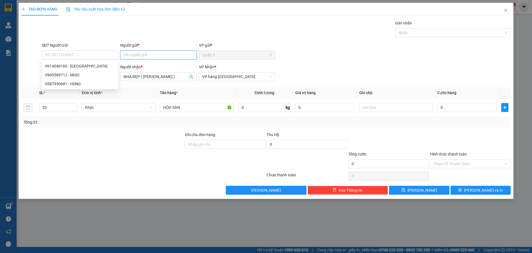
click at [159, 57] on input "Người gửi *" at bounding box center [158, 54] width 76 height 9
type input "GIA HẢO"
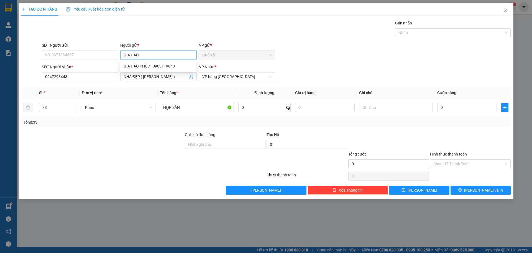
click at [164, 66] on div "GIA HẢO PHÚC - 0903119848" at bounding box center [159, 66] width 70 height 6
type input "0903119848"
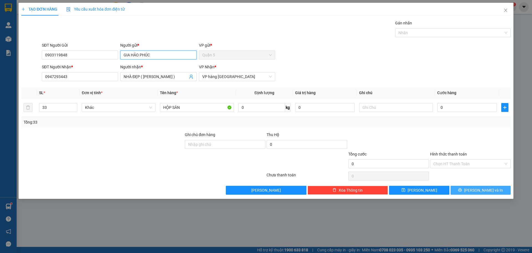
type input "GIA HẢO PHÚC"
click at [468, 190] on button "[PERSON_NAME] và In" at bounding box center [481, 189] width 60 height 9
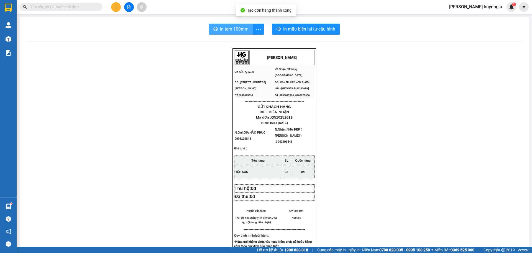
click at [229, 29] on span "In tem 100mm" at bounding box center [234, 29] width 29 height 7
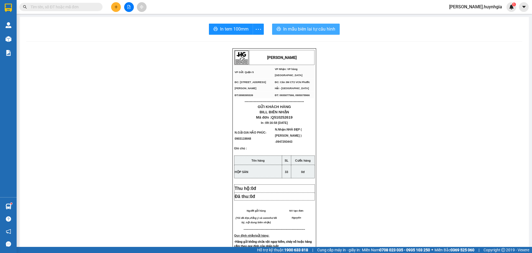
drag, startPoint x: 316, startPoint y: 25, endPoint x: 320, endPoint y: 24, distance: 4.0
click at [317, 25] on button "In mẫu biên lai tự cấu hình" at bounding box center [306, 29] width 68 height 11
click at [114, 6] on button at bounding box center [116, 7] width 10 height 10
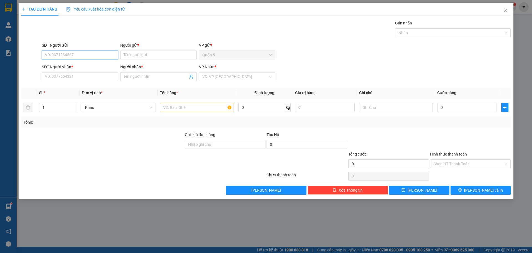
click at [93, 55] on input "SĐT Người Gửi" at bounding box center [80, 54] width 76 height 9
click at [137, 54] on input "Người gửi *" at bounding box center [158, 54] width 76 height 9
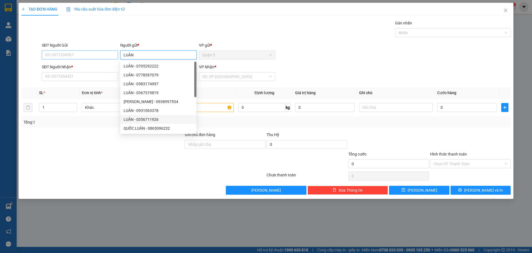
type input "LUÂN"
click at [83, 55] on input "SĐT Người Gửi" at bounding box center [80, 54] width 76 height 9
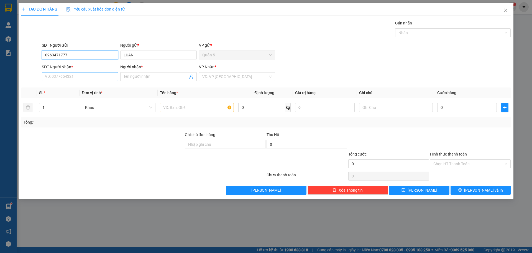
type input "0963471777"
click at [92, 78] on input "SĐT Người Nhận *" at bounding box center [80, 76] width 76 height 9
click at [146, 77] on input "Người nhận *" at bounding box center [156, 76] width 64 height 6
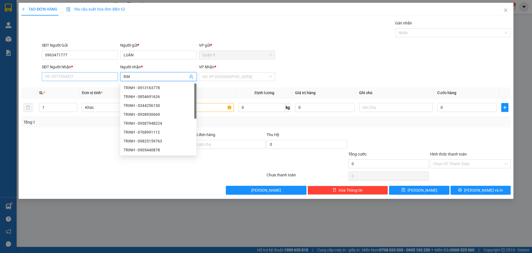
type input "RIN"
click at [85, 77] on input "SĐT Người Nhận *" at bounding box center [80, 76] width 76 height 9
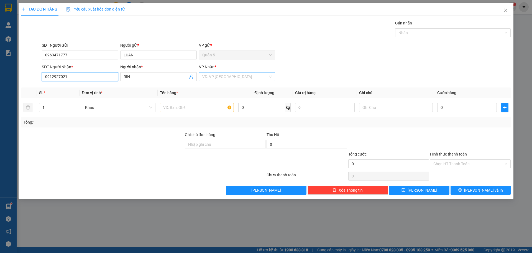
type input "0912927021"
drag, startPoint x: 229, startPoint y: 73, endPoint x: 234, endPoint y: 72, distance: 5.2
click at [230, 73] on input "search" at bounding box center [235, 76] width 66 height 8
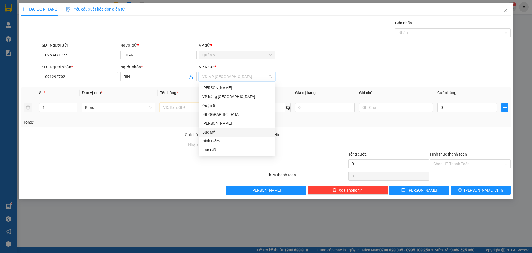
click at [193, 106] on input "text" at bounding box center [197, 107] width 74 height 9
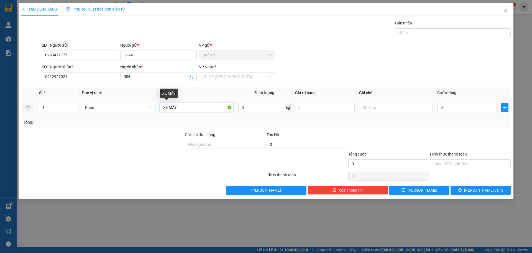
click at [202, 108] on input "XE MÁY" at bounding box center [197, 107] width 74 height 9
type input "XE MÁY ( 79F5 6655 )"
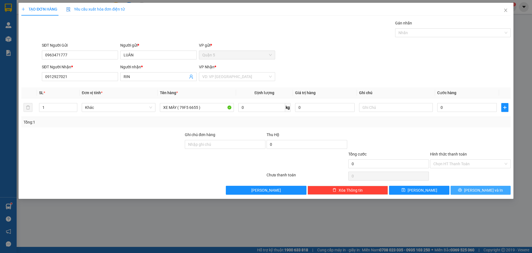
click at [477, 190] on span "[PERSON_NAME] và In" at bounding box center [483, 190] width 39 height 6
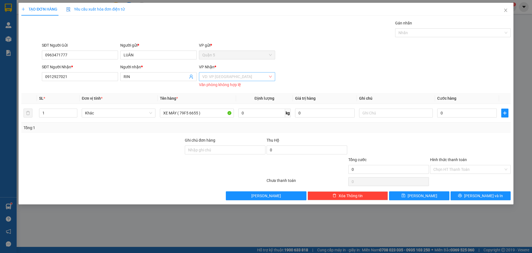
click at [217, 76] on input "search" at bounding box center [235, 76] width 66 height 8
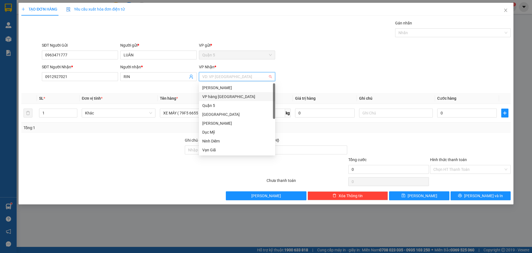
drag, startPoint x: 228, startPoint y: 96, endPoint x: 423, endPoint y: 187, distance: 214.3
click at [230, 96] on div "VP hàng [GEOGRAPHIC_DATA]" at bounding box center [237, 96] width 70 height 6
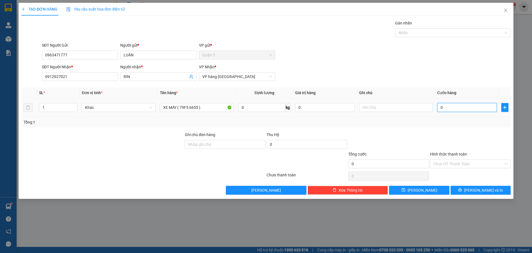
click at [438, 108] on input "0" at bounding box center [467, 107] width 60 height 9
click at [437, 105] on td "0" at bounding box center [467, 107] width 64 height 19
click at [438, 107] on input "0" at bounding box center [467, 107] width 60 height 9
click at [436, 109] on td "0" at bounding box center [467, 107] width 64 height 19
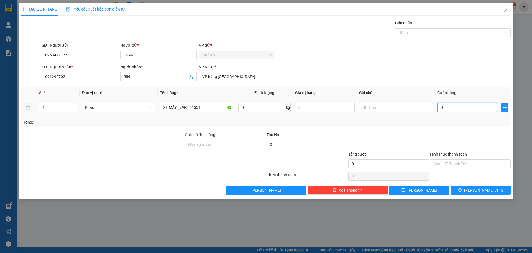
click at [438, 109] on input "0" at bounding box center [467, 107] width 60 height 9
type input "30"
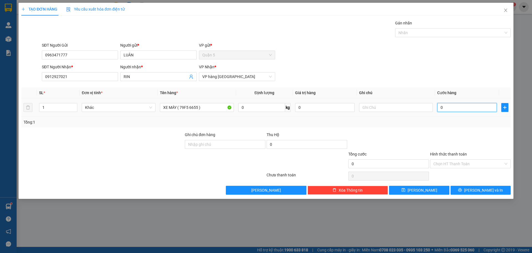
type input "30"
type input "350"
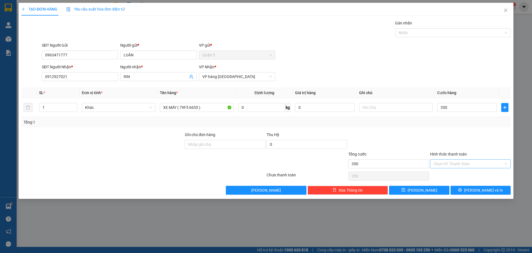
type input "350.000"
click at [449, 162] on input "Hình thức thanh toán" at bounding box center [469, 163] width 70 height 8
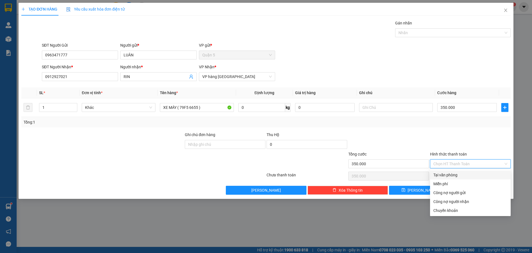
click at [458, 174] on div "Tại văn phòng" at bounding box center [471, 175] width 74 height 6
type input "0"
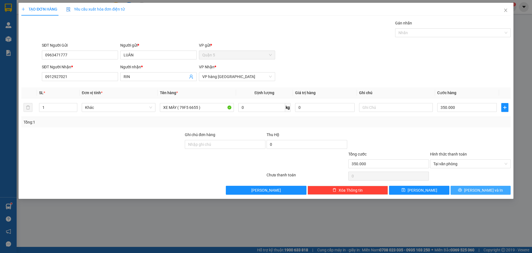
click at [462, 191] on icon "printer" at bounding box center [460, 190] width 4 height 4
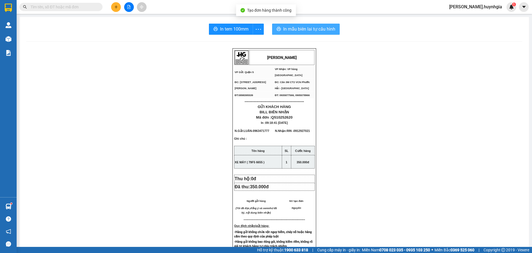
drag, startPoint x: 307, startPoint y: 26, endPoint x: 432, endPoint y: 47, distance: 125.9
click at [310, 27] on span "In mẫu biên lai tự cấu hình" at bounding box center [309, 29] width 52 height 7
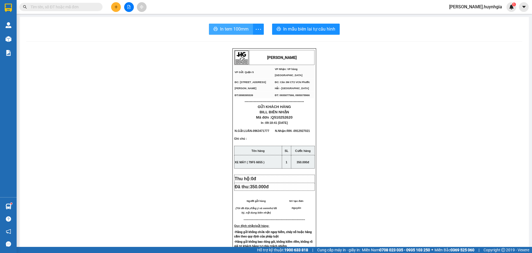
click at [229, 27] on span "In tem 100mm" at bounding box center [234, 29] width 29 height 7
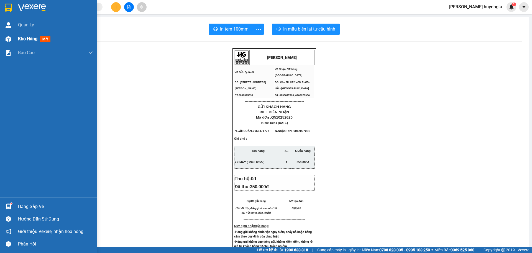
click at [24, 37] on div "Kho hàng mới" at bounding box center [35, 38] width 35 height 7
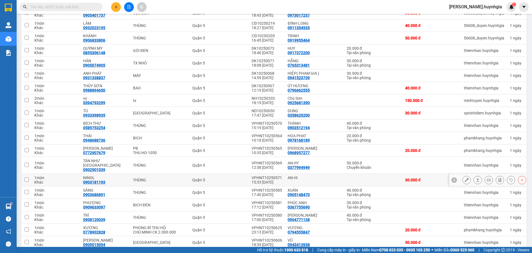
scroll to position [139, 0]
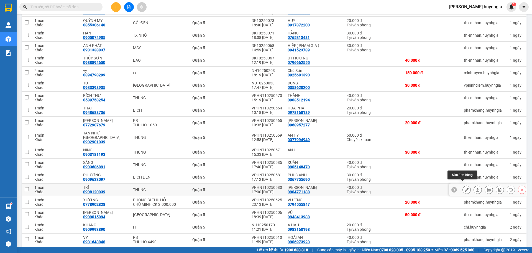
click at [465, 187] on icon at bounding box center [467, 189] width 4 height 4
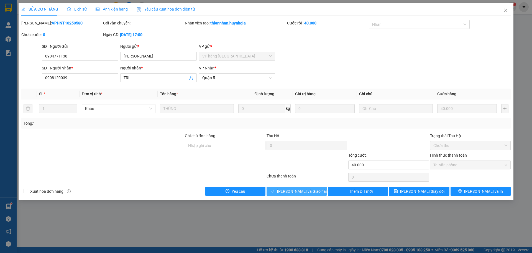
click at [309, 188] on span "[PERSON_NAME] và Giao hàng" at bounding box center [303, 191] width 53 height 6
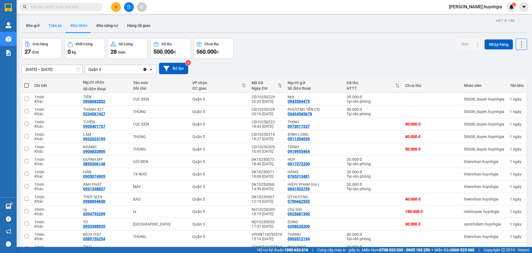
click at [55, 25] on button "Trên xe" at bounding box center [55, 25] width 22 height 13
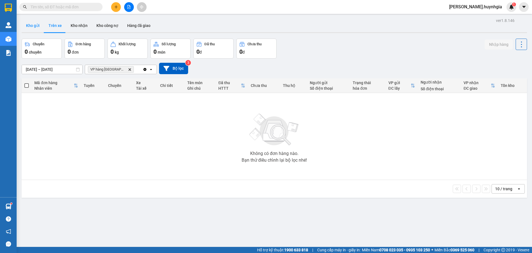
click at [35, 26] on button "Kho gửi" at bounding box center [33, 25] width 22 height 13
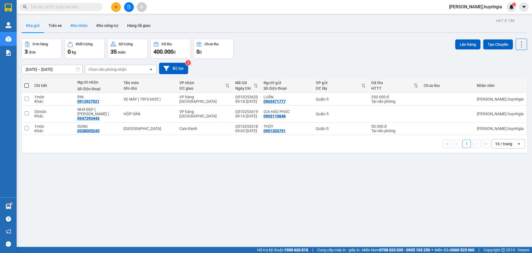
drag, startPoint x: 81, startPoint y: 24, endPoint x: 84, endPoint y: 26, distance: 3.4
click at [83, 26] on button "Kho nhận" at bounding box center [79, 25] width 26 height 13
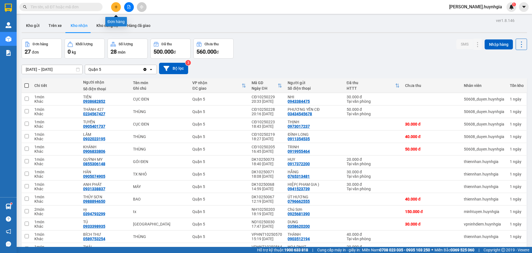
click at [116, 7] on button at bounding box center [116, 7] width 10 height 10
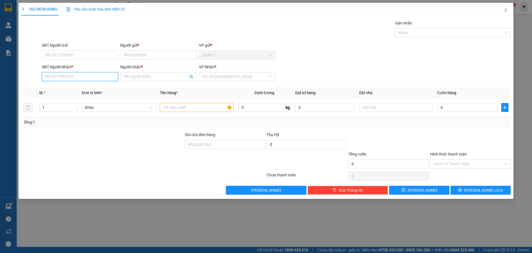
click at [85, 77] on input "SĐT Người Nhận *" at bounding box center [80, 76] width 76 height 9
drag, startPoint x: 84, startPoint y: 107, endPoint x: 92, endPoint y: 96, distance: 13.5
click at [85, 106] on div "0931605400 - HIỆU SÁCH HUY" at bounding box center [80, 105] width 70 height 6
type input "0931605400"
type input "HIỆU SÁCH HUY"
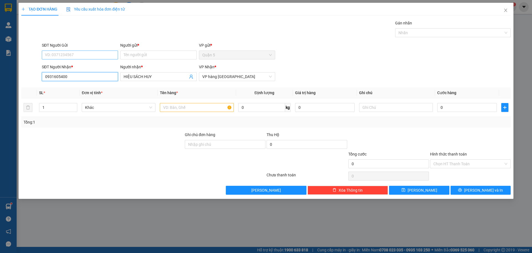
type input "0931605400"
click at [90, 55] on input "SĐT Người Gửi" at bounding box center [80, 54] width 76 height 9
drag, startPoint x: 78, startPoint y: 84, endPoint x: 153, endPoint y: 110, distance: 79.0
click at [80, 84] on div "0943793648 - THẢO" at bounding box center [80, 84] width 70 height 6
type input "0943793648"
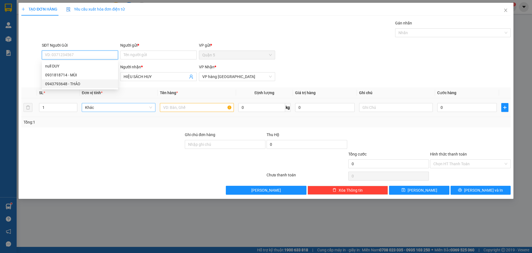
type input "THẢO"
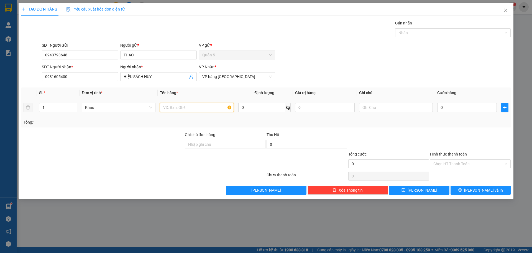
click at [173, 108] on input "text" at bounding box center [197, 107] width 74 height 9
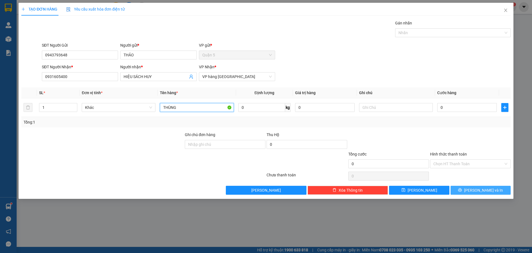
type input "THÙNG"
click at [465, 194] on button "[PERSON_NAME] và In" at bounding box center [481, 189] width 60 height 9
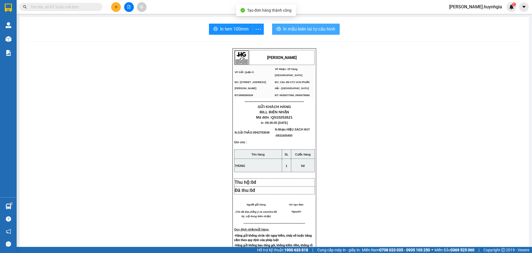
drag, startPoint x: 281, startPoint y: 27, endPoint x: 405, endPoint y: 39, distance: 124.7
click at [283, 27] on button "In mẫu biên lai tự cấu hình" at bounding box center [306, 29] width 68 height 11
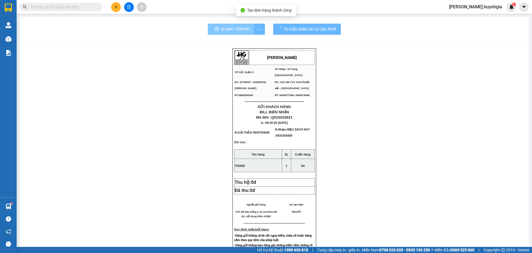
click at [241, 29] on span "In tem 100mm" at bounding box center [235, 29] width 29 height 7
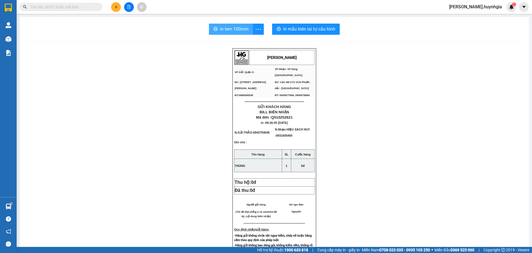
drag, startPoint x: 241, startPoint y: 29, endPoint x: 246, endPoint y: 29, distance: 5.6
click at [241, 29] on span "In tem 100mm" at bounding box center [234, 29] width 29 height 7
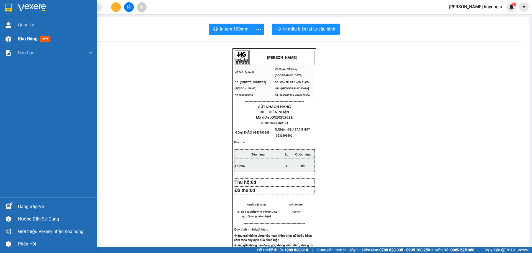
click at [34, 38] on span "Kho hàng" at bounding box center [27, 38] width 19 height 5
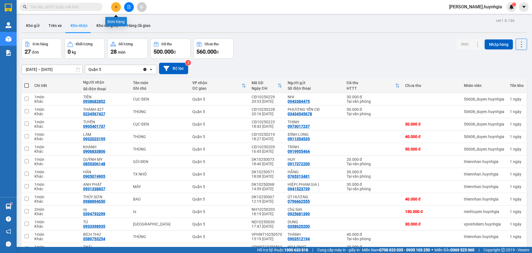
click at [116, 7] on icon "plus" at bounding box center [115, 7] width 3 height 0
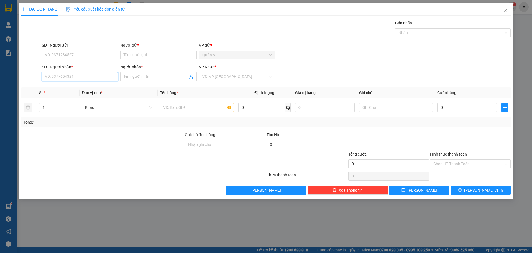
click at [80, 78] on input "SĐT Người Nhận *" at bounding box center [80, 76] width 76 height 9
click at [71, 74] on input "9798" at bounding box center [80, 76] width 76 height 9
type input "9"
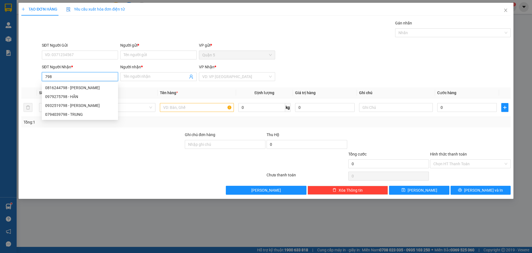
click at [72, 75] on input "798" at bounding box center [80, 76] width 76 height 9
type input "7"
type input "0932519798"
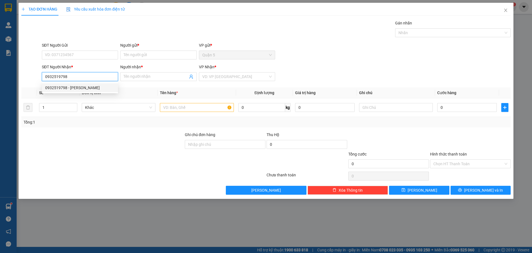
click at [74, 87] on div "0932519798 - GIA HÀO" at bounding box center [80, 88] width 70 height 6
type input "GIA HÀO"
type input "0932519798"
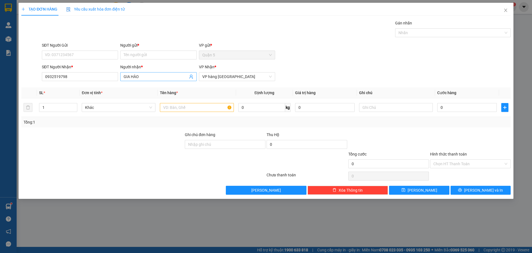
click at [151, 76] on input "GIA HÀO" at bounding box center [156, 76] width 64 height 6
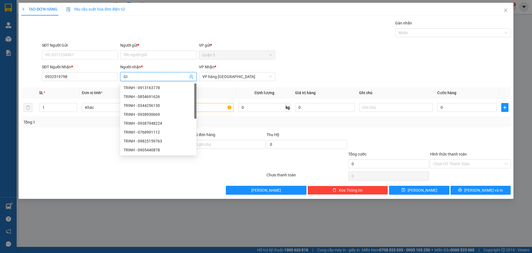
type input "G"
type input "TRANG"
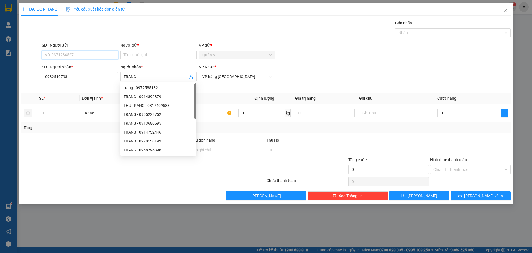
click at [88, 56] on input "SĐT Người Gửi" at bounding box center [80, 54] width 76 height 9
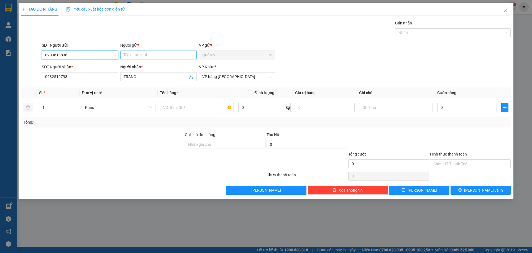
type input "0903818838"
click at [157, 55] on input "Người gửi *" at bounding box center [158, 54] width 76 height 9
type input "HOÀNG TRÍ"
click at [195, 108] on input "text" at bounding box center [197, 107] width 74 height 9
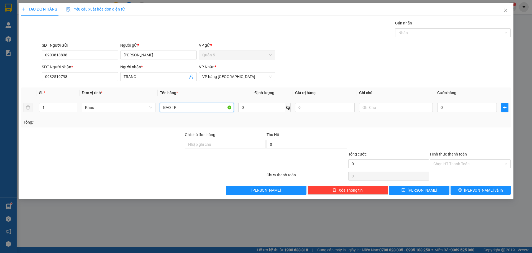
type input "BAO TRA"
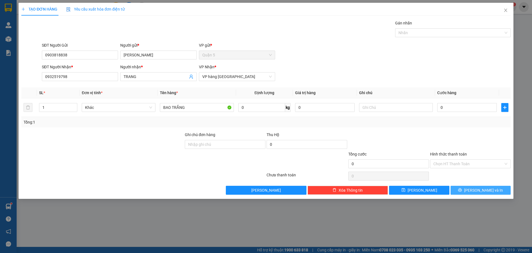
click at [483, 188] on span "[PERSON_NAME] và In" at bounding box center [483, 190] width 39 height 6
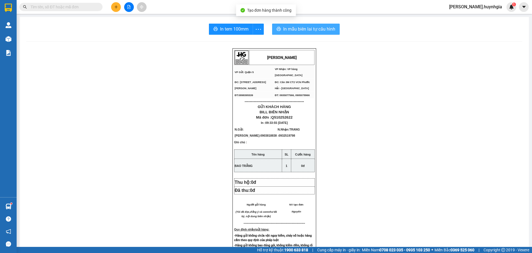
click at [302, 29] on span "In mẫu biên lai tự cấu hình" at bounding box center [309, 29] width 52 height 7
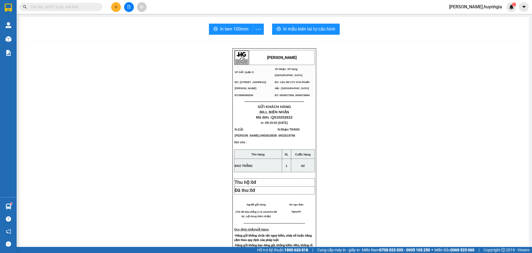
click at [234, 26] on span "In tem 100mm" at bounding box center [234, 29] width 29 height 7
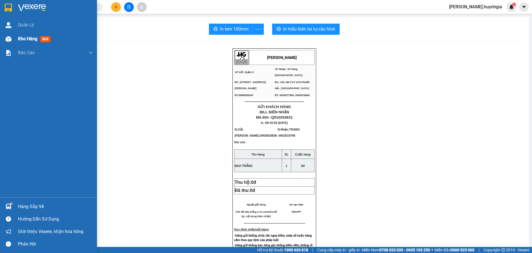
click at [37, 39] on span "Kho hàng" at bounding box center [27, 38] width 19 height 5
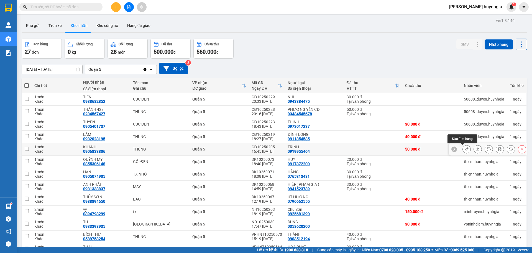
click at [465, 147] on icon at bounding box center [467, 149] width 4 height 4
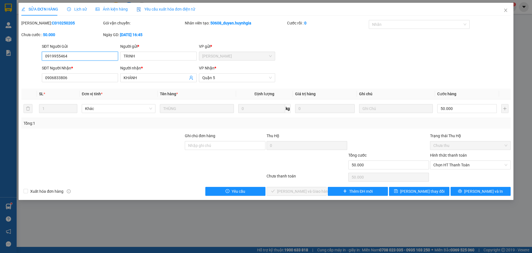
drag, startPoint x: 478, startPoint y: 163, endPoint x: 469, endPoint y: 170, distance: 11.7
click at [478, 163] on span "Chọn HT Thanh Toán" at bounding box center [471, 164] width 74 height 8
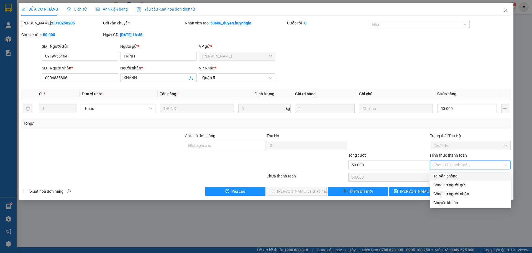
click at [457, 175] on div "Tại văn phòng" at bounding box center [471, 176] width 74 height 6
type input "0"
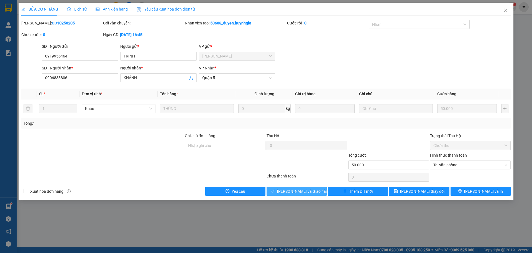
drag, startPoint x: 309, startPoint y: 188, endPoint x: 357, endPoint y: 198, distance: 49.0
click at [310, 188] on span "[PERSON_NAME] và Giao hàng" at bounding box center [303, 191] width 53 height 6
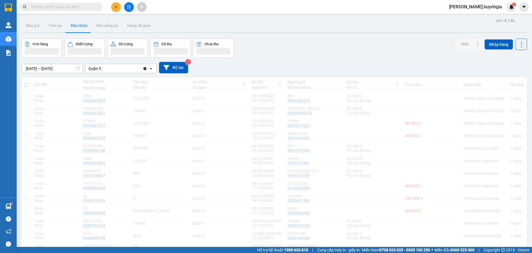
click at [116, 6] on icon "plus" at bounding box center [116, 7] width 4 height 4
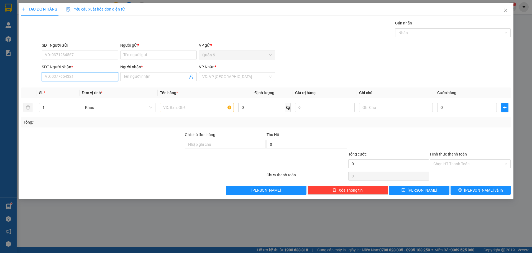
click at [92, 77] on input "SĐT Người Nhận *" at bounding box center [80, 76] width 76 height 9
type input "0587016892"
click at [150, 72] on span at bounding box center [158, 76] width 76 height 9
type input "COCA"
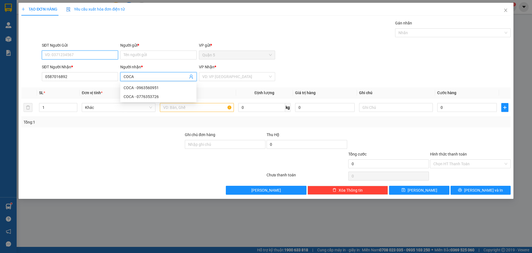
click at [92, 53] on input "SĐT Người Gửi" at bounding box center [80, 54] width 76 height 9
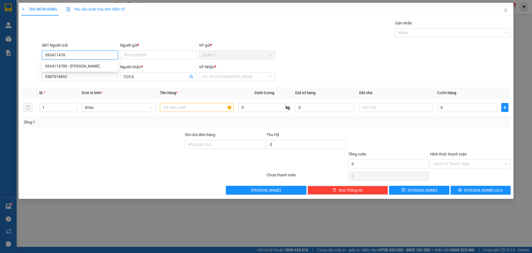
type input "0934114780"
drag, startPoint x: 84, startPoint y: 67, endPoint x: 121, endPoint y: 86, distance: 42.0
click at [84, 67] on div "0934114780 - NGỌC NHẪN" at bounding box center [80, 66] width 70 height 6
type input "NGỌC NHẪN"
type input "0934114780"
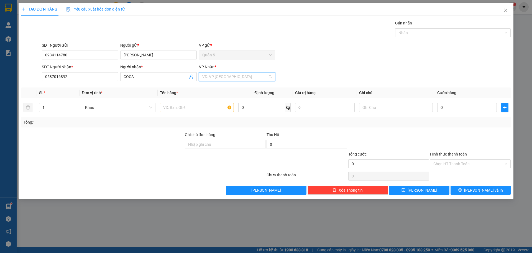
drag, startPoint x: 214, startPoint y: 77, endPoint x: 243, endPoint y: 101, distance: 37.4
click at [217, 80] on input "search" at bounding box center [235, 76] width 66 height 8
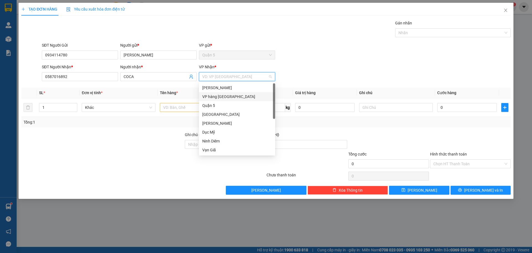
click at [230, 96] on div "VP hàng [GEOGRAPHIC_DATA]" at bounding box center [237, 96] width 70 height 6
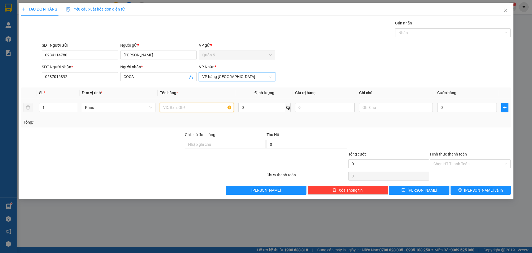
click at [178, 108] on input "text" at bounding box center [197, 107] width 74 height 9
type input "THÙNG"
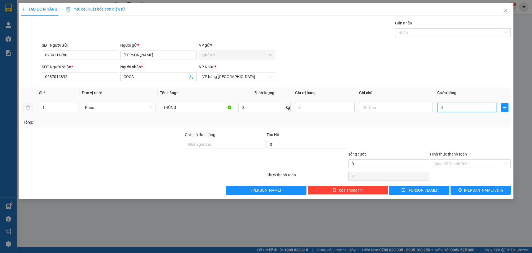
click at [440, 108] on input "0" at bounding box center [467, 107] width 60 height 9
type input "30"
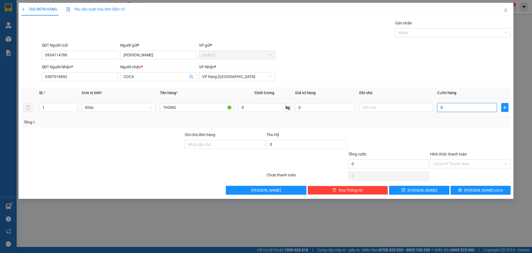
type input "30"
drag, startPoint x: 447, startPoint y: 162, endPoint x: 469, endPoint y: 181, distance: 29.9
click at [447, 162] on input "Hình thức thanh toán" at bounding box center [469, 163] width 70 height 8
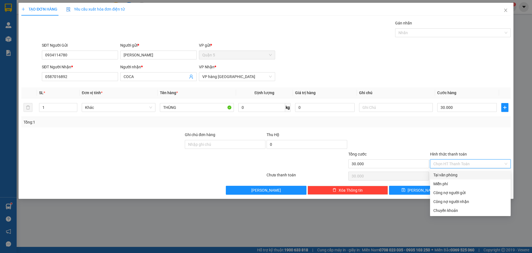
click at [450, 174] on div "Tại văn phòng" at bounding box center [471, 175] width 74 height 6
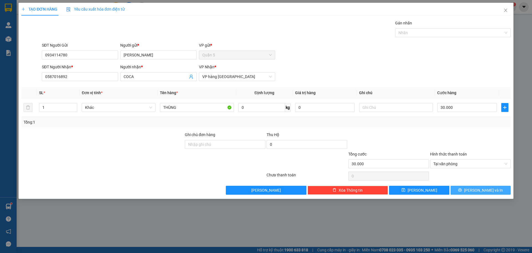
drag, startPoint x: 465, startPoint y: 188, endPoint x: 478, endPoint y: 189, distance: 13.6
click at [466, 188] on button "[PERSON_NAME] và In" at bounding box center [481, 189] width 60 height 9
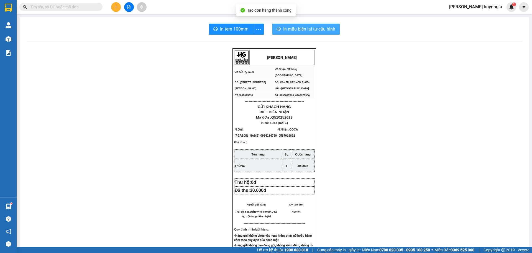
click at [290, 26] on span "In mẫu biên lai tự cấu hình" at bounding box center [309, 29] width 52 height 7
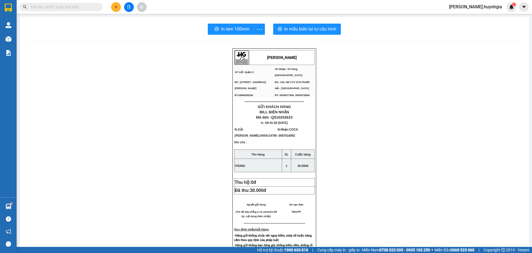
drag, startPoint x: 239, startPoint y: 26, endPoint x: 306, endPoint y: 17, distance: 66.8
click at [240, 26] on span "In tem 100mm" at bounding box center [235, 29] width 29 height 7
click at [116, 6] on icon "plus" at bounding box center [116, 7] width 4 height 4
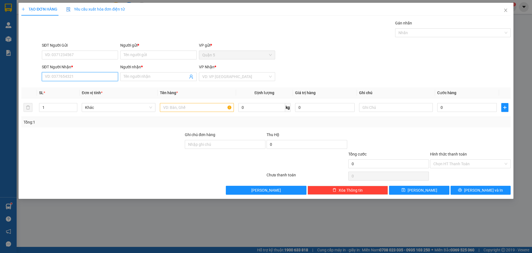
click at [73, 74] on input "SĐT Người Nhận *" at bounding box center [80, 76] width 76 height 9
type input "0982479268"
drag, startPoint x: 62, startPoint y: 85, endPoint x: 72, endPoint y: 89, distance: 10.6
click at [64, 86] on div "0982479268 - LỆ" at bounding box center [80, 88] width 70 height 6
type input "LỆ"
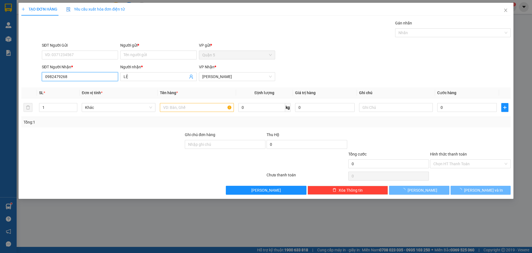
type input "0982479268"
click at [103, 50] on div "SĐT Người Gửi" at bounding box center [80, 46] width 76 height 8
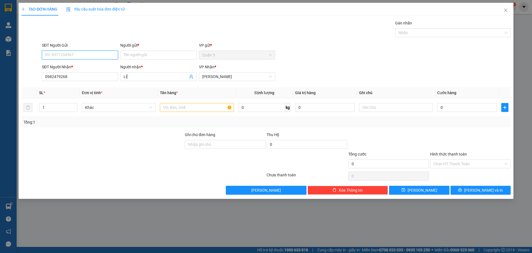
click at [83, 55] on input "SĐT Người Gửi" at bounding box center [80, 54] width 76 height 9
drag, startPoint x: 78, startPoint y: 66, endPoint x: 177, endPoint y: 123, distance: 114.0
click at [81, 67] on div "0905401737 - TUYỀN" at bounding box center [80, 66] width 70 height 6
type input "0905401737"
type input "TUYỀN"
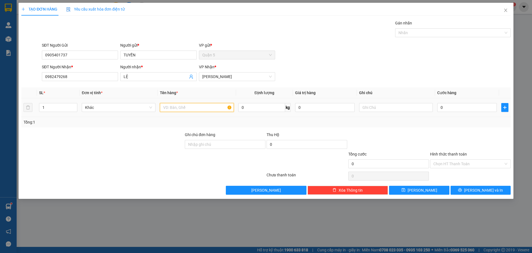
drag, startPoint x: 187, startPoint y: 104, endPoint x: 188, endPoint y: 107, distance: 3.3
click at [186, 106] on input "text" at bounding box center [197, 107] width 74 height 9
type input "CỤC ĐEN"
drag, startPoint x: 437, startPoint y: 109, endPoint x: 440, endPoint y: 108, distance: 3.2
click at [437, 109] on td "0" at bounding box center [467, 107] width 64 height 19
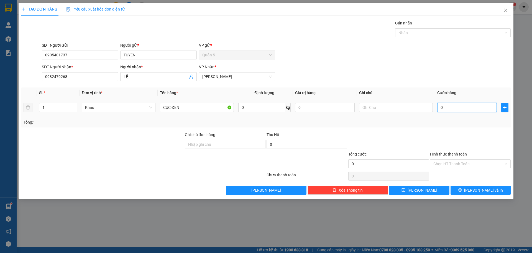
click at [440, 108] on input "0" at bounding box center [467, 107] width 60 height 9
click at [445, 164] on input "Hình thức thanh toán" at bounding box center [469, 163] width 70 height 8
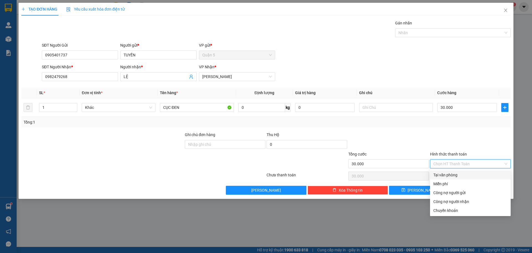
drag, startPoint x: 449, startPoint y: 172, endPoint x: 466, endPoint y: 177, distance: 18.2
click at [451, 172] on div "Tại văn phòng" at bounding box center [471, 175] width 74 height 6
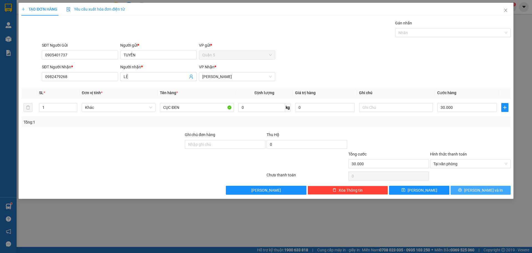
drag, startPoint x: 470, startPoint y: 188, endPoint x: 532, endPoint y: 192, distance: 62.3
click at [462, 188] on icon "printer" at bounding box center [460, 190] width 4 height 4
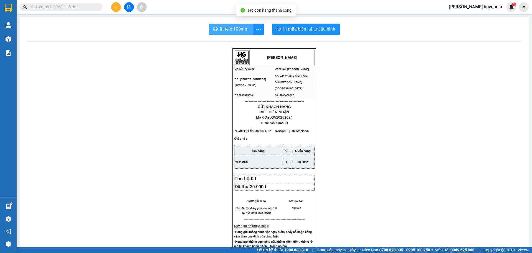
drag, startPoint x: 236, startPoint y: 21, endPoint x: 236, endPoint y: 26, distance: 5.3
click at [235, 22] on div "In tem 100mm In mẫu biên lai tự cấu hình HUỲNH GIA VP Gửi: Quận 5 VP Nhận: Ca…" at bounding box center [274, 219] width 509 height 405
click at [236, 27] on span "In tem 100mm" at bounding box center [234, 29] width 29 height 7
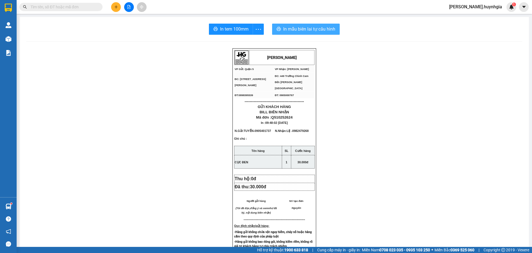
drag, startPoint x: 309, startPoint y: 24, endPoint x: 317, endPoint y: 24, distance: 7.5
click at [311, 26] on button "In mẫu biên lai tự cấu hình" at bounding box center [306, 29] width 68 height 11
click at [116, 6] on icon "plus" at bounding box center [116, 7] width 4 height 4
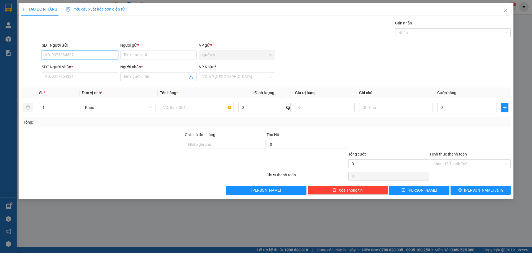
click at [94, 56] on input "SĐT Người Gửi" at bounding box center [80, 54] width 76 height 9
type input "0905847847"
click at [100, 75] on input "SĐT Người Nhận *" at bounding box center [80, 76] width 76 height 9
type input "0905847847"
click at [137, 72] on div "Người nhận * Tên người nhận" at bounding box center [158, 73] width 76 height 19
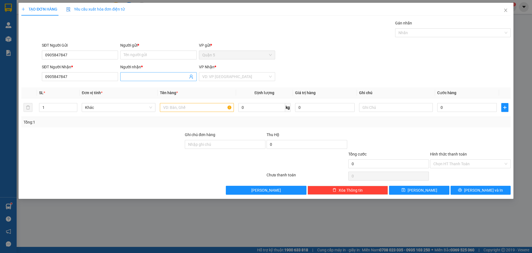
click at [139, 79] on input "Người nhận *" at bounding box center [156, 76] width 64 height 6
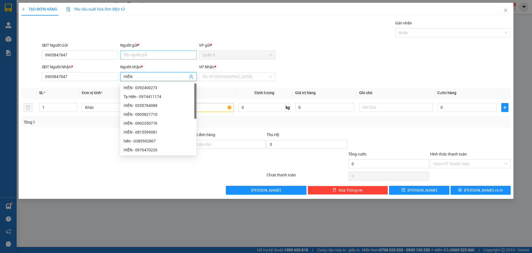
type input "HIỀN"
click at [152, 54] on input "Người gửi *" at bounding box center [158, 54] width 76 height 9
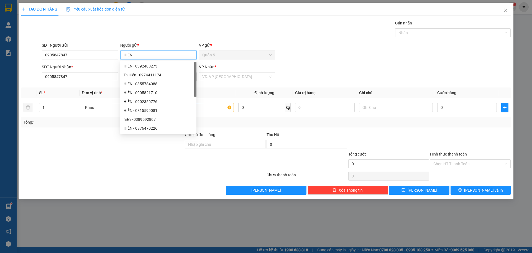
type input "HIỀN"
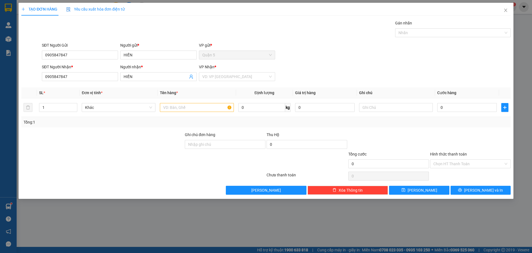
drag, startPoint x: 216, startPoint y: 78, endPoint x: 225, endPoint y: 81, distance: 9.2
click at [217, 78] on input "search" at bounding box center [235, 76] width 66 height 8
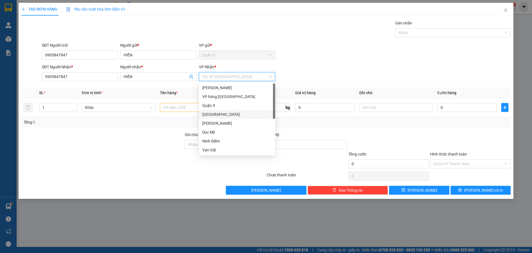
click at [218, 115] on div "[GEOGRAPHIC_DATA]" at bounding box center [237, 114] width 70 height 6
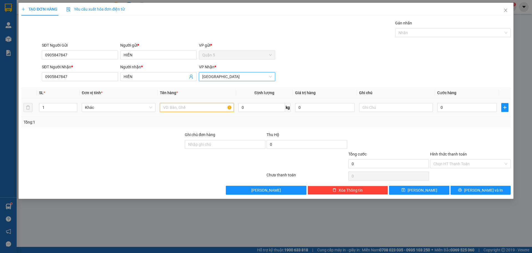
click at [199, 109] on input "text" at bounding box center [197, 107] width 74 height 9
type input "THÙNG"
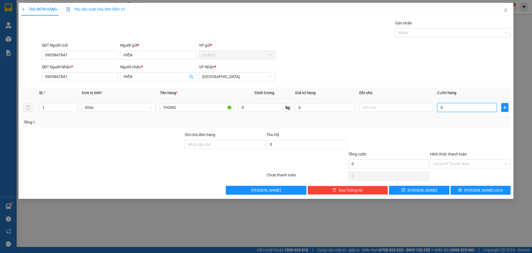
click at [438, 110] on input "0" at bounding box center [467, 107] width 60 height 9
click at [439, 109] on input "0" at bounding box center [467, 107] width 60 height 9
type input "50"
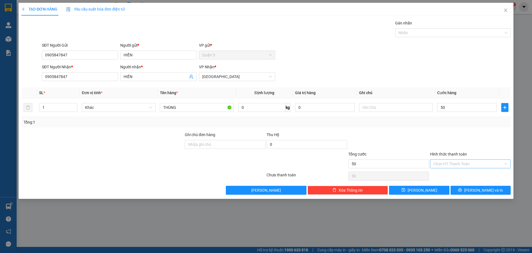
type input "50.000"
drag, startPoint x: 437, startPoint y: 161, endPoint x: 443, endPoint y: 161, distance: 5.8
click at [439, 161] on input "Hình thức thanh toán" at bounding box center [469, 163] width 70 height 8
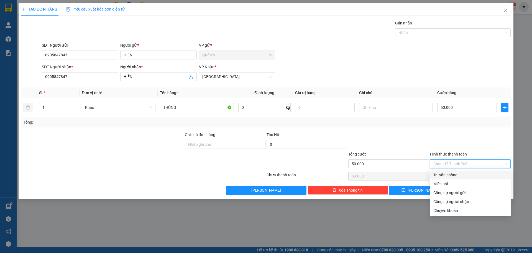
drag, startPoint x: 456, startPoint y: 174, endPoint x: 532, endPoint y: 196, distance: 79.0
click at [456, 174] on div "Tại văn phòng" at bounding box center [471, 175] width 74 height 6
type input "0"
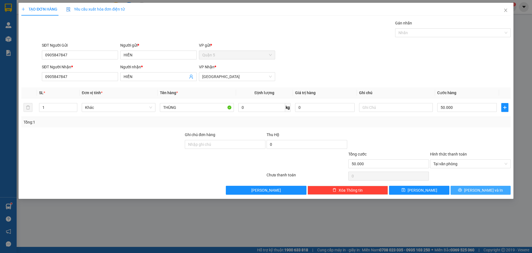
drag, startPoint x: 462, startPoint y: 192, endPoint x: 477, endPoint y: 190, distance: 15.7
click at [462, 192] on button "[PERSON_NAME] và In" at bounding box center [481, 189] width 60 height 9
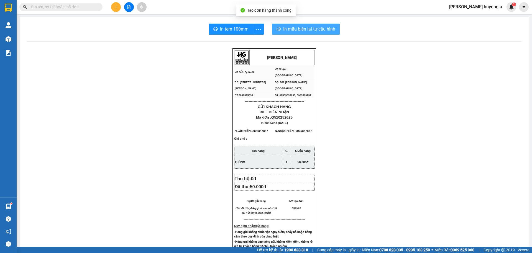
click at [288, 30] on span "In mẫu biên lai tự cấu hình" at bounding box center [309, 29] width 52 height 7
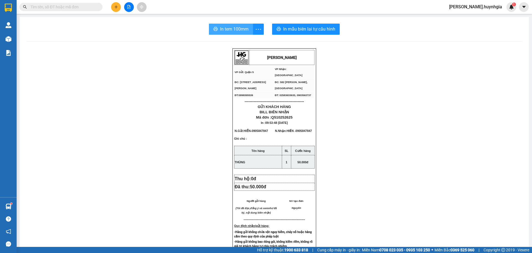
click at [243, 31] on span "In tem 100mm" at bounding box center [234, 29] width 29 height 7
click at [115, 8] on icon "plus" at bounding box center [116, 7] width 4 height 4
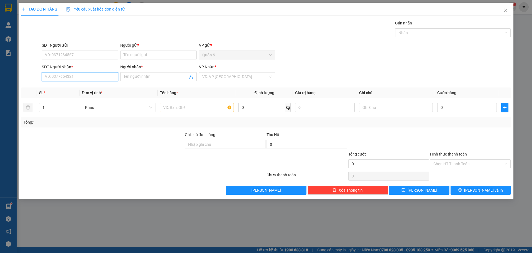
click at [79, 77] on input "SĐT Người Nhận *" at bounding box center [80, 76] width 76 height 9
click at [85, 87] on div "0939056549 - PHƯỢNG" at bounding box center [80, 88] width 70 height 6
type input "0939056549"
type input "PHƯỢNG"
type input "0939056549"
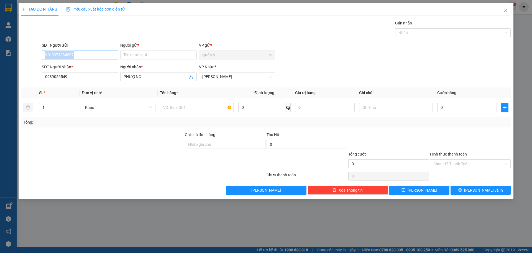
click at [78, 58] on div "SĐT Người Gửi VD: 0371234567" at bounding box center [80, 51] width 76 height 19
click at [81, 53] on input "SĐT Người Gửi" at bounding box center [80, 54] width 76 height 9
drag, startPoint x: 82, startPoint y: 67, endPoint x: 92, endPoint y: 81, distance: 16.8
click at [83, 67] on div "0933333621 - DUYÊN HỒ" at bounding box center [80, 66] width 70 height 6
type input "0933333621"
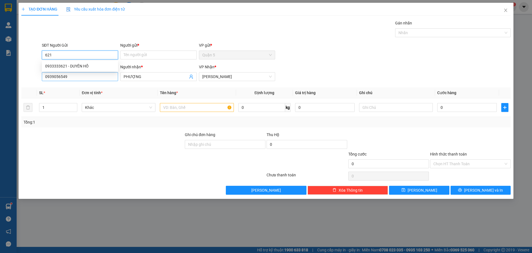
type input "DUYÊN HỒ"
type input "0933333621"
click at [86, 79] on input "0939056549" at bounding box center [80, 76] width 76 height 9
type input "0339256549"
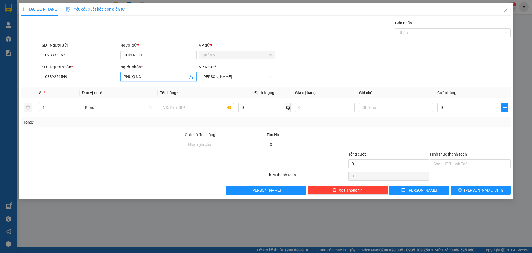
click at [151, 76] on input "PHƯỢNG" at bounding box center [156, 76] width 64 height 6
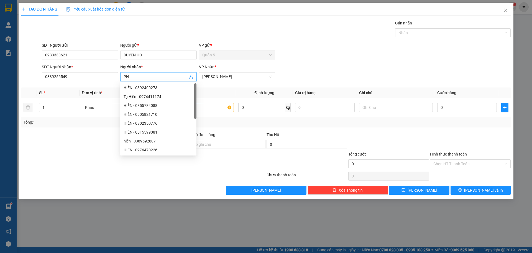
type input "P"
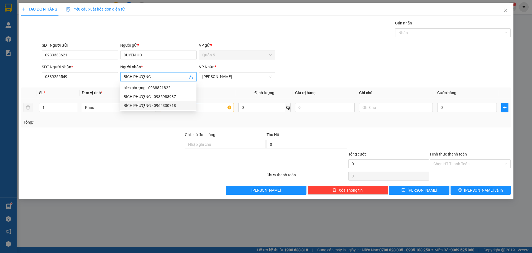
type input "BÍCH PHƯỢNG"
drag, startPoint x: 200, startPoint y: 103, endPoint x: 203, endPoint y: 103, distance: 3.9
click at [201, 103] on input "text" at bounding box center [197, 107] width 74 height 9
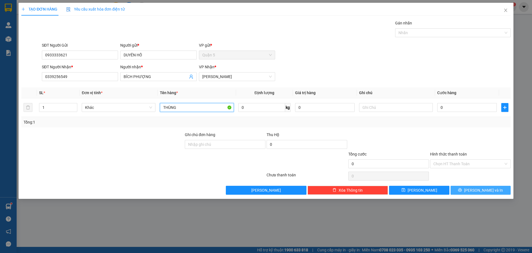
type input "THÙNG"
click at [462, 188] on button "[PERSON_NAME] và In" at bounding box center [481, 189] width 60 height 9
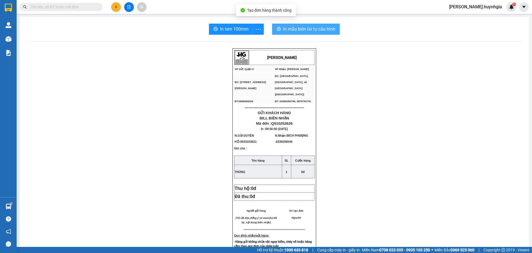
drag, startPoint x: 301, startPoint y: 23, endPoint x: 304, endPoint y: 26, distance: 3.7
click at [302, 24] on div "In tem 100mm In mẫu biên lai tự cấu hình [PERSON_NAME] VP Gửi: Quận 5 VP Nhận…" at bounding box center [274, 225] width 509 height 416
click at [304, 27] on span "In mẫu biên lai tự cấu hình" at bounding box center [309, 29] width 52 height 7
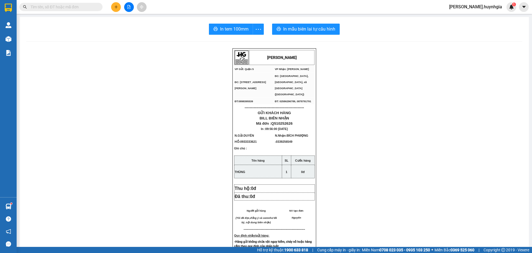
click at [231, 27] on span "In tem 100mm" at bounding box center [234, 29] width 29 height 7
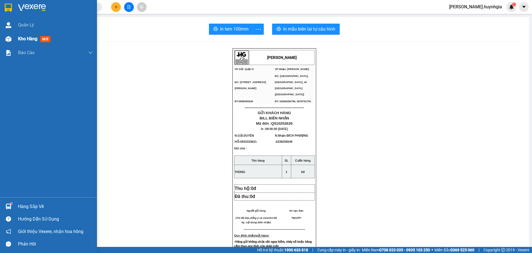
click at [32, 37] on span "Kho hàng" at bounding box center [27, 38] width 19 height 5
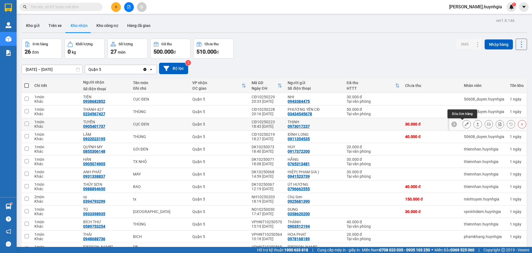
click at [463, 124] on button at bounding box center [467, 124] width 8 height 10
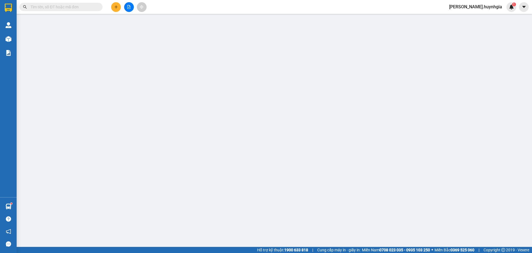
type input "0973017237"
type input "THỊNH"
type input "0905401737"
type input "TUYỀN"
type input "30.000"
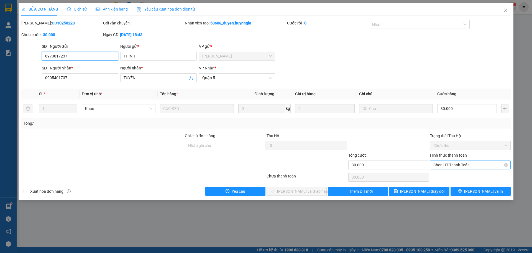
drag, startPoint x: 447, startPoint y: 165, endPoint x: 450, endPoint y: 169, distance: 5.1
click at [447, 166] on span "Chọn HT Thanh Toán" at bounding box center [471, 164] width 74 height 8
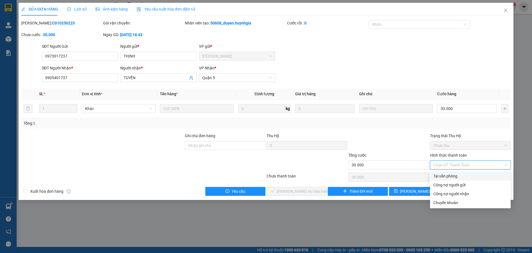
drag, startPoint x: 447, startPoint y: 175, endPoint x: 450, endPoint y: 175, distance: 3.1
click at [447, 175] on div "Tại văn phòng" at bounding box center [471, 176] width 74 height 6
type input "0"
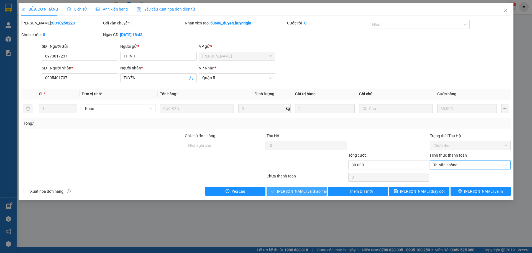
drag, startPoint x: 295, startPoint y: 190, endPoint x: 296, endPoint y: 170, distance: 20.3
click at [296, 190] on span "[PERSON_NAME] và Giao hàng" at bounding box center [303, 191] width 53 height 6
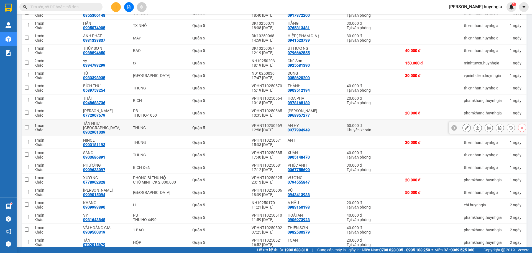
scroll to position [70, 0]
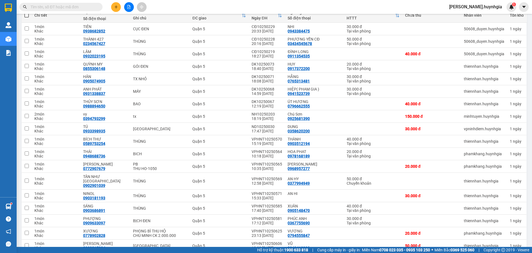
click at [89, 8] on input "text" at bounding box center [62, 7] width 65 height 6
drag, startPoint x: 89, startPoint y: 8, endPoint x: 103, endPoint y: 15, distance: 16.1
click at [88, 9] on input "text" at bounding box center [62, 7] width 65 height 6
drag, startPoint x: 67, startPoint y: 4, endPoint x: 68, endPoint y: 9, distance: 5.0
click at [67, 4] on input "text" at bounding box center [62, 7] width 65 height 6
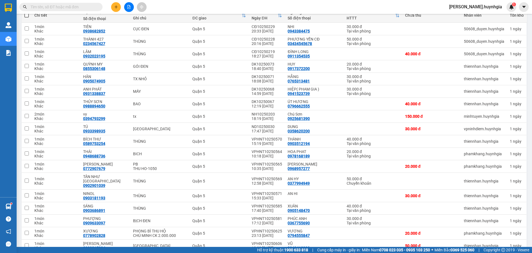
click at [68, 9] on input "text" at bounding box center [62, 7] width 65 height 6
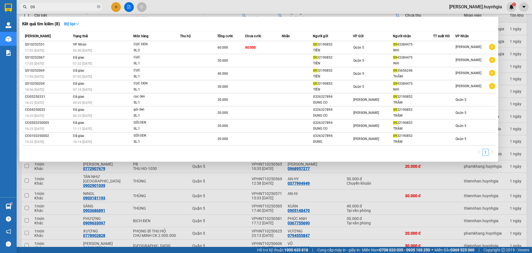
type input "0"
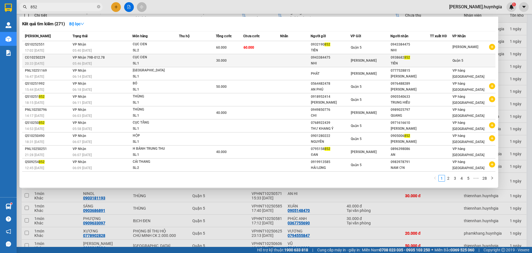
type input "852"
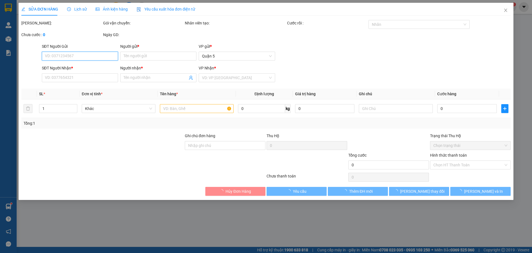
type input "0943384475"
type input "NHI"
type input "0938682852"
type input "TIÊN"
type input "30.000"
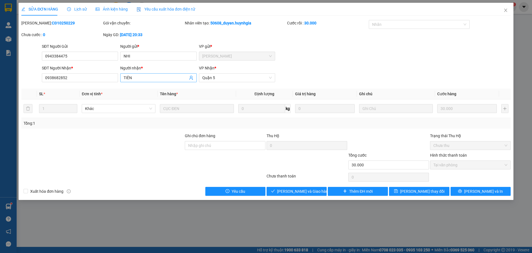
click at [159, 77] on input "TIÊN" at bounding box center [156, 78] width 64 height 6
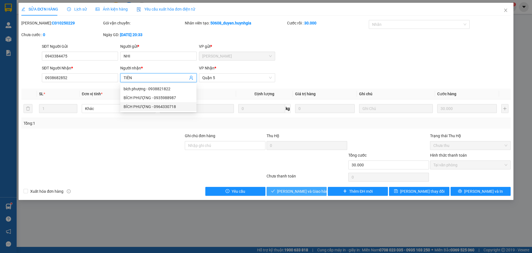
click at [312, 188] on span "[PERSON_NAME] và Giao hàng" at bounding box center [303, 191] width 53 height 6
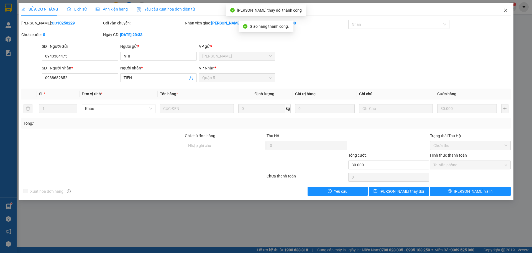
click at [502, 8] on span "Close" at bounding box center [506, 11] width 16 height 16
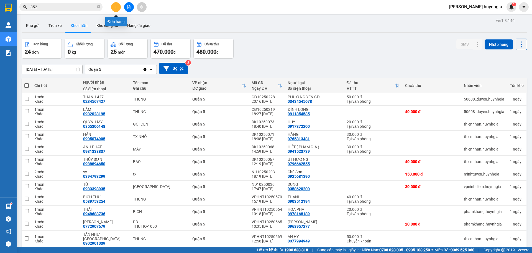
click at [114, 5] on icon "plus" at bounding box center [116, 7] width 4 height 4
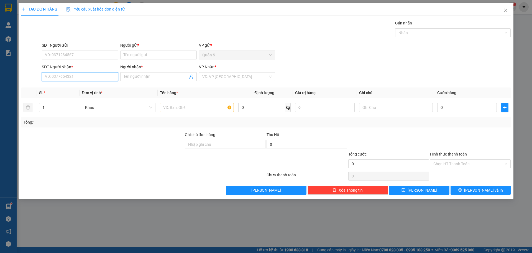
click at [69, 74] on input "SĐT Người Nhận *" at bounding box center [80, 76] width 76 height 9
type input "8"
type input "7"
click at [84, 88] on div "0984782779 - GẠO BAKERY" at bounding box center [80, 88] width 70 height 6
type input "0984782779"
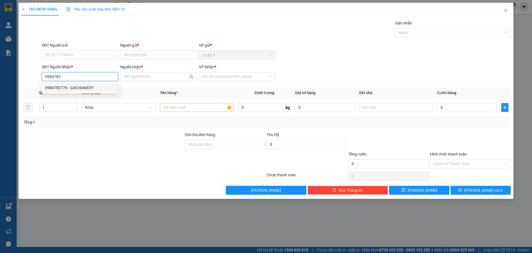
type input "GẠO BAKERY"
type input "0984782779"
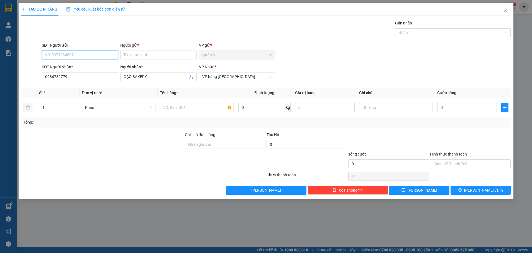
click at [108, 53] on input "SĐT Người Gửi" at bounding box center [80, 54] width 76 height 9
click at [79, 74] on div "0912648789 - THÁI" at bounding box center [80, 75] width 70 height 6
type input "0912648789"
type input "THÁI"
click at [178, 104] on input "text" at bounding box center [197, 107] width 74 height 9
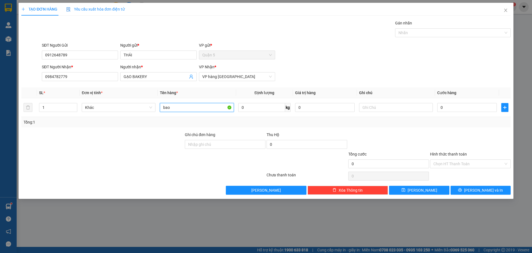
type input "bao"
click at [495, 198] on div "TẠO ĐƠN HÀNG Yêu cầu xuất hóa đơn điện tử Transit Pickup Surcharge Ids Transit …" at bounding box center [266, 101] width 495 height 196
click at [492, 197] on div "TẠO ĐƠN HÀNG Yêu cầu xuất hóa đơn điện tử Transit Pickup Surcharge Ids Transit …" at bounding box center [266, 101] width 495 height 196
click at [497, 191] on button "[PERSON_NAME] và In" at bounding box center [481, 189] width 60 height 9
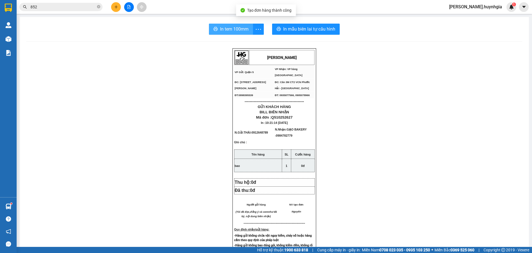
click at [231, 32] on span "In tem 100mm" at bounding box center [234, 29] width 29 height 7
click at [325, 35] on div "In tem 100mm In mẫu biên lai tự cấu hình [PERSON_NAME] VP Gửi: Quận 5 VP Nhận…" at bounding box center [274, 226] width 509 height 419
click at [328, 35] on div "In tem 100mm In mẫu biên lai tự cấu hình [PERSON_NAME] VP Gửi: Quận 5 VP Nhận…" at bounding box center [274, 226] width 509 height 419
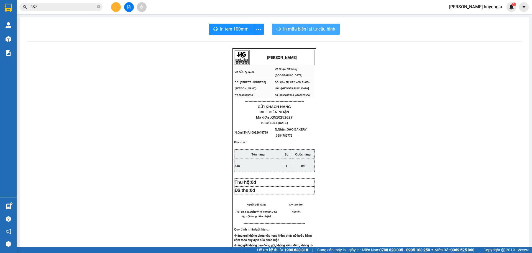
click at [333, 38] on div "In tem 100mm In mẫu biên lai tự cấu hình [PERSON_NAME] VP Gửi: Quận 5 VP Nhận…" at bounding box center [274, 226] width 509 height 419
click at [331, 32] on button "In mẫu biên lai tự cấu hình" at bounding box center [306, 29] width 68 height 11
drag, startPoint x: 331, startPoint y: 32, endPoint x: 409, endPoint y: 212, distance: 196.1
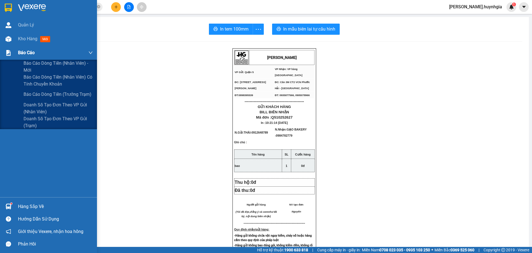
click at [45, 57] on div "Báo cáo" at bounding box center [55, 53] width 75 height 14
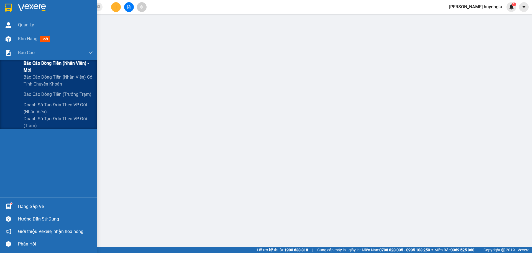
click at [37, 65] on span "Báo cáo dòng tiền (nhân viên) - mới" at bounding box center [58, 67] width 69 height 14
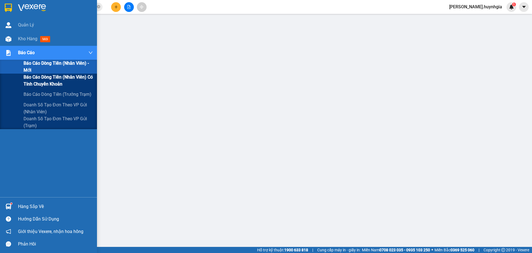
click at [31, 78] on span "Báo cáo dòng tiền (nhân viên) có tính chuyển khoản" at bounding box center [58, 80] width 69 height 14
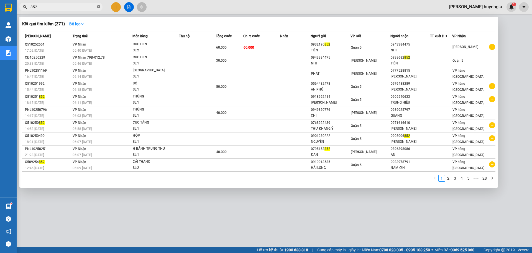
click at [98, 8] on icon "close-circle" at bounding box center [98, 6] width 3 height 3
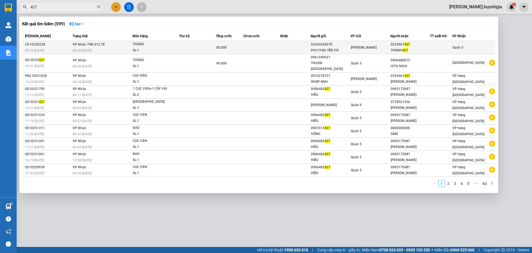
type input "427"
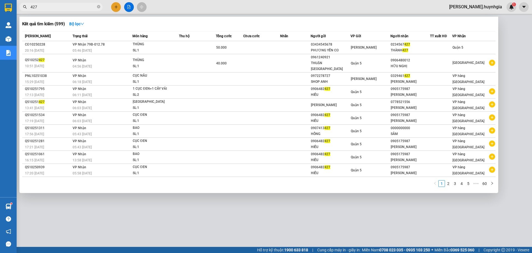
click at [430, 50] on div "THÀNH 427" at bounding box center [410, 50] width 39 height 6
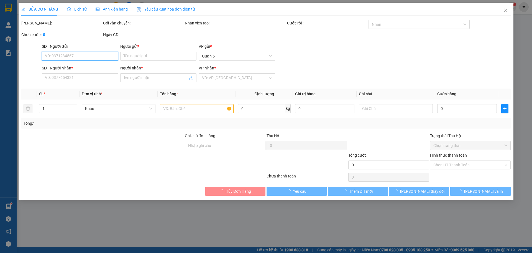
type input "03434545678"
type input "PHƯƠNG YẾN CĐ"
type input "0234567427"
type input "THÀNH 427"
type input "50.000"
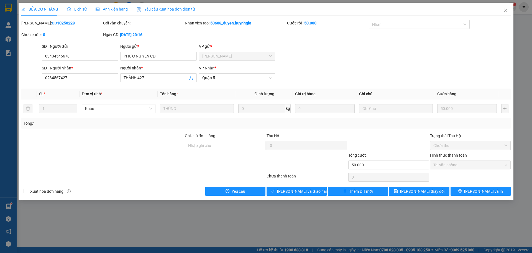
click at [296, 184] on div "Total Paid Fee 50.000 Total UnPaid Fee 0 Cash Collection Total Fee Mã ĐH: CĐ102…" at bounding box center [266, 107] width 490 height 175
click at [292, 187] on button "[PERSON_NAME] và Giao hàng" at bounding box center [297, 191] width 60 height 9
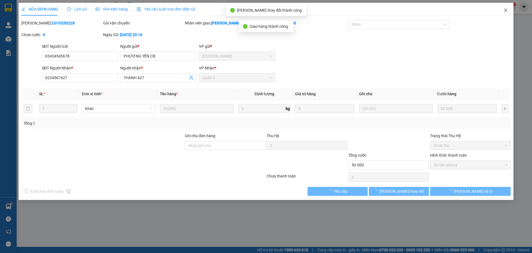
click at [503, 12] on span "Close" at bounding box center [506, 11] width 16 height 16
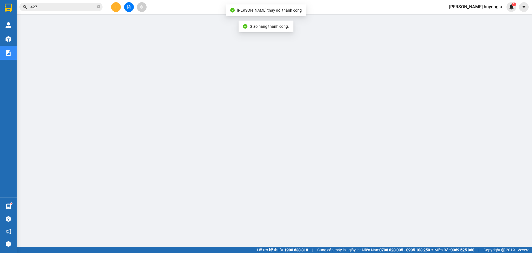
click at [101, 8] on span "427" at bounding box center [60, 7] width 83 height 8
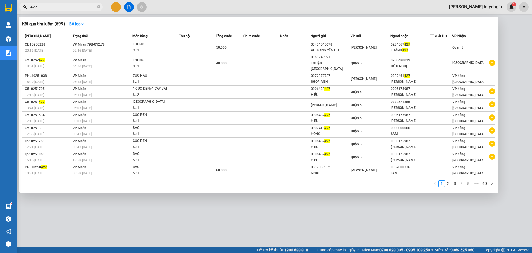
click at [97, 11] on span "427" at bounding box center [60, 7] width 83 height 8
click at [99, 5] on icon "close-circle" at bounding box center [98, 6] width 3 height 3
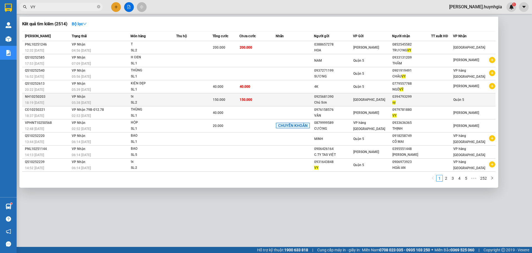
type input "VY"
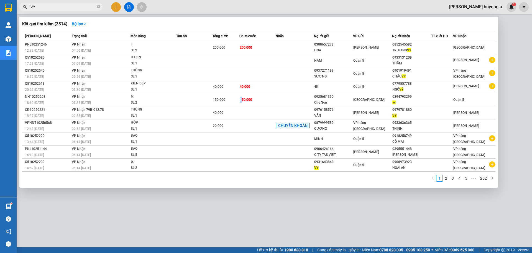
click at [243, 100] on span "150.000" at bounding box center [246, 100] width 12 height 4
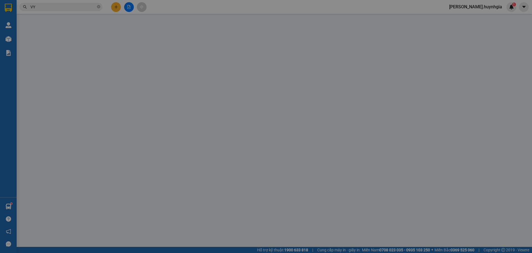
type input "0925681390"
type input "Chú Sơn"
type input "0394793299"
type input "vy"
type input "150.000"
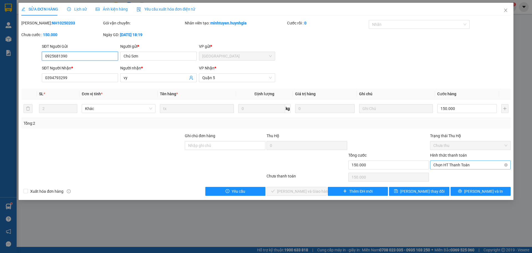
drag, startPoint x: 461, startPoint y: 164, endPoint x: 454, endPoint y: 169, distance: 8.2
click at [460, 164] on span "Chọn HT Thanh Toán" at bounding box center [471, 164] width 74 height 8
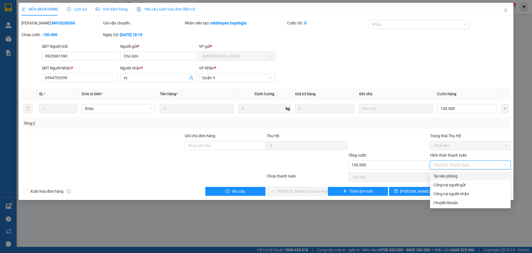
click at [436, 177] on div "Tại văn phòng" at bounding box center [471, 176] width 74 height 6
type input "0"
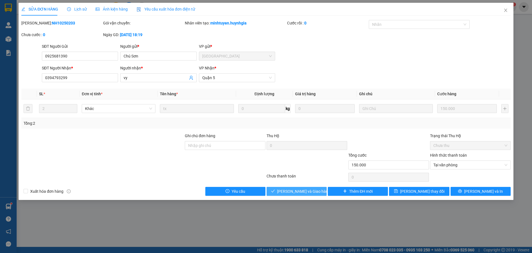
drag, startPoint x: 310, startPoint y: 191, endPoint x: 302, endPoint y: 182, distance: 12.8
click at [310, 191] on span "[PERSON_NAME] và Giao hàng" at bounding box center [303, 191] width 53 height 6
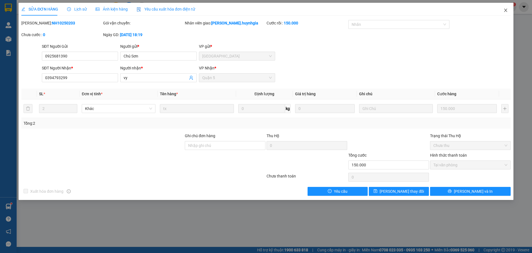
click at [510, 12] on span "Close" at bounding box center [506, 11] width 16 height 16
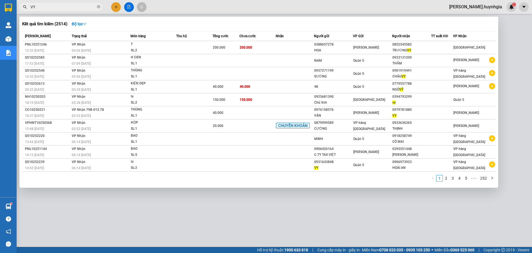
click at [168, 209] on div at bounding box center [266, 126] width 532 height 253
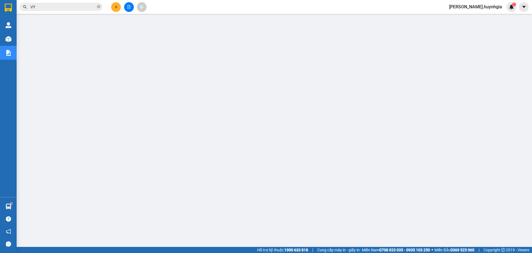
scroll to position [22, 0]
click at [114, 7] on icon "plus" at bounding box center [116, 7] width 4 height 4
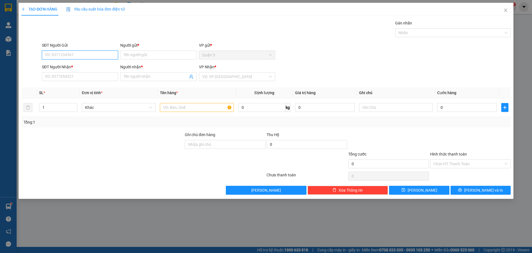
click at [65, 53] on input "SĐT Người Gửi" at bounding box center [80, 54] width 76 height 9
click at [74, 73] on div "0972819579 - [PERSON_NAME]" at bounding box center [80, 75] width 70 height 6
type input "0972819579"
type input "TOM"
type input "0772411124"
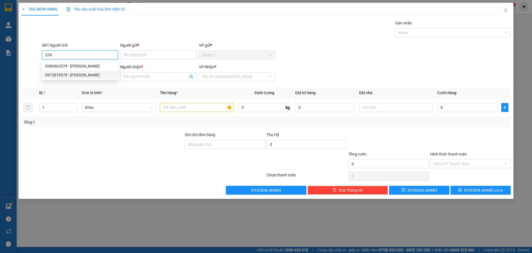
type input "HỒNG"
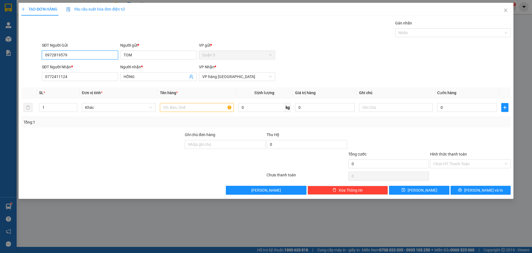
type input "0972819579"
drag, startPoint x: 25, startPoint y: 96, endPoint x: 0, endPoint y: 102, distance: 26.0
click at [0, 102] on div "TẠO ĐƠN HÀNG Yêu cầu xuất hóa đơn điện tử Transit Pickup Surcharge Ids Transit …" at bounding box center [266, 126] width 532 height 253
click at [176, 105] on input "text" at bounding box center [197, 107] width 74 height 9
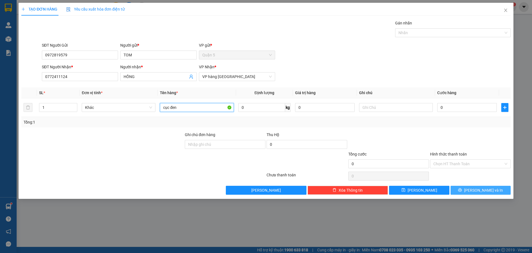
type input "cục đen"
click at [484, 188] on span "[PERSON_NAME] và In" at bounding box center [483, 190] width 39 height 6
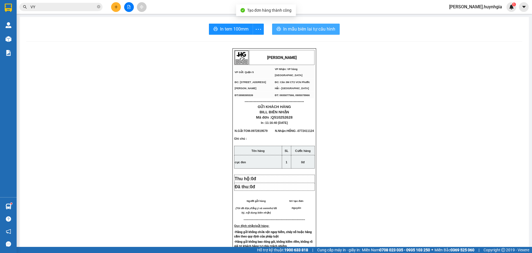
click at [325, 33] on button "In mẫu biên lai tự cấu hình" at bounding box center [306, 29] width 68 height 11
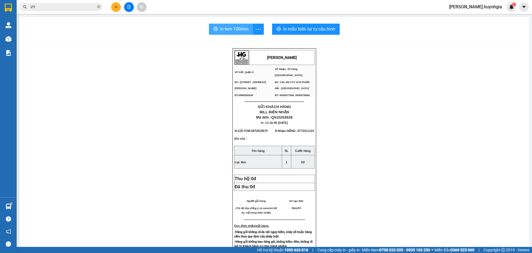
click at [242, 27] on span "In tem 100mm" at bounding box center [234, 29] width 29 height 7
click at [97, 11] on span "VY" at bounding box center [60, 7] width 83 height 8
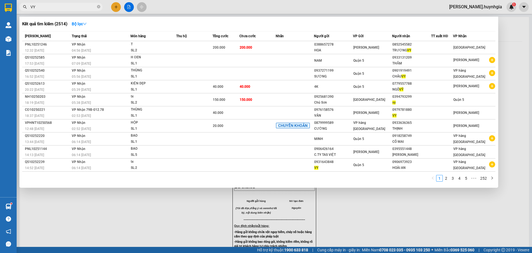
click at [97, 8] on span "VY" at bounding box center [60, 7] width 83 height 8
drag, startPoint x: 71, startPoint y: 3, endPoint x: 67, endPoint y: 8, distance: 5.9
click at [69, 6] on span "VY" at bounding box center [60, 7] width 83 height 8
drag, startPoint x: 102, startPoint y: 6, endPoint x: 99, endPoint y: 9, distance: 3.8
click at [100, 7] on span "VY" at bounding box center [60, 7] width 83 height 8
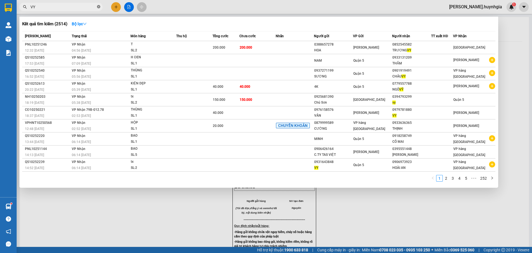
click at [99, 8] on icon "close-circle" at bounding box center [98, 6] width 3 height 3
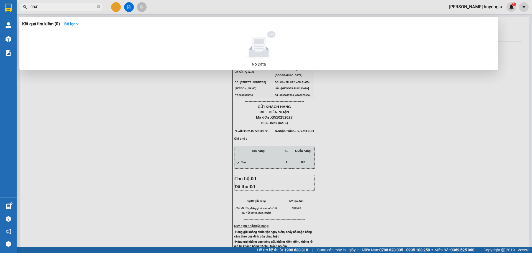
type input "004`"
click at [112, 9] on div at bounding box center [266, 126] width 532 height 253
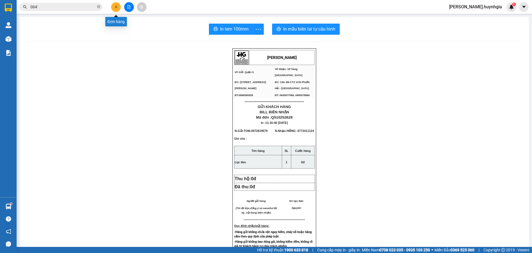
click at [112, 9] on button at bounding box center [116, 7] width 10 height 10
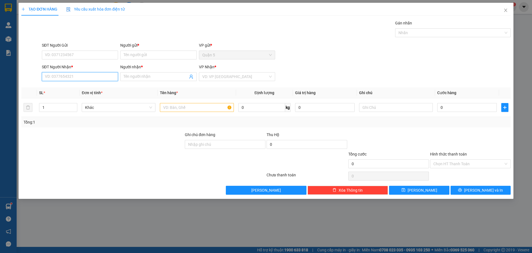
click at [57, 78] on input "SĐT Người Nhận *" at bounding box center [80, 76] width 76 height 9
click at [81, 89] on div "0914417600 - QUỐC [GEOGRAPHIC_DATA]" at bounding box center [82, 88] width 74 height 6
type input "0914417600"
type input "QUỐC VINH"
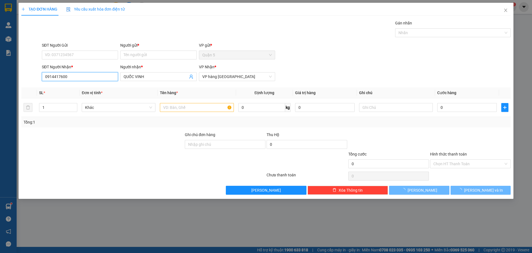
type input "0914417600"
drag, startPoint x: 106, startPoint y: 42, endPoint x: 105, endPoint y: 48, distance: 5.9
click at [106, 46] on div "Transit Pickup Surcharge Ids Transit Deliver Surcharge Ids Transit Deliver Surc…" at bounding box center [266, 107] width 490 height 174
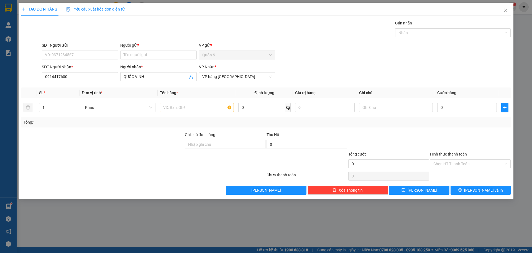
click at [105, 49] on div "SĐT Người Gửi" at bounding box center [80, 46] width 76 height 8
click at [106, 49] on div "SĐT Người Gửi" at bounding box center [80, 46] width 76 height 8
click at [107, 54] on input "SĐT Người Gửi" at bounding box center [80, 54] width 76 height 9
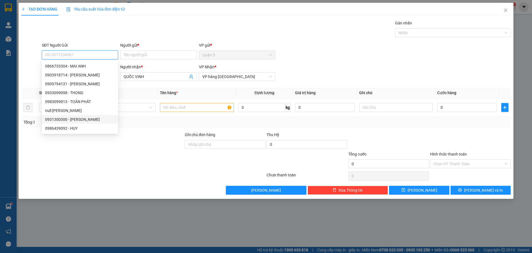
click at [97, 121] on div "0931300300 - [PERSON_NAME]" at bounding box center [80, 119] width 70 height 6
type input "0931300300"
type input "[PERSON_NAME]"
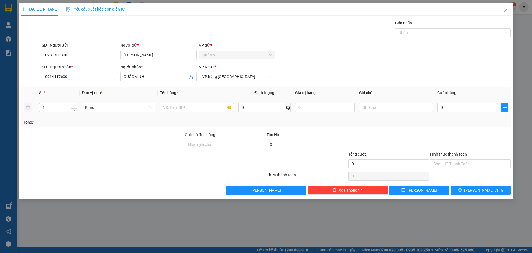
type input "2"
click at [75, 105] on icon "up" at bounding box center [74, 106] width 2 height 2
drag, startPoint x: 174, startPoint y: 99, endPoint x: 174, endPoint y: 105, distance: 6.1
click at [174, 101] on td at bounding box center [197, 107] width 78 height 19
click at [174, 105] on input "text" at bounding box center [197, 107] width 74 height 9
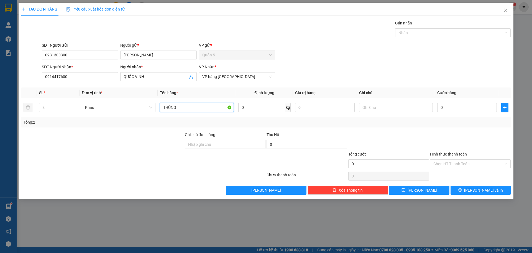
type input "THÙNG"
click at [457, 195] on div "TẠO ĐƠN HÀNG Yêu cầu xuất hóa đơn điện tử Transit Pickup Surcharge Ids Transit …" at bounding box center [266, 101] width 495 height 196
click at [457, 191] on button "[PERSON_NAME] và In" at bounding box center [481, 189] width 60 height 9
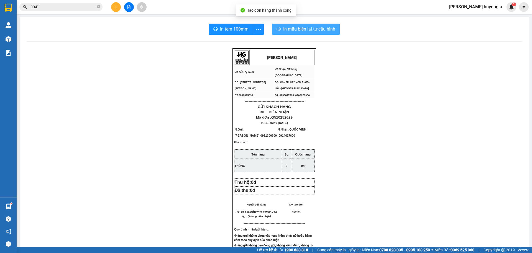
click at [295, 32] on span "In mẫu biên lai tự cấu hình" at bounding box center [309, 29] width 52 height 7
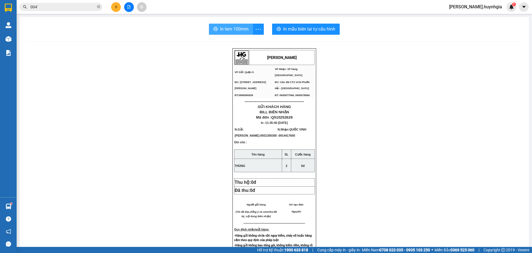
click at [221, 30] on span "In tem 100mm" at bounding box center [234, 29] width 29 height 7
click at [118, 6] on icon "plus" at bounding box center [116, 7] width 4 height 4
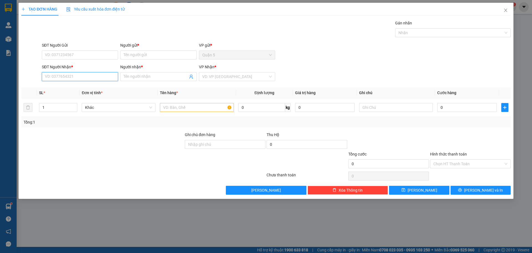
click at [77, 78] on input "SĐT Người Nhận *" at bounding box center [80, 76] width 76 height 9
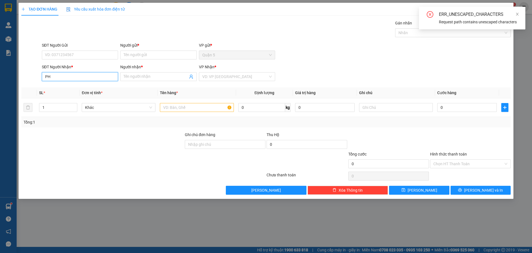
type input "P"
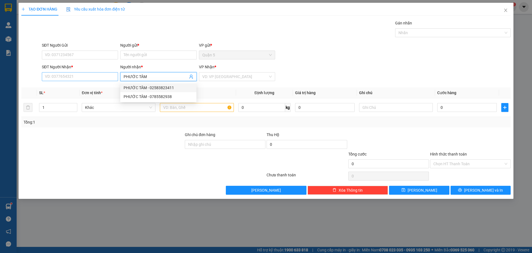
type input "PHƯỚC TÂM"
click at [100, 75] on input "SĐT Người Nhận *" at bounding box center [80, 76] width 76 height 9
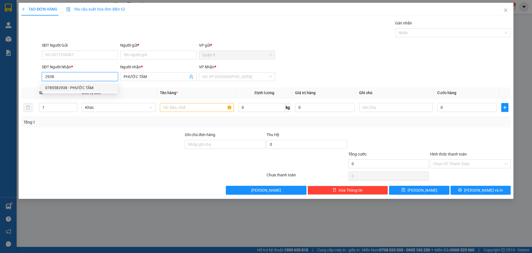
click at [78, 84] on div "0785582938 - PHƯỚC TÂM" at bounding box center [80, 87] width 76 height 9
type input "0785582938"
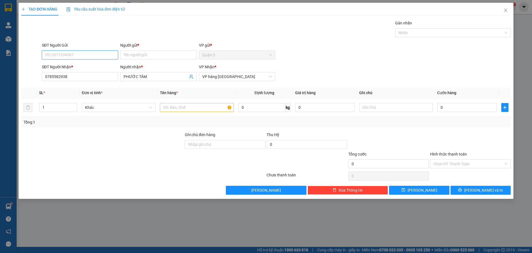
click at [107, 55] on input "SĐT Người Gửi" at bounding box center [80, 54] width 76 height 9
click at [107, 67] on div "0902197938 - ĐẠI LỢI" at bounding box center [80, 66] width 70 height 6
type input "0902197938"
type input "ĐẠI LỢI"
click at [176, 106] on input "text" at bounding box center [197, 107] width 74 height 9
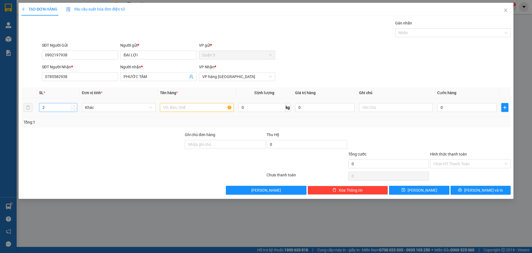
click at [72, 103] on span "Increase Value" at bounding box center [74, 105] width 6 height 5
type input "3"
click at [72, 103] on span "Increase Value" at bounding box center [74, 105] width 6 height 5
drag, startPoint x: 150, startPoint y: 100, endPoint x: 153, endPoint y: 102, distance: 3.8
click at [153, 102] on td "Khác" at bounding box center [119, 107] width 78 height 19
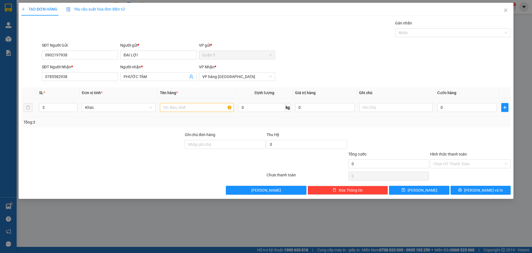
drag, startPoint x: 169, startPoint y: 101, endPoint x: 171, endPoint y: 102, distance: 3.0
click at [171, 101] on td at bounding box center [197, 107] width 78 height 19
drag, startPoint x: 171, startPoint y: 102, endPoint x: 171, endPoint y: 112, distance: 10.0
click at [171, 112] on div at bounding box center [197, 107] width 74 height 11
click at [173, 109] on input "text" at bounding box center [197, 107] width 74 height 9
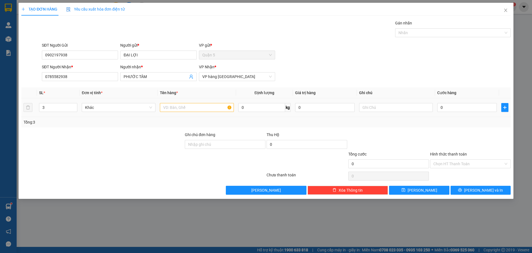
click at [188, 113] on td at bounding box center [197, 107] width 78 height 19
click at [190, 109] on input "text" at bounding box center [197, 107] width 74 height 9
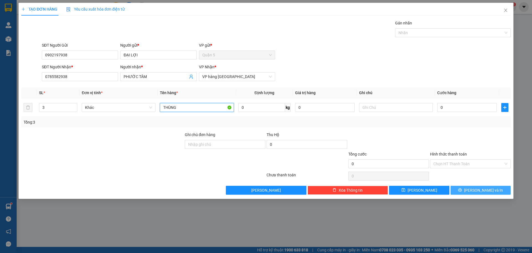
type input "THÙNG"
click at [499, 192] on button "[PERSON_NAME] và In" at bounding box center [481, 189] width 60 height 9
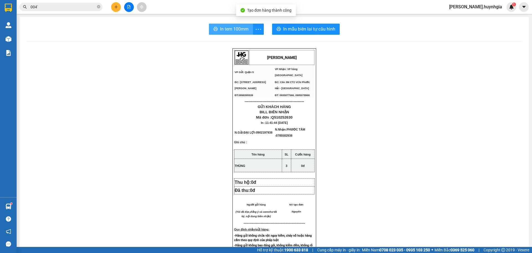
click at [230, 24] on button "In tem 100mm" at bounding box center [231, 29] width 44 height 11
drag, startPoint x: 283, startPoint y: 23, endPoint x: 287, endPoint y: 24, distance: 3.4
click at [284, 23] on div "In tem 100mm In mẫu biên lai tự cấu hình [PERSON_NAME] VP Gửi: Quận 5 VP Nhận…" at bounding box center [274, 226] width 509 height 419
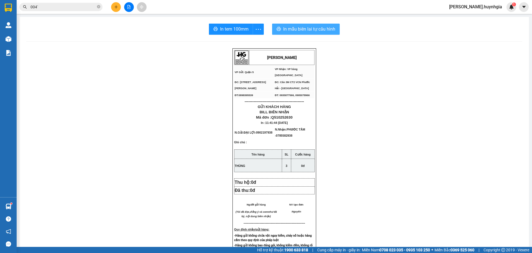
click at [325, 24] on div "In tem 100mm In mẫu biên lai tự cấu hình [PERSON_NAME] VP Gửi: Quận 5 VP Nhận…" at bounding box center [274, 226] width 509 height 419
click at [325, 27] on span "In mẫu biên lai tự cấu hình" at bounding box center [309, 29] width 52 height 7
click at [119, 5] on button at bounding box center [116, 7] width 10 height 10
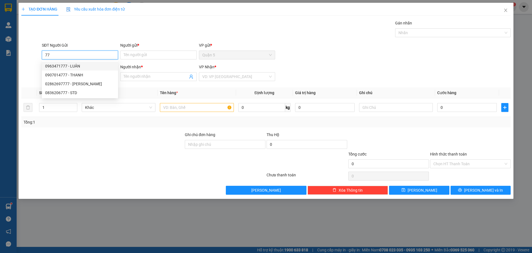
type input "7"
click at [87, 72] on div "0938847767 - [PERSON_NAME]" at bounding box center [80, 74] width 76 height 9
type input "0938847767"
type input "QUỲNH"
type input "0986658117"
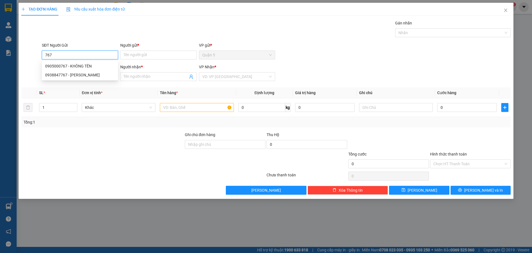
type input "CHỊ LOAN"
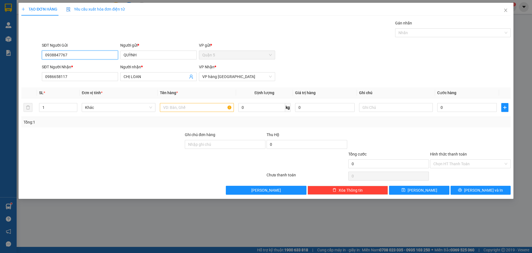
type input "0938847767"
drag, startPoint x: 53, startPoint y: 82, endPoint x: 2, endPoint y: 83, distance: 51.3
click at [0, 108] on div "TẠO ĐƠN HÀNG Yêu cầu xuất hóa đơn điện tử Transit Pickup Surcharge Ids Transit …" at bounding box center [266, 126] width 532 height 253
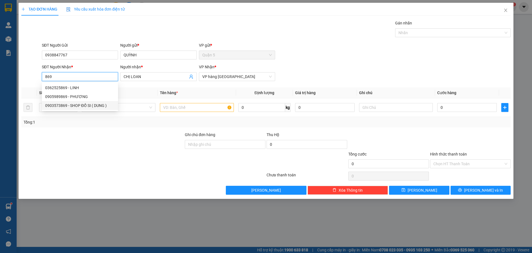
click at [99, 105] on div "0903573869 - SHOP ĐỒ SI ( DUNG )" at bounding box center [80, 105] width 70 height 6
type input "0903573869"
type input "SHOP ĐỒ SI ( DUNG )"
type input "0903573869"
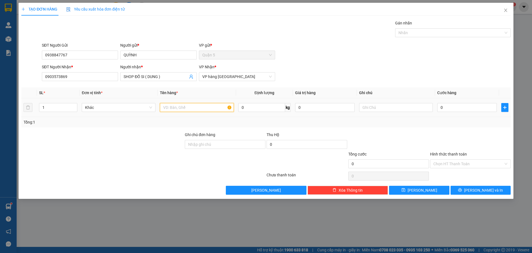
click at [190, 109] on input "text" at bounding box center [197, 107] width 74 height 9
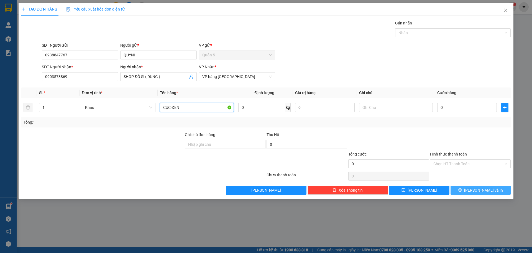
type input "CỤC ĐEN"
click at [462, 189] on icon "printer" at bounding box center [460, 190] width 4 height 4
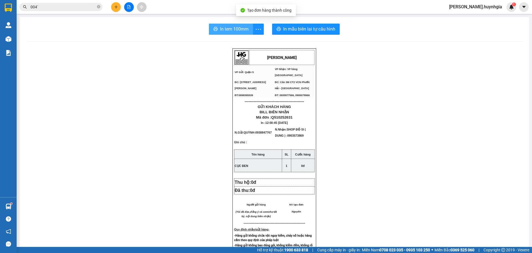
drag, startPoint x: 226, startPoint y: 34, endPoint x: 228, endPoint y: 32, distance: 2.9
click at [226, 33] on button "In tem 100mm" at bounding box center [231, 29] width 44 height 11
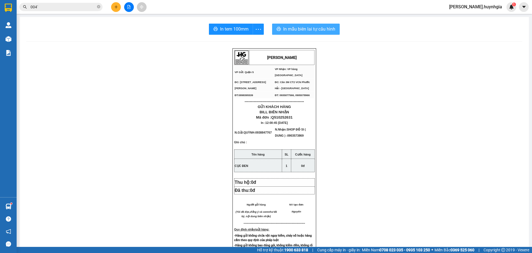
click at [300, 33] on button "In mẫu biên lai tự cấu hình" at bounding box center [306, 29] width 68 height 11
click at [98, 8] on icon "close-circle" at bounding box center [98, 6] width 3 height 3
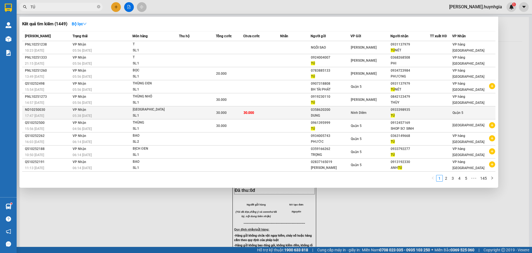
type input "TÚ"
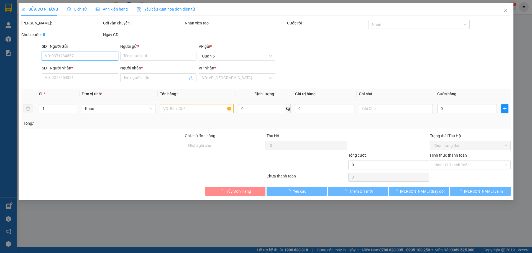
type input "0358620200"
type input "DUNG"
type input "0933398935"
type input "TÚ"
type input "30.000"
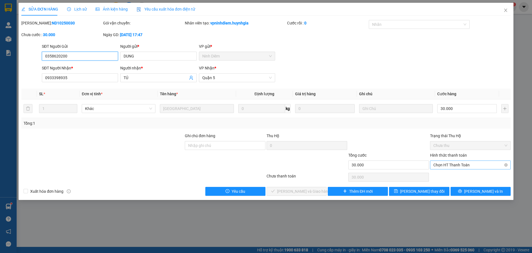
click at [479, 167] on span "Chọn HT Thanh Toán" at bounding box center [471, 164] width 74 height 8
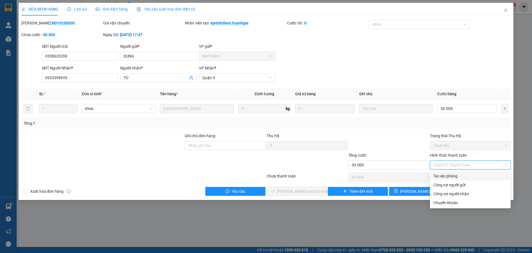
click at [461, 180] on div "Tại văn phòng" at bounding box center [470, 175] width 81 height 9
type input "0"
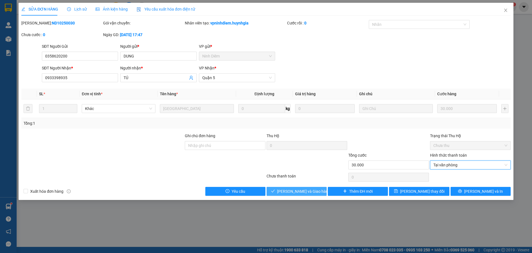
click at [307, 193] on span "[PERSON_NAME] và Giao hàng" at bounding box center [303, 191] width 53 height 6
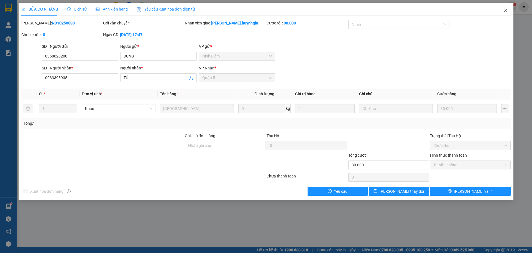
click at [502, 14] on span "Close" at bounding box center [506, 11] width 16 height 16
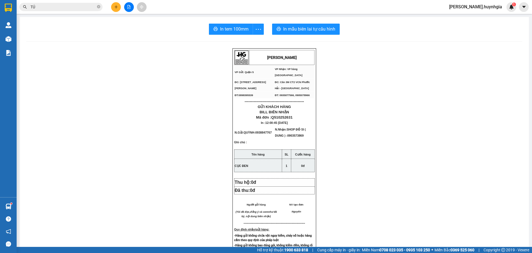
click at [113, 7] on button at bounding box center [116, 7] width 10 height 10
click at [99, 7] on icon "close-circle" at bounding box center [98, 6] width 3 height 3
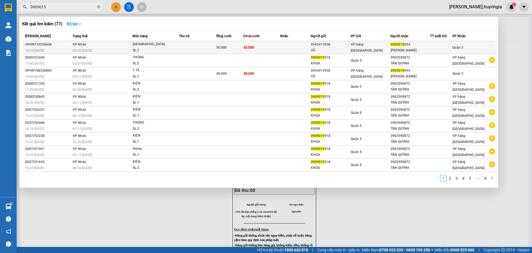
type input "0909015"
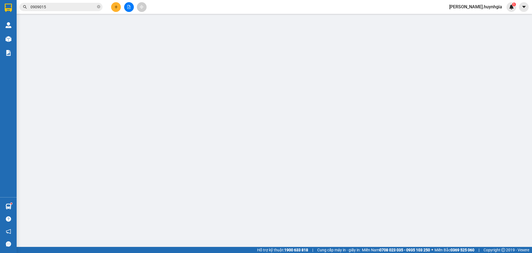
type input "0943413938"
type input "VŨ"
type input "0909015094"
type input "[PERSON_NAME]"
type input "50.000"
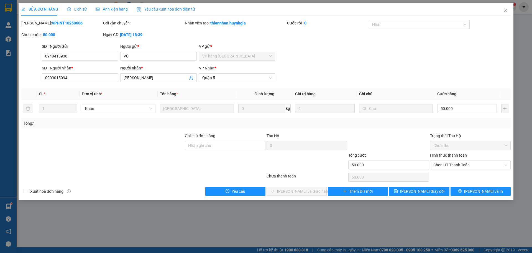
drag, startPoint x: 474, startPoint y: 169, endPoint x: 472, endPoint y: 174, distance: 5.3
click at [475, 169] on div "Hình thức thanh toán Chọn HT Thanh Toán" at bounding box center [470, 161] width 81 height 19
click at [468, 166] on span "Chọn HT Thanh Toán" at bounding box center [471, 164] width 74 height 8
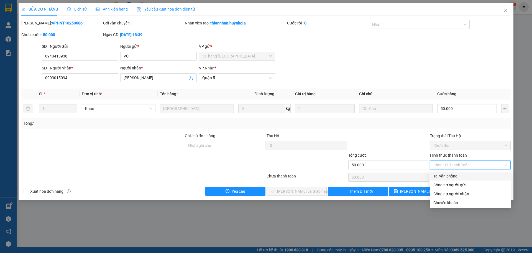
click at [461, 177] on div "Tại văn phòng" at bounding box center [471, 176] width 74 height 6
type input "0"
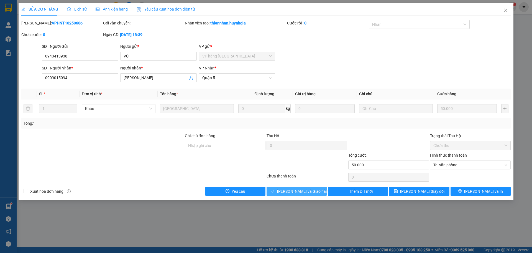
click at [305, 192] on span "[PERSON_NAME] và Giao hàng" at bounding box center [303, 191] width 53 height 6
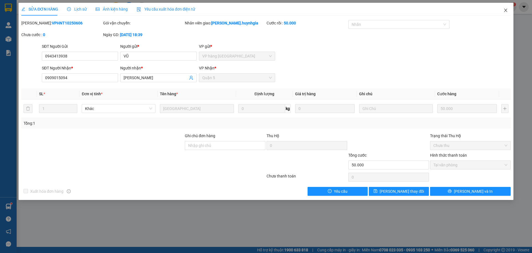
click at [507, 12] on icon "close" at bounding box center [506, 10] width 4 height 4
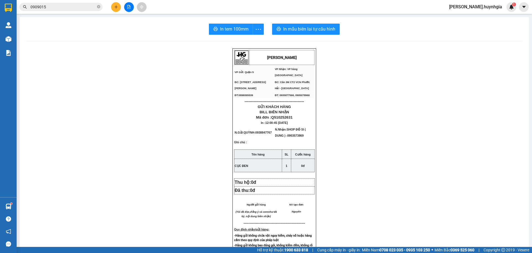
click at [112, 6] on button at bounding box center [116, 7] width 10 height 10
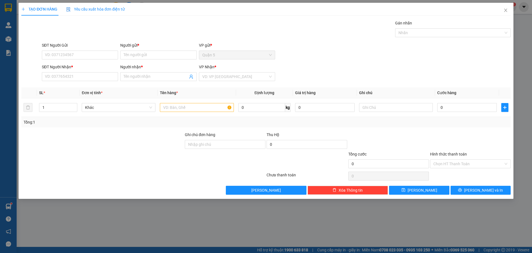
click at [83, 83] on div "Transit Pickup Surcharge Ids Transit Deliver Surcharge Ids Transit Deliver Surc…" at bounding box center [266, 107] width 490 height 174
click at [83, 78] on input "SĐT Người Nhận *" at bounding box center [80, 76] width 76 height 9
click at [77, 87] on div "0964379922 - LÀI" at bounding box center [80, 88] width 70 height 6
type input "0964379922"
type input "LÀI"
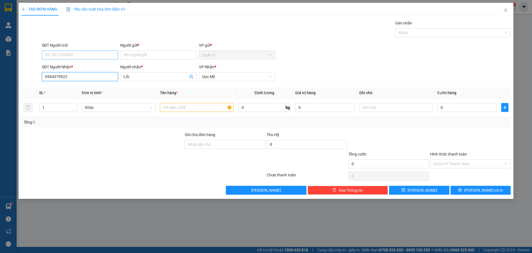
type input "0964379922"
click at [53, 55] on input "SĐT Người Gửi" at bounding box center [80, 54] width 76 height 9
click at [95, 65] on div "0919344567 - [PERSON_NAME]" at bounding box center [80, 66] width 70 height 6
type input "0919344567"
type input "[PERSON_NAME]"
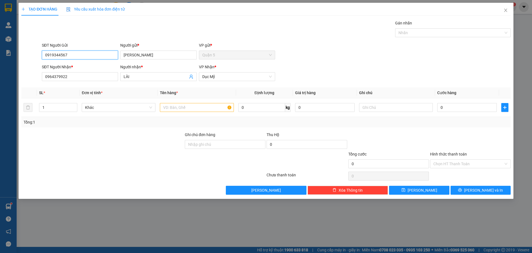
drag, startPoint x: 0, startPoint y: 71, endPoint x: 11, endPoint y: 72, distance: 11.4
click at [0, 74] on div "TẠO ĐƠN HÀNG Yêu cầu xuất hóa đơn điện tử Transit Pickup Surcharge Ids Transit …" at bounding box center [266, 126] width 532 height 253
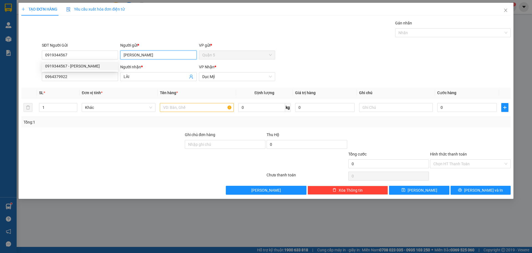
drag, startPoint x: 124, startPoint y: 61, endPoint x: 88, endPoint y: 64, distance: 35.3
click at [88, 64] on form "SĐT Người Gửi 0919344567 Người gửi * Tấn Phát Tấn Phát VP gửi * Quận 5 SĐT Ngườ…" at bounding box center [266, 62] width 490 height 41
type input "TIẾN TÀI"
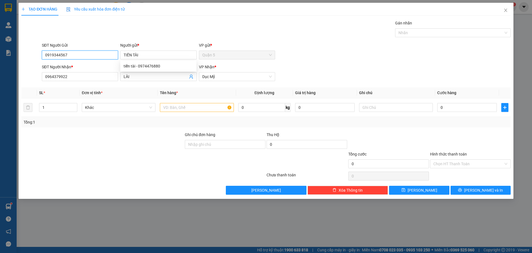
drag, startPoint x: 50, startPoint y: 52, endPoint x: 0, endPoint y: 62, distance: 51.5
click at [0, 62] on div "TẠO ĐƠN HÀNG Yêu cầu xuất hóa đơn điện tử Transit Pickup Surcharge Ids Transit …" at bounding box center [266, 126] width 532 height 253
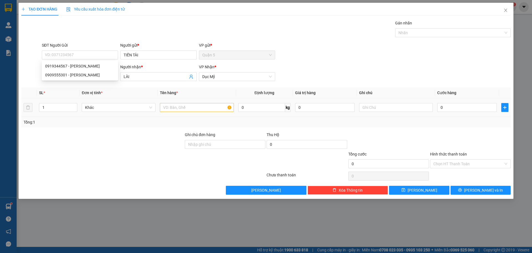
click at [173, 112] on div at bounding box center [197, 107] width 74 height 11
click at [172, 108] on input "text" at bounding box center [197, 107] width 74 height 9
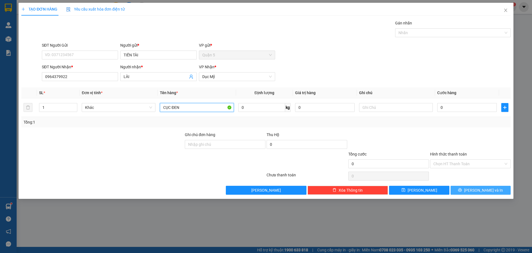
type input "CỤC ĐEN"
click at [485, 187] on span "[PERSON_NAME] và In" at bounding box center [483, 190] width 39 height 6
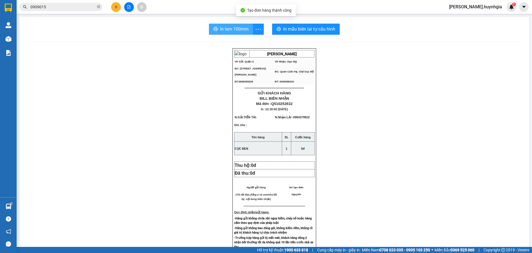
click at [226, 32] on span "In tem 100mm" at bounding box center [234, 29] width 29 height 7
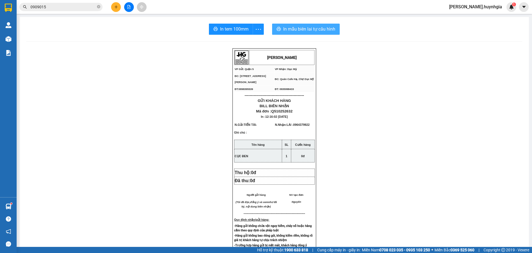
click at [309, 32] on span "In mẫu biên lai tự cấu hình" at bounding box center [309, 29] width 52 height 7
click at [120, 8] on button at bounding box center [116, 7] width 10 height 10
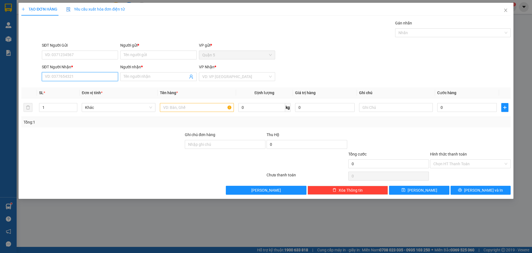
click at [59, 77] on input "SĐT Người Nhận *" at bounding box center [80, 76] width 76 height 9
type input "2"
drag, startPoint x: 66, startPoint y: 86, endPoint x: 83, endPoint y: 70, distance: 23.9
click at [67, 87] on div "0903582821 - [GEOGRAPHIC_DATA]" at bounding box center [80, 88] width 70 height 6
type input "0903582821"
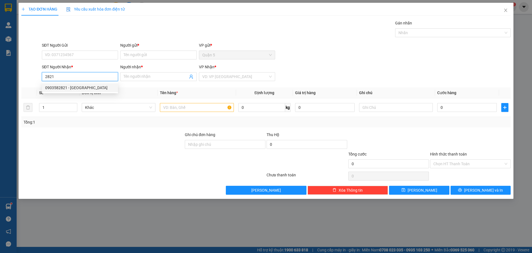
type input "[GEOGRAPHIC_DATA]"
type input "0903582821"
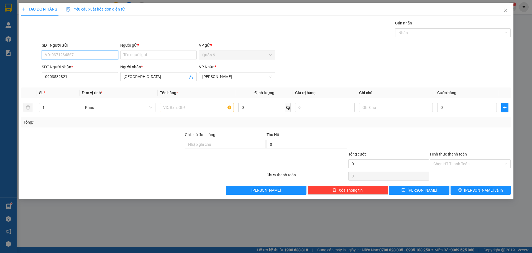
drag, startPoint x: 94, startPoint y: 54, endPoint x: 94, endPoint y: 58, distance: 3.9
click at [94, 54] on input "SĐT Người Gửi" at bounding box center [80, 54] width 76 height 9
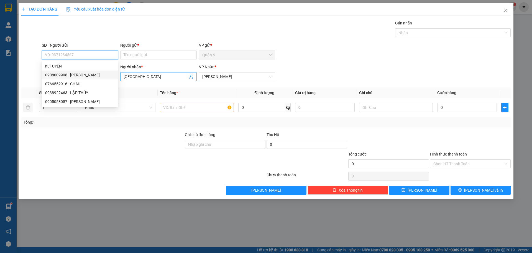
drag, startPoint x: 92, startPoint y: 73, endPoint x: 123, endPoint y: 72, distance: 31.6
click at [93, 72] on div "0908009908 - [PERSON_NAME]" at bounding box center [80, 75] width 70 height 6
type input "0908009908"
type input "[PERSON_NAME]"
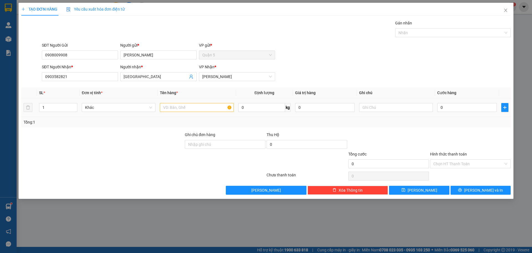
click at [165, 103] on div at bounding box center [197, 107] width 74 height 11
click at [170, 108] on input "text" at bounding box center [197, 107] width 74 height 9
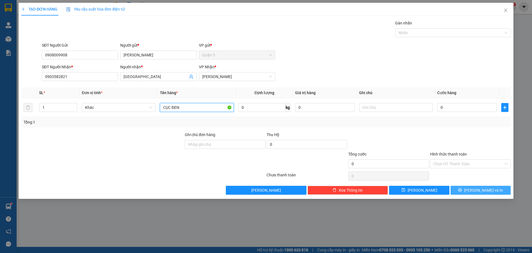
type input "CỤC ĐEN"
click at [483, 191] on span "[PERSON_NAME] và In" at bounding box center [483, 190] width 39 height 6
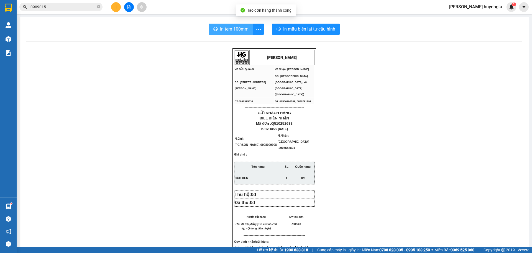
click at [214, 31] on icon "printer" at bounding box center [216, 29] width 4 height 4
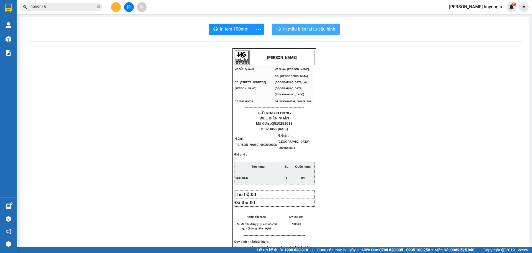
click at [272, 30] on div "In tem 100mm In mẫu biên lai tự cấu hình" at bounding box center [274, 29] width 496 height 11
click at [297, 30] on span "In mẫu biên lai tự cấu hình" at bounding box center [309, 29] width 52 height 7
drag, startPoint x: 376, startPoint y: 193, endPoint x: 374, endPoint y: 187, distance: 6.5
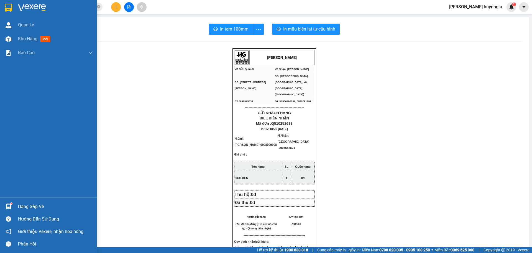
drag, startPoint x: 21, startPoint y: 205, endPoint x: 24, endPoint y: 204, distance: 3.0
click at [21, 205] on div "Hàng sắp về" at bounding box center [55, 206] width 75 height 8
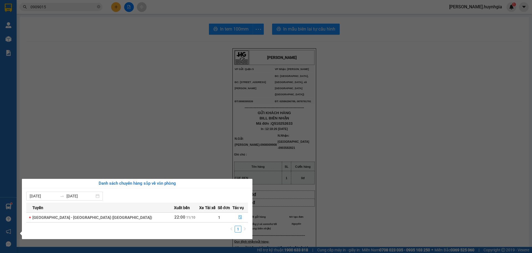
click at [517, 98] on section "Kết quả tìm kiếm ( 77 ) Bộ lọc Mã ĐH Trạng thái Món hàng Thu hộ Tổng cước Chưa …" at bounding box center [266, 126] width 532 height 253
